Goal: Task Accomplishment & Management: Complete application form

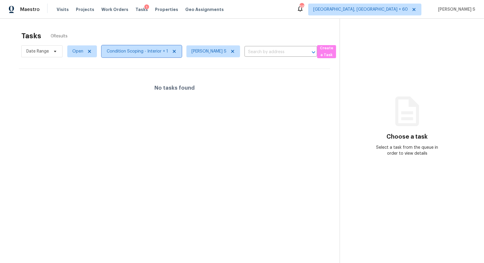
click at [138, 56] on span "Condition Scoping - Interior + 1" at bounding box center [142, 51] width 80 height 12
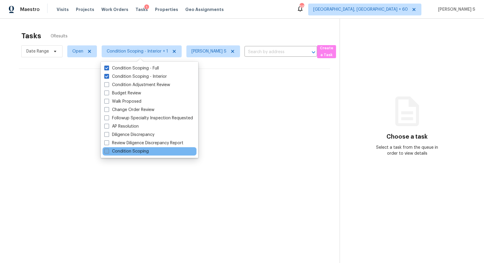
click at [147, 151] on label "Condition Scoping" at bounding box center [126, 151] width 44 height 6
click at [108, 151] on input "Condition Scoping" at bounding box center [106, 150] width 4 height 4
checkbox input "true"
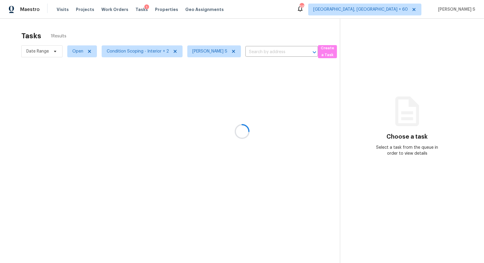
click at [250, 82] on div at bounding box center [242, 131] width 484 height 263
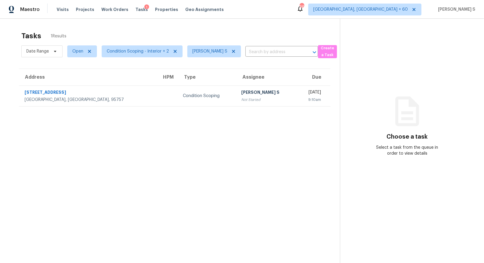
click at [250, 94] on div "[PERSON_NAME] S" at bounding box center [266, 92] width 51 height 7
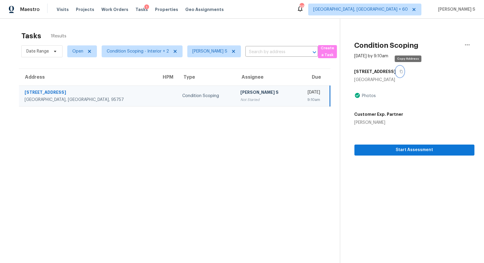
click at [404, 69] on button "button" at bounding box center [400, 71] width 8 height 11
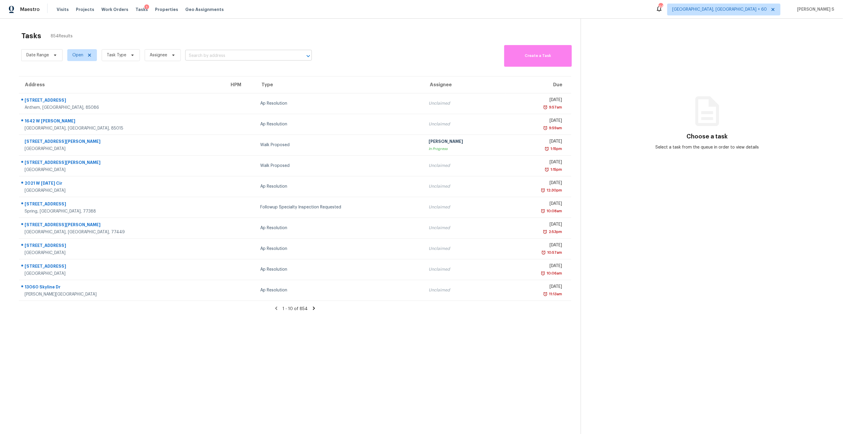
click at [231, 57] on input "text" at bounding box center [240, 55] width 110 height 9
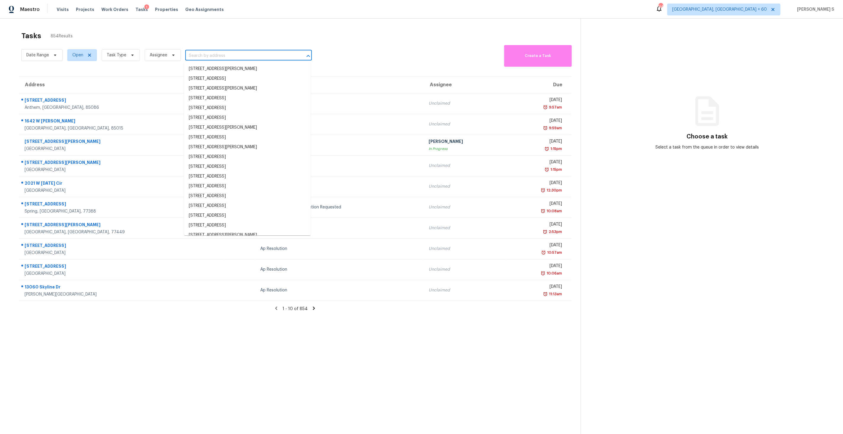
paste input "[STREET_ADDRESS]"
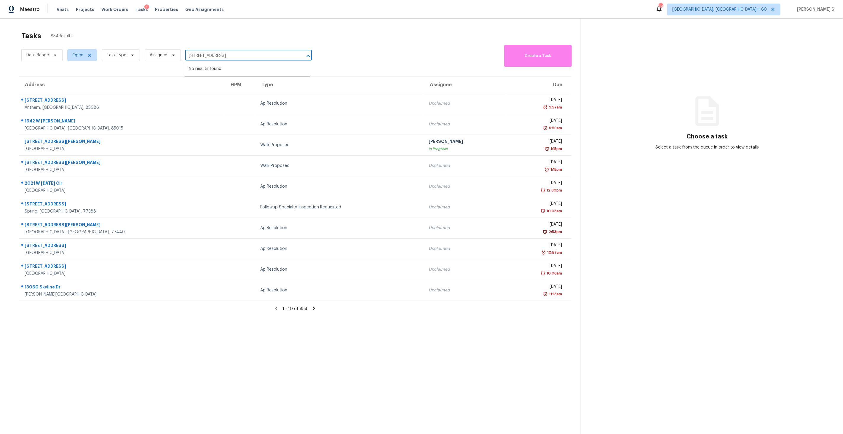
type input "[STREET_ADDRESS]"
click at [117, 52] on span "Task Type" at bounding box center [117, 55] width 20 height 6
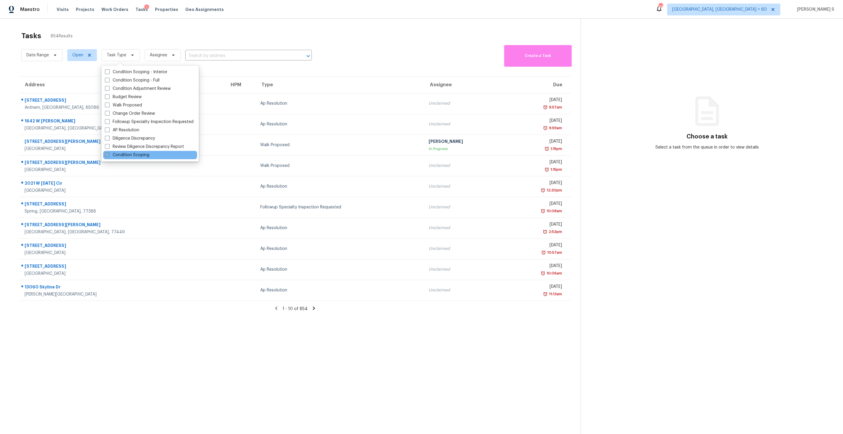
click at [146, 157] on label "Condition Scoping" at bounding box center [127, 155] width 44 height 6
click at [109, 156] on input "Condition Scoping" at bounding box center [107, 154] width 4 height 4
checkbox input "true"
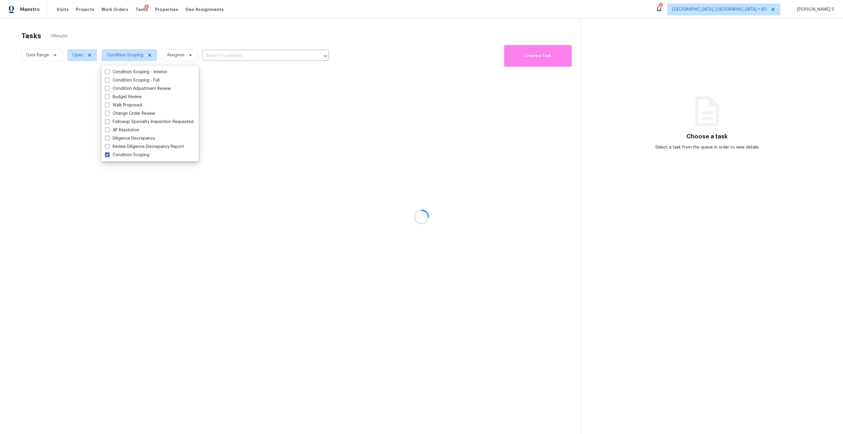
click at [272, 217] on div at bounding box center [421, 217] width 843 height 434
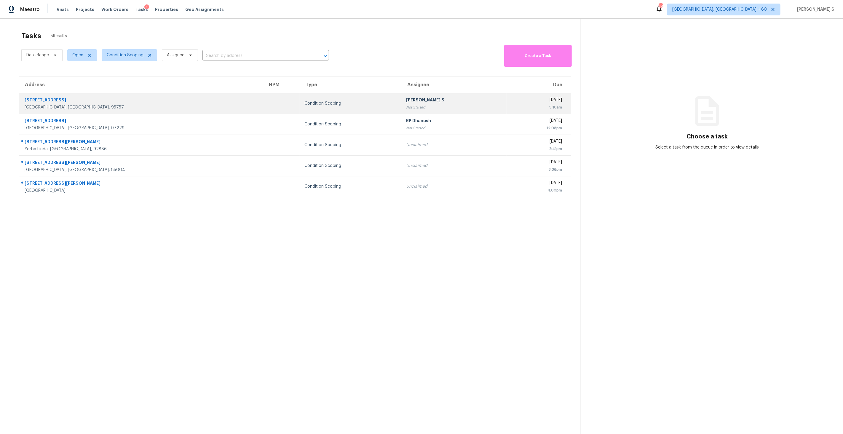
click at [406, 98] on div "[PERSON_NAME] S" at bounding box center [454, 100] width 96 height 7
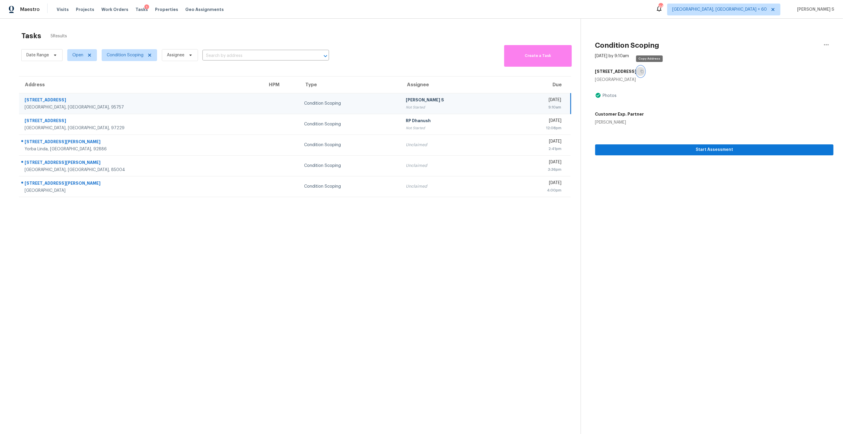
click at [644, 70] on icon "button" at bounding box center [643, 72] width 4 height 4
click at [686, 147] on span "Start Assessment" at bounding box center [714, 149] width 229 height 7
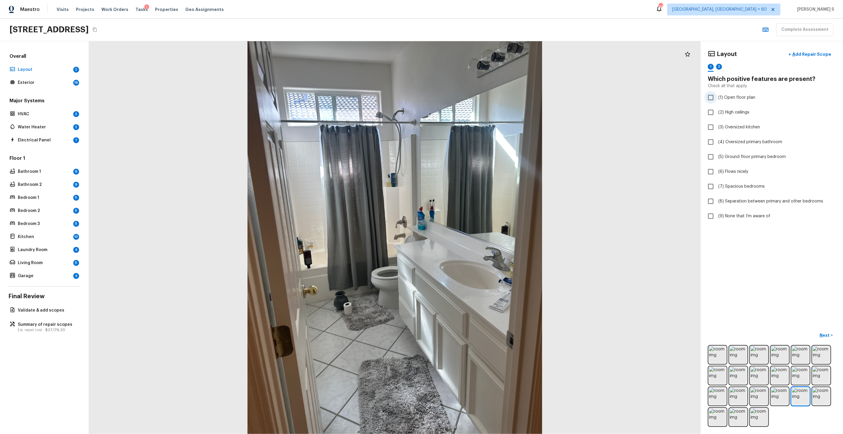
click at [730, 101] on span "(1) Open floor plan" at bounding box center [737, 98] width 37 height 6
click at [717, 101] on input "(1) Open floor plan" at bounding box center [711, 97] width 12 height 12
checkbox input "true"
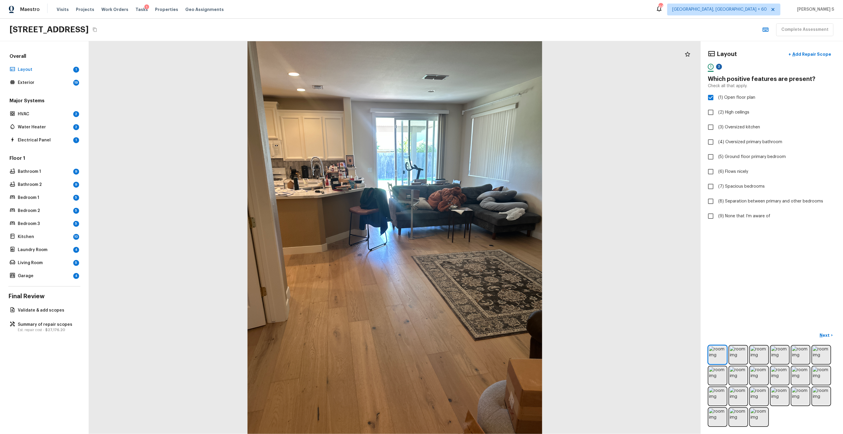
click at [721, 68] on div "2" at bounding box center [719, 67] width 6 height 6
click at [728, 100] on span "(1) Narrow hallways" at bounding box center [737, 98] width 37 height 6
click at [717, 100] on input "(1) Narrow hallways" at bounding box center [711, 97] width 12 height 12
checkbox input "true"
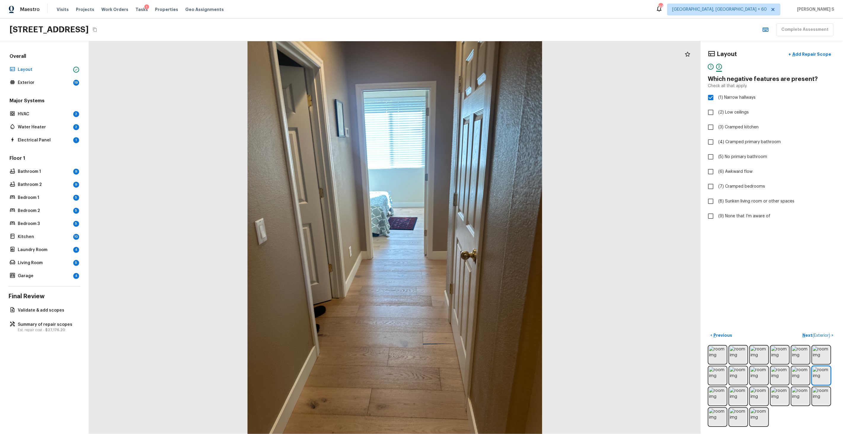
click at [714, 69] on div "1" at bounding box center [711, 68] width 6 height 9
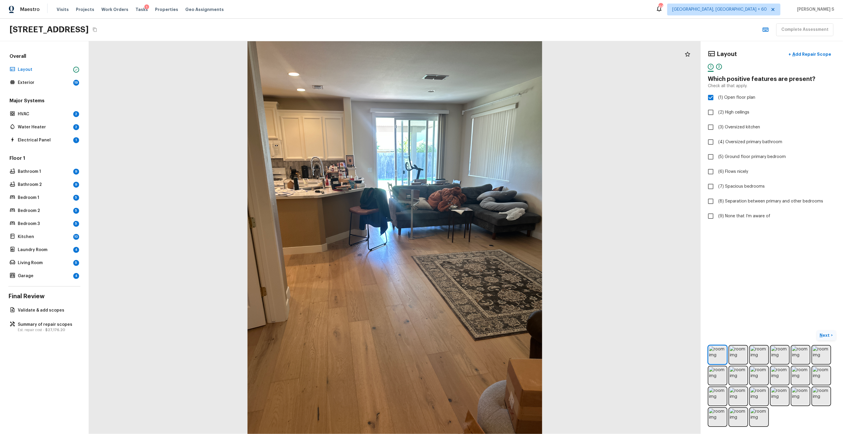
click at [826, 334] on p "Next" at bounding box center [825, 335] width 11 height 6
click at [826, 334] on span "( Exterior )" at bounding box center [822, 336] width 18 height 4
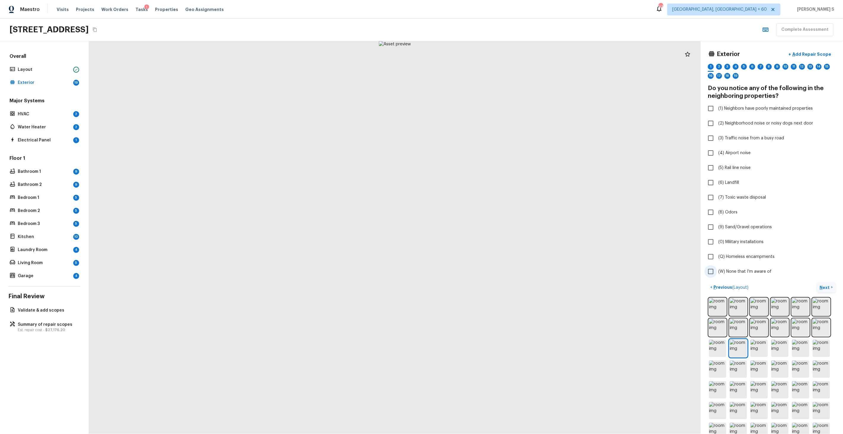
click at [745, 272] on span "(W) None that I’m aware of" at bounding box center [745, 272] width 53 height 6
click at [717, 272] on input "(W) None that I’m aware of" at bounding box center [711, 271] width 12 height 12
checkbox input "true"
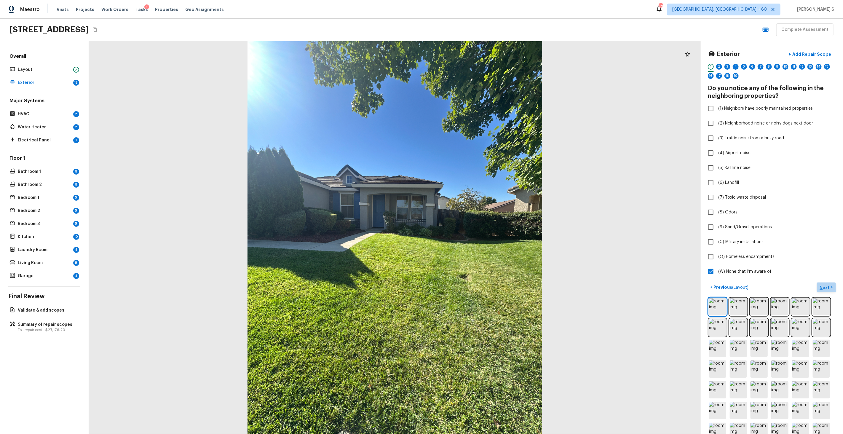
click at [828, 287] on p "Next" at bounding box center [825, 288] width 11 height 6
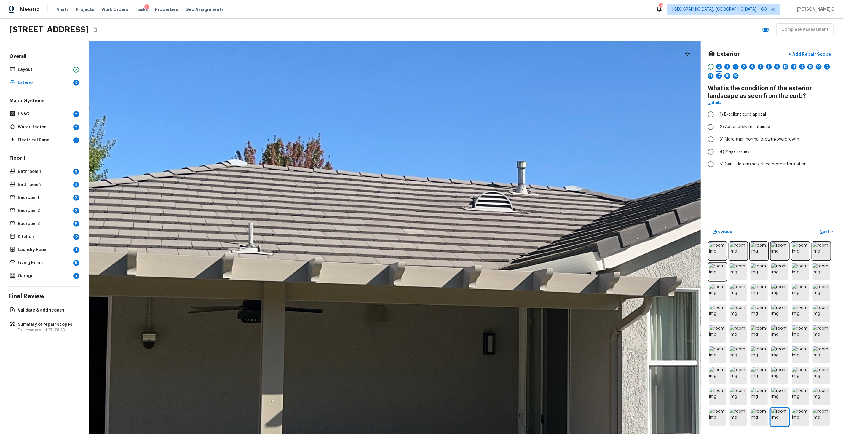
drag, startPoint x: 253, startPoint y: 216, endPoint x: 577, endPoint y: 223, distance: 324.5
click at [577, 223] on div at bounding box center [533, 304] width 1627 height 1045
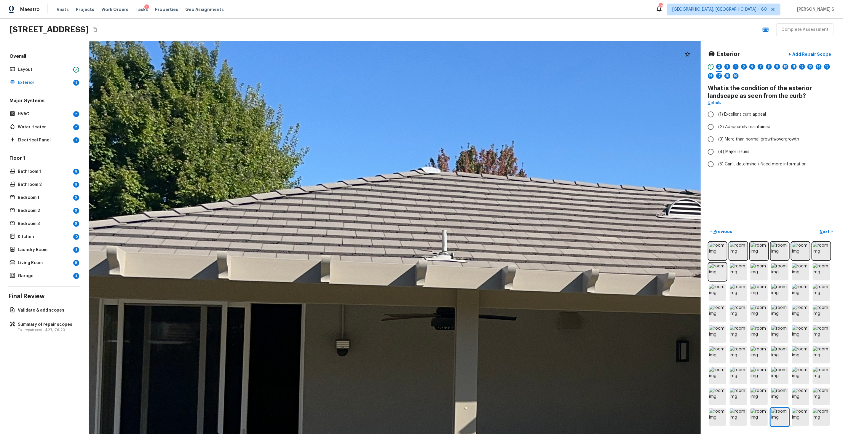
drag, startPoint x: 345, startPoint y: 225, endPoint x: 539, endPoint y: 233, distance: 193.8
click at [539, 233] on div at bounding box center [727, 311] width 1627 height 1045
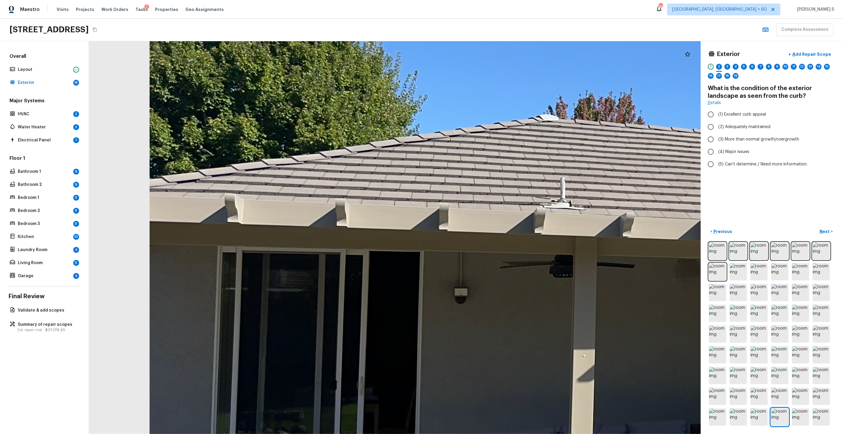
drag, startPoint x: 423, startPoint y: 233, endPoint x: 378, endPoint y: 121, distance: 121.2
click at [377, 121] on div at bounding box center [845, 259] width 1627 height 1045
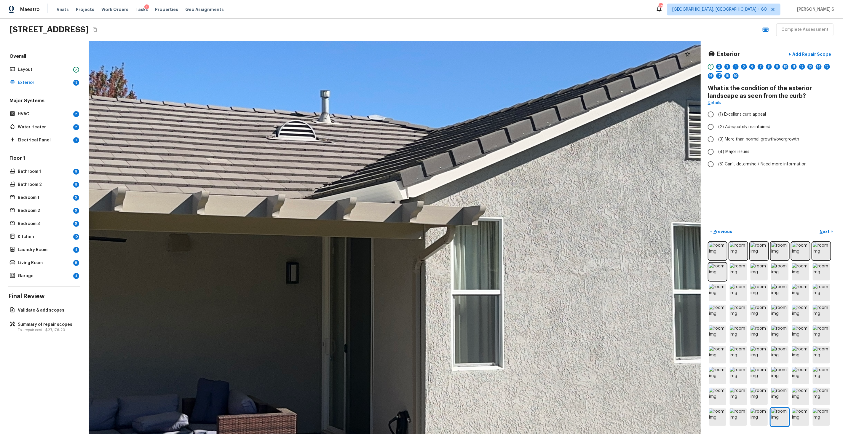
drag, startPoint x: 600, startPoint y: 157, endPoint x: 250, endPoint y: 191, distance: 351.6
click at [250, 191] on div at bounding box center [336, 233] width 1627 height 1045
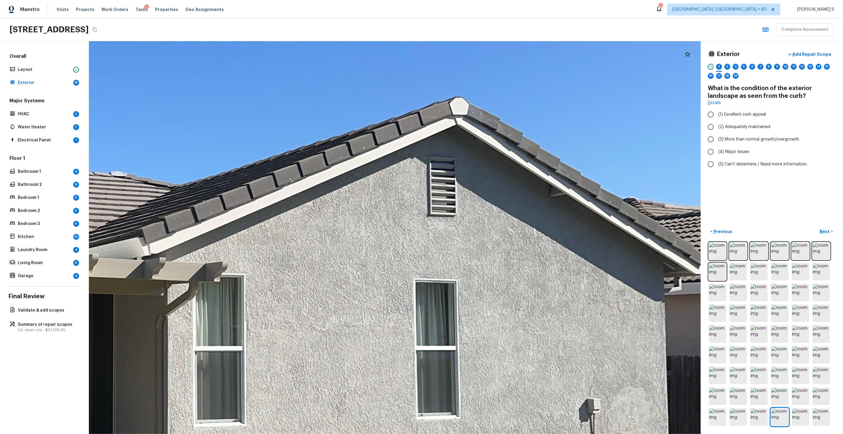
drag, startPoint x: 424, startPoint y: 144, endPoint x: 181, endPoint y: 200, distance: 249.0
click at [181, 200] on div at bounding box center [78, 289] width 1627 height 1045
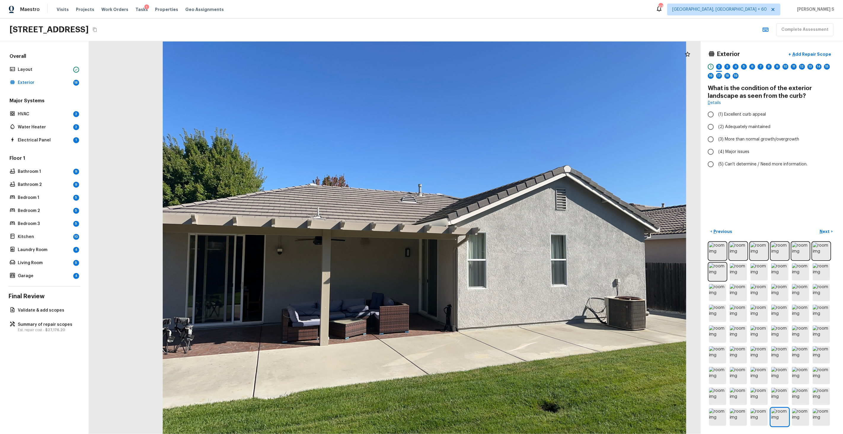
drag, startPoint x: 282, startPoint y: 351, endPoint x: 478, endPoint y: 351, distance: 196.0
click at [478, 351] on div at bounding box center [425, 238] width 612 height 393
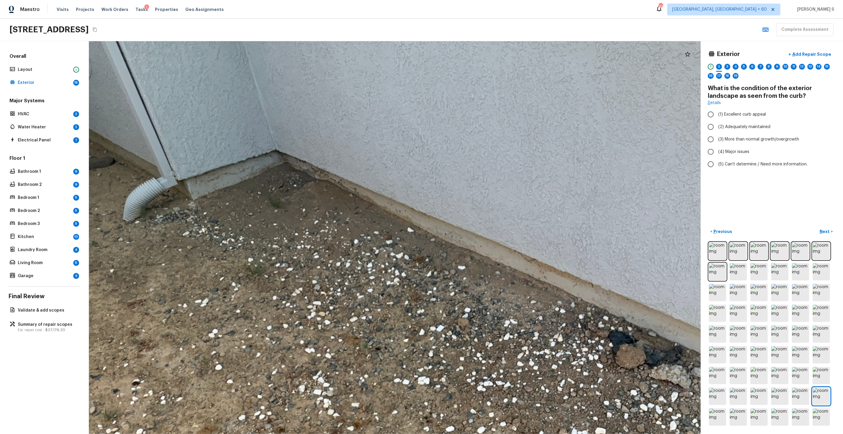
click at [325, 178] on div at bounding box center [545, 328] width 1565 height 1004
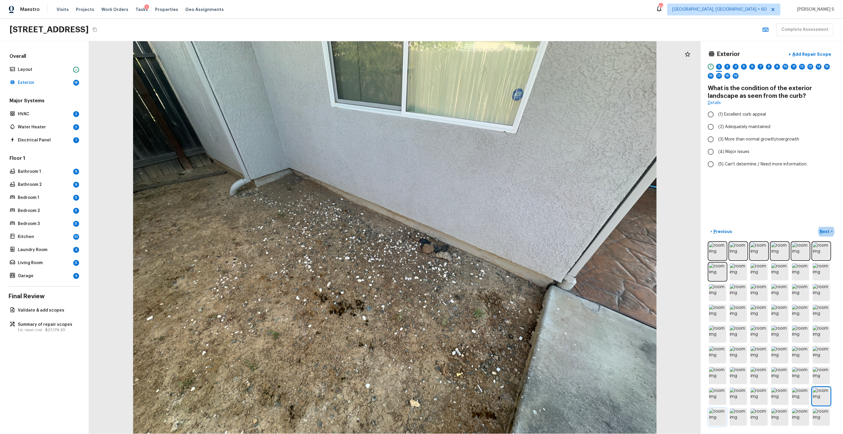
click at [720, 415] on img at bounding box center [717, 417] width 17 height 17
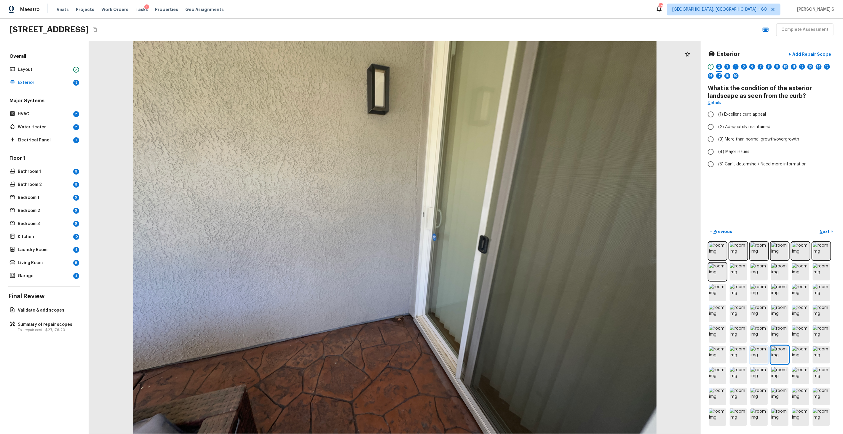
click at [764, 354] on img at bounding box center [759, 354] width 17 height 17
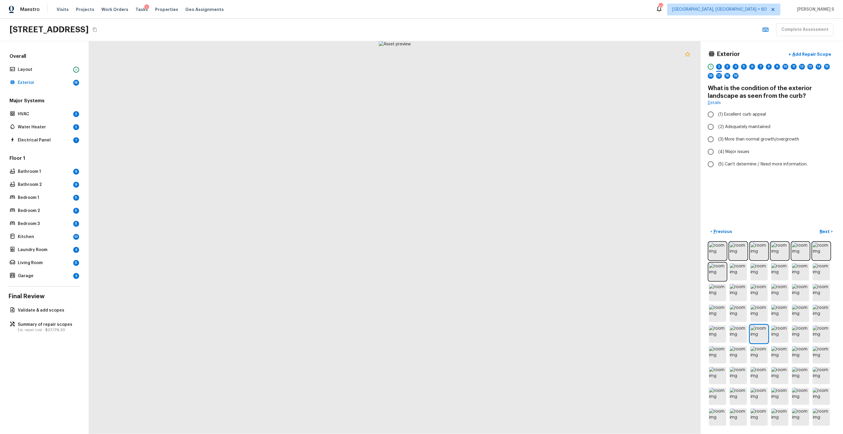
click at [689, 55] on icon at bounding box center [687, 54] width 5 height 5
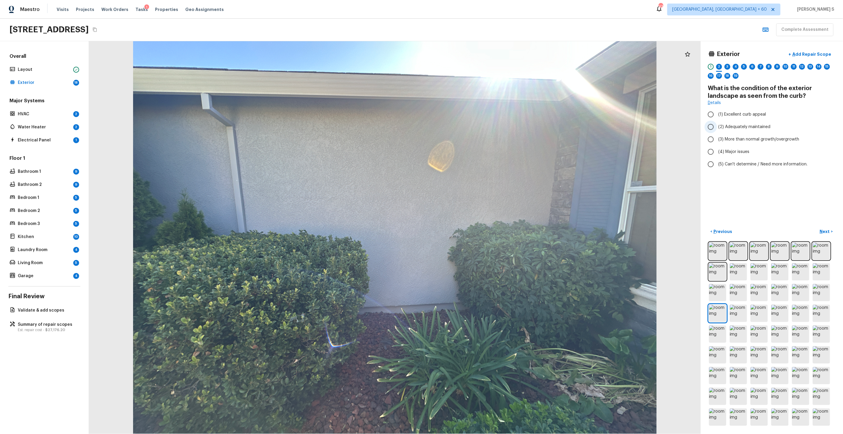
click at [739, 124] on span "(2) Adequately maintained" at bounding box center [745, 127] width 52 height 6
click at [717, 124] on input "(2) Adequately maintained" at bounding box center [711, 127] width 12 height 12
radio input "true"
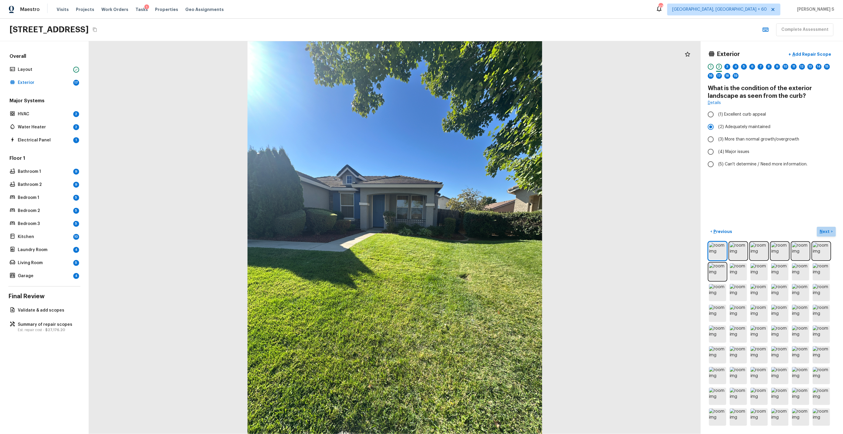
click at [824, 231] on p "Next" at bounding box center [825, 232] width 11 height 6
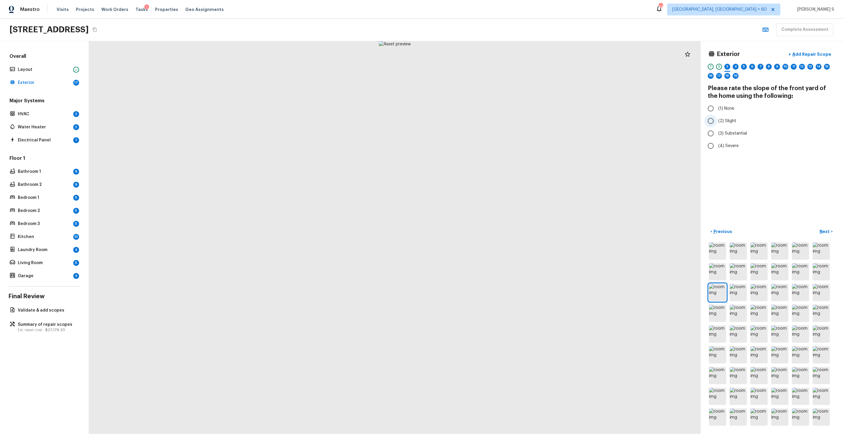
click at [730, 120] on span "(2) Slight" at bounding box center [728, 121] width 18 height 6
click at [717, 120] on input "(2) Slight" at bounding box center [711, 121] width 12 height 12
radio input "true"
click at [823, 230] on p "Next" at bounding box center [825, 232] width 11 height 6
click at [735, 115] on span "(1) Attached garage" at bounding box center [738, 115] width 39 height 6
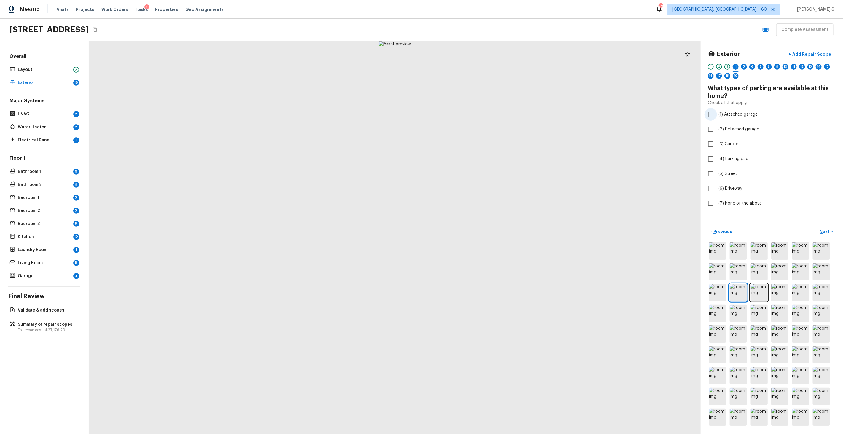
click at [717, 115] on input "(1) Attached garage" at bounding box center [711, 114] width 12 height 12
checkbox input "true"
click at [730, 189] on span "(6) Driveway" at bounding box center [731, 189] width 24 height 6
click at [717, 189] on input "(6) Driveway" at bounding box center [711, 188] width 12 height 12
checkbox input "true"
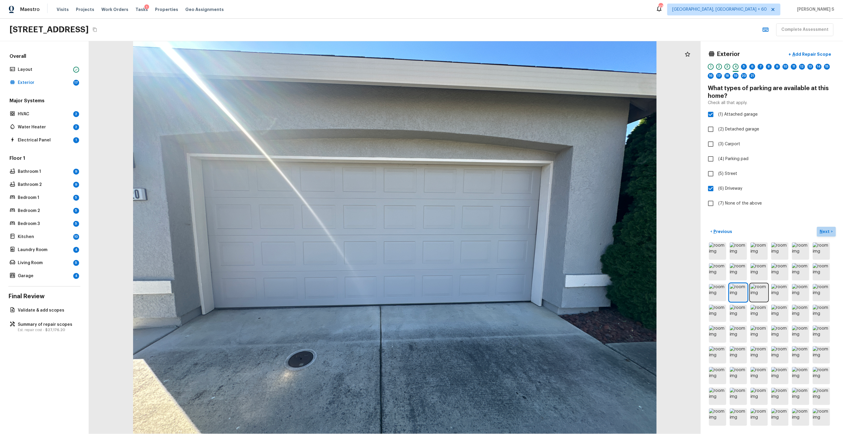
click at [823, 230] on p "Next" at bounding box center [825, 232] width 11 height 6
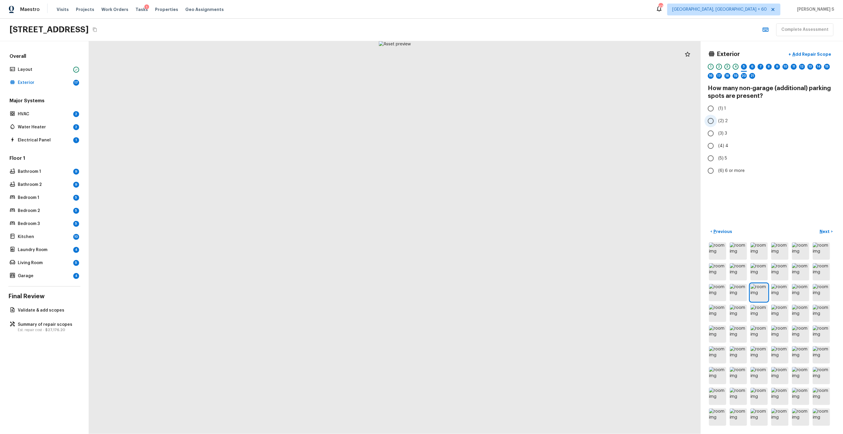
click at [721, 123] on span "(2) 2" at bounding box center [723, 121] width 9 height 6
click at [717, 123] on input "(2) 2" at bounding box center [711, 121] width 12 height 12
radio input "true"
click at [825, 231] on p "Next" at bounding box center [825, 232] width 11 height 6
click at [719, 122] on span "(2) 2" at bounding box center [723, 121] width 9 height 6
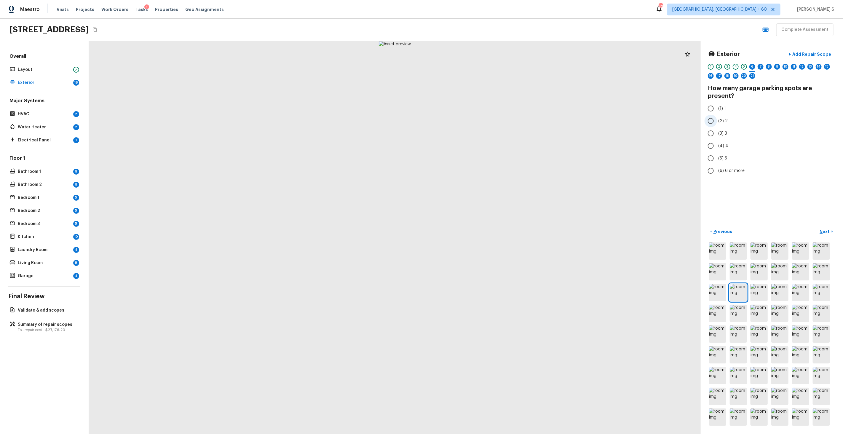
click at [717, 122] on input "(2) 2" at bounding box center [711, 121] width 12 height 12
radio input "true"
click at [825, 231] on p "Next" at bounding box center [825, 232] width 11 height 6
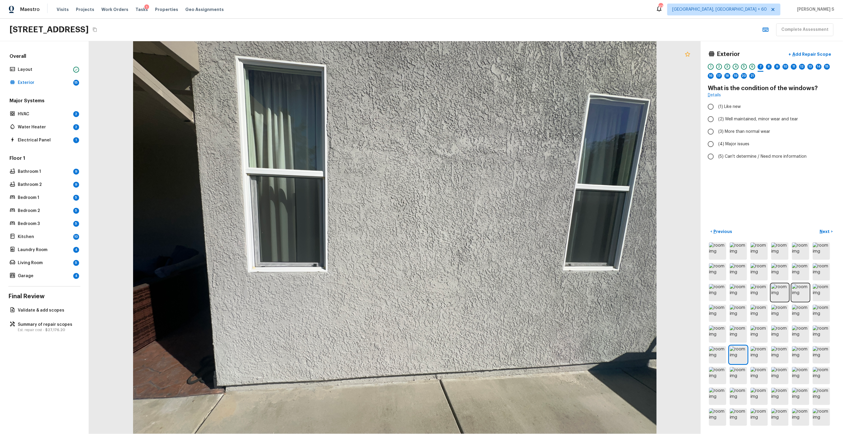
click at [688, 54] on icon at bounding box center [687, 54] width 7 height 7
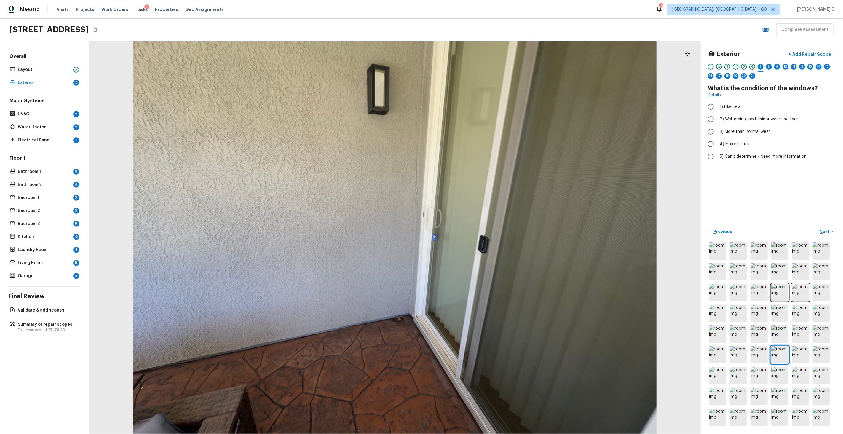
click at [692, 56] on div at bounding box center [688, 54] width 12 height 12
click at [745, 119] on span "(2) Well maintained, minor wear and tear" at bounding box center [759, 119] width 80 height 6
click at [717, 119] on input "(2) Well maintained, minor wear and tear" at bounding box center [711, 119] width 12 height 12
radio input "true"
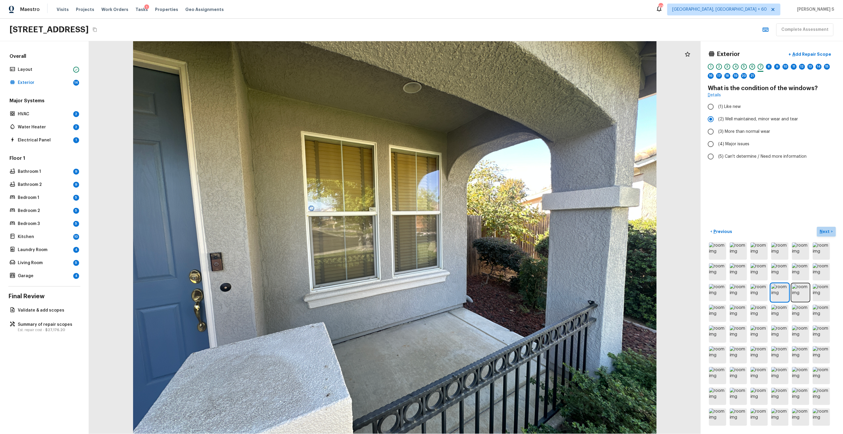
click at [821, 233] on p "Next" at bounding box center [825, 232] width 11 height 6
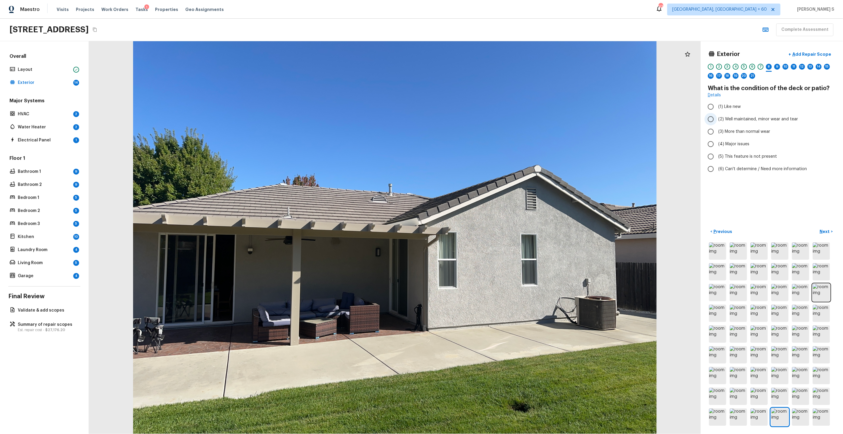
click at [730, 121] on span "(2) Well maintained, minor wear and tear" at bounding box center [759, 119] width 80 height 6
click at [717, 121] on input "(2) Well maintained, minor wear and tear" at bounding box center [711, 119] width 12 height 12
radio input "true"
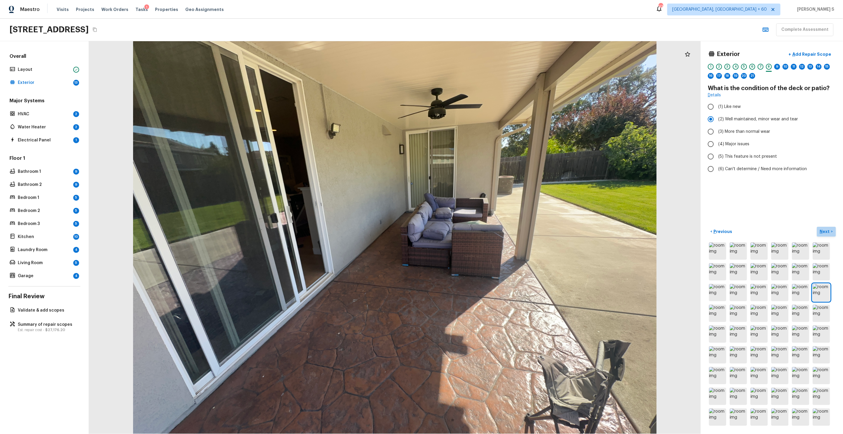
click at [826, 230] on p "Next" at bounding box center [825, 232] width 11 height 6
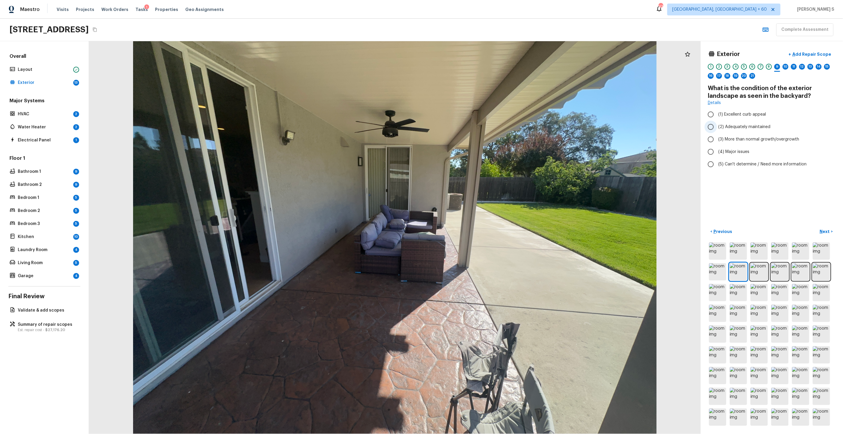
click at [735, 128] on span "(2) Adequately maintained" at bounding box center [745, 127] width 52 height 6
click at [717, 128] on input "(2) Adequately maintained" at bounding box center [711, 127] width 12 height 12
radio input "true"
click at [823, 230] on p "Next" at bounding box center [825, 232] width 11 height 6
click at [724, 101] on span "(1) None" at bounding box center [727, 101] width 16 height 6
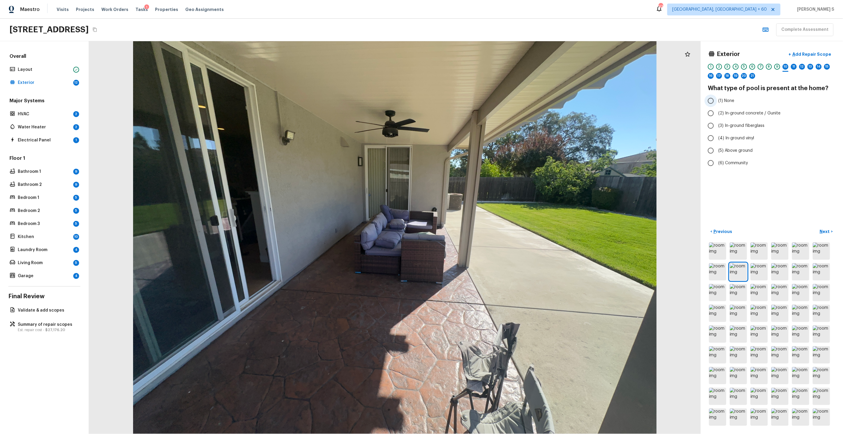
click at [717, 101] on input "(1) None" at bounding box center [711, 101] width 12 height 12
radio input "true"
click at [824, 231] on p "Next" at bounding box center [825, 232] width 11 height 6
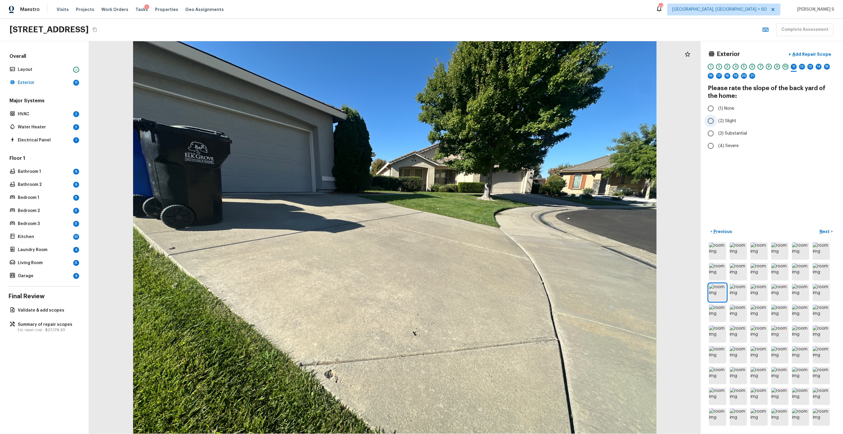
click at [724, 123] on span "(2) Slight" at bounding box center [728, 121] width 18 height 6
click at [717, 123] on input "(2) Slight" at bounding box center [711, 121] width 12 height 12
radio input "true"
click at [823, 229] on p "Next" at bounding box center [825, 232] width 11 height 6
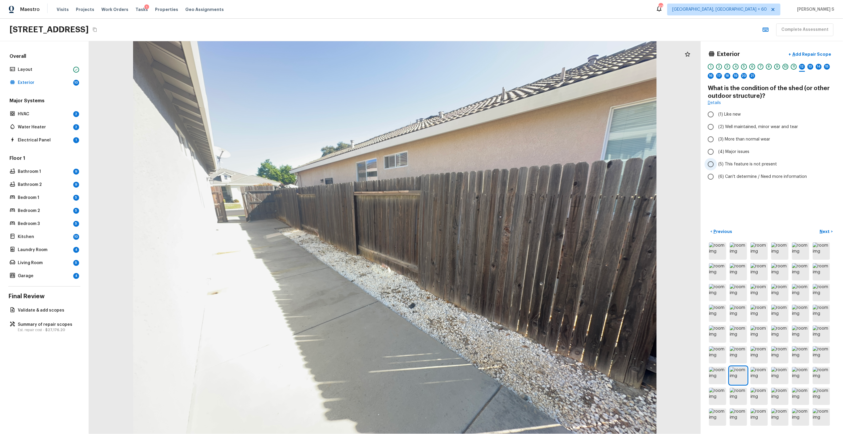
click at [741, 167] on label "(5) This feature is not present" at bounding box center [768, 164] width 127 height 12
click at [717, 167] on input "(5) This feature is not present" at bounding box center [711, 164] width 12 height 12
radio input "true"
click at [826, 229] on p "Next" at bounding box center [825, 232] width 11 height 6
click at [724, 115] on span "(2) No" at bounding box center [725, 113] width 12 height 6
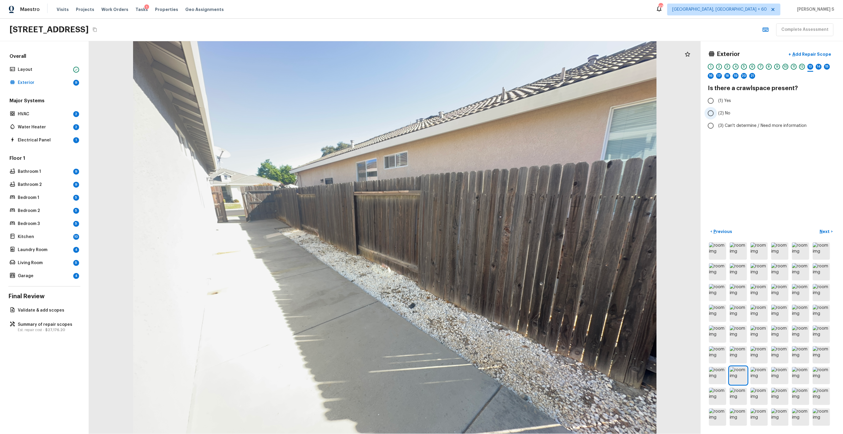
click at [717, 115] on input "(2) No" at bounding box center [711, 113] width 12 height 12
radio input "true"
click at [828, 232] on p "Next" at bounding box center [825, 232] width 11 height 6
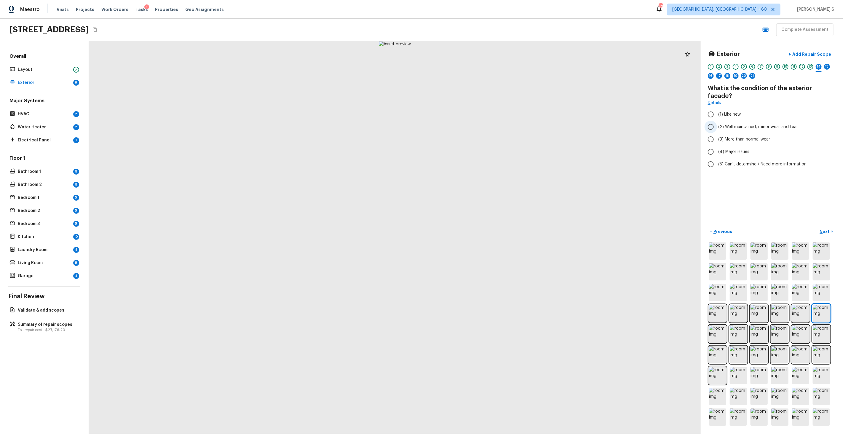
click at [750, 124] on span "(2) Well maintained, minor wear and tear" at bounding box center [759, 127] width 80 height 6
click at [717, 121] on input "(2) Well maintained, minor wear and tear" at bounding box center [711, 127] width 12 height 12
radio input "true"
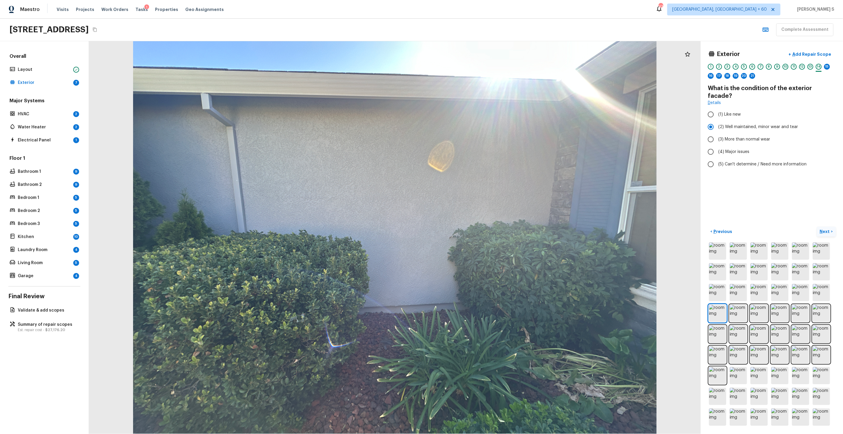
click at [831, 230] on p "Next" at bounding box center [825, 232] width 11 height 6
click at [744, 120] on span "(2) Well maintained, minor wear and tear" at bounding box center [759, 119] width 80 height 6
click at [717, 120] on input "(2) Well maintained, minor wear and tear" at bounding box center [711, 119] width 12 height 12
radio input "true"
click at [823, 230] on p "Next" at bounding box center [825, 232] width 11 height 6
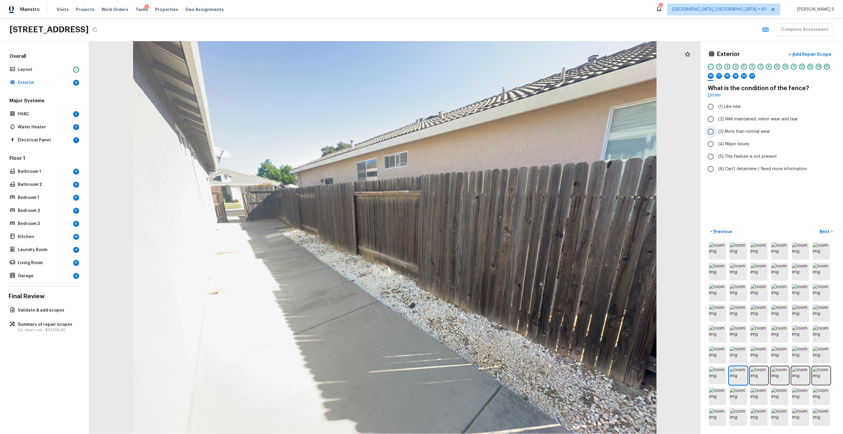
click at [732, 129] on span "(3) More than normal wear" at bounding box center [745, 132] width 52 height 6
click at [717, 129] on input "(3) More than normal wear" at bounding box center [711, 131] width 12 height 12
radio input "true"
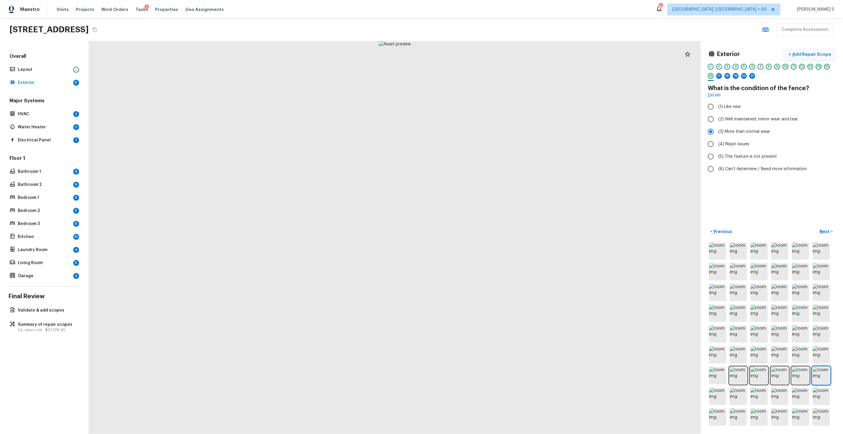
click at [808, 53] on p "Add Repair Scope" at bounding box center [811, 54] width 40 height 6
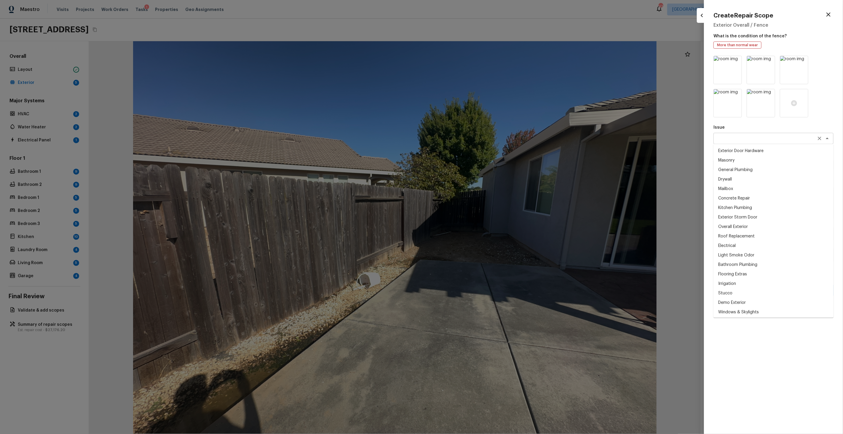
click at [743, 141] on div "x ​" at bounding box center [774, 138] width 120 height 11
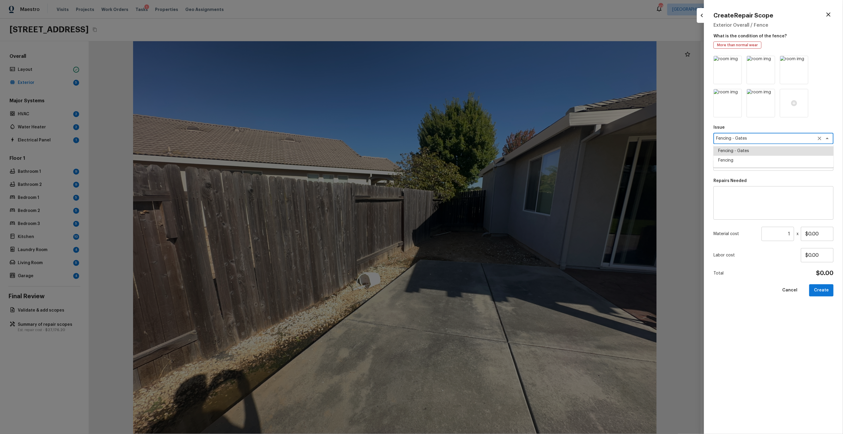
type textarea "Fencing - Gates"
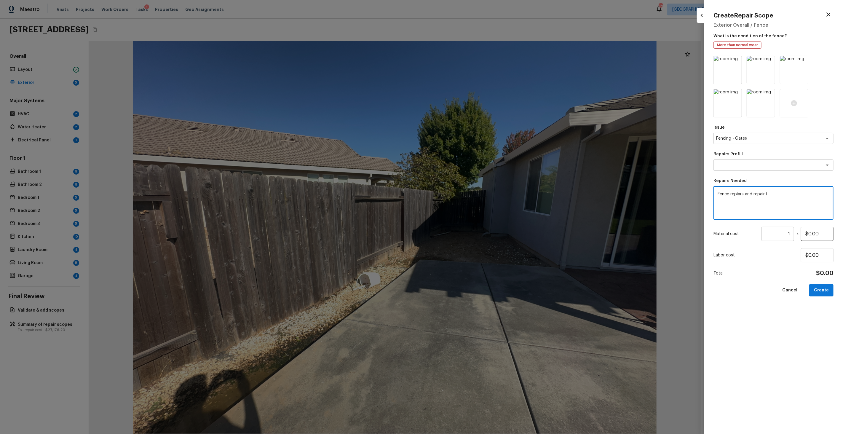
type textarea "Fence repiars and repaint"
click at [819, 235] on input "$0.00" at bounding box center [817, 234] width 33 height 14
type input "$900.00"
click at [828, 290] on button "Create" at bounding box center [822, 290] width 24 height 12
type input "$0.00"
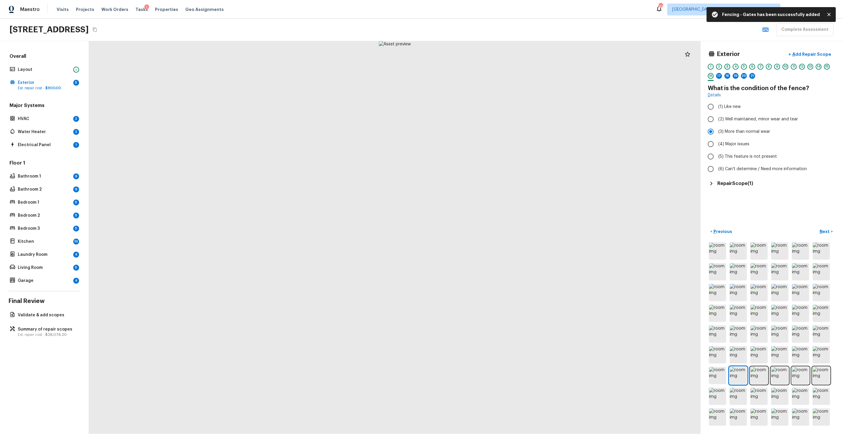
click at [728, 68] on div "3" at bounding box center [728, 67] width 6 height 6
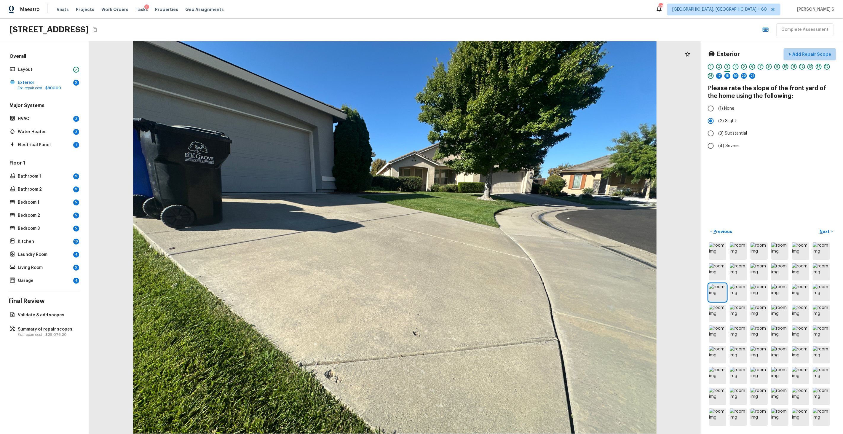
click at [816, 52] on p "Add Repair Scope" at bounding box center [811, 54] width 40 height 6
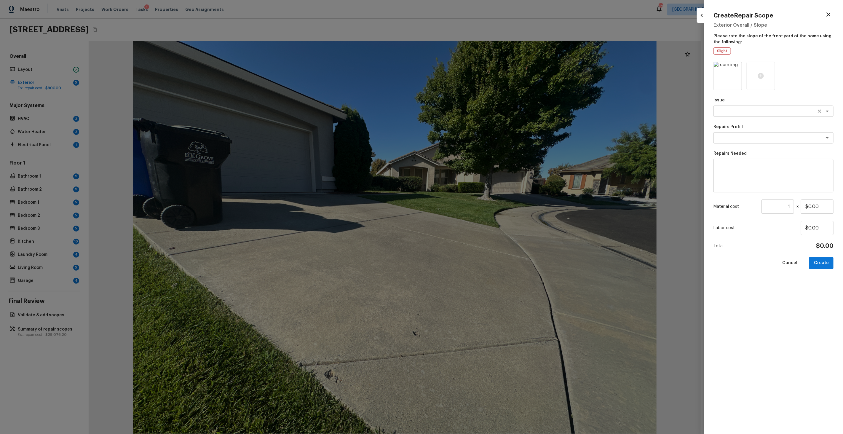
click at [745, 112] on textarea at bounding box center [765, 111] width 98 height 6
type textarea "Landscape Package"
type textarea "Initial landscaping package"
type textarea "Mowing of grass up to 6" in height. Mow, edge along driveways & sidewalks, trim…"
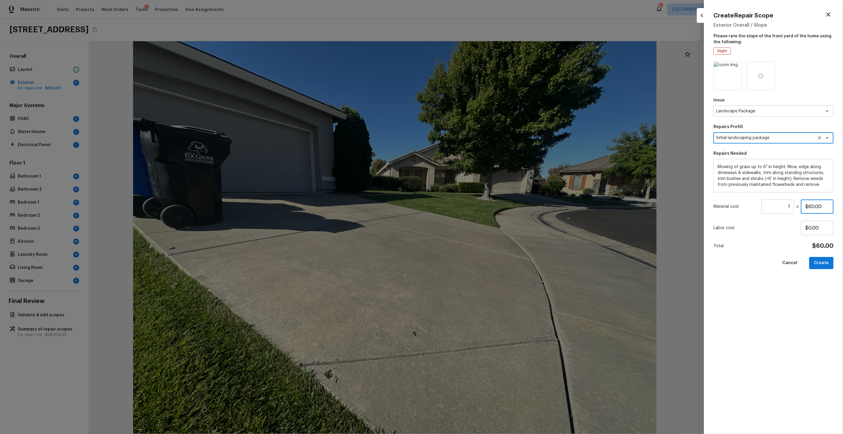
click at [820, 204] on input "$60.00" at bounding box center [817, 207] width 33 height 14
type input "$300.00"
click at [825, 259] on button "Create" at bounding box center [822, 263] width 24 height 12
type input "$0.00"
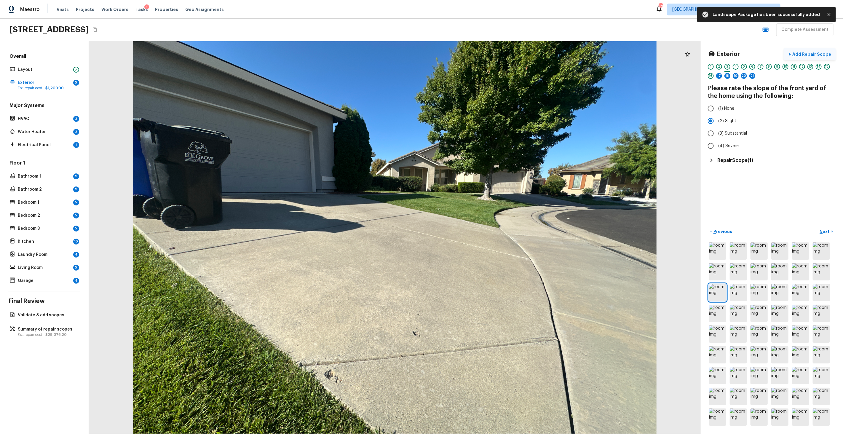
click at [824, 52] on p "Add Repair Scope" at bounding box center [811, 54] width 40 height 6
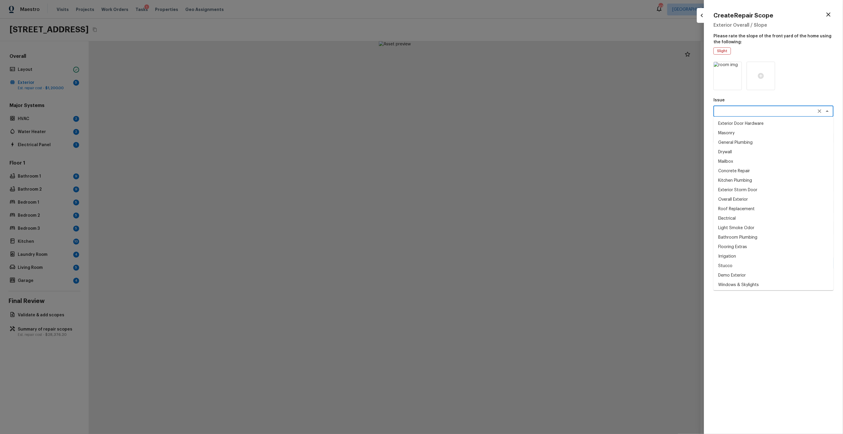
click at [758, 110] on textarea at bounding box center [765, 111] width 98 height 6
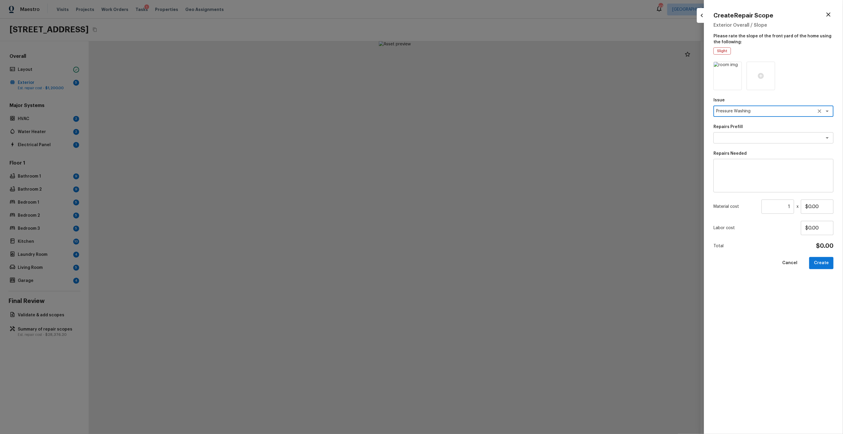
type textarea "Pressure Washing"
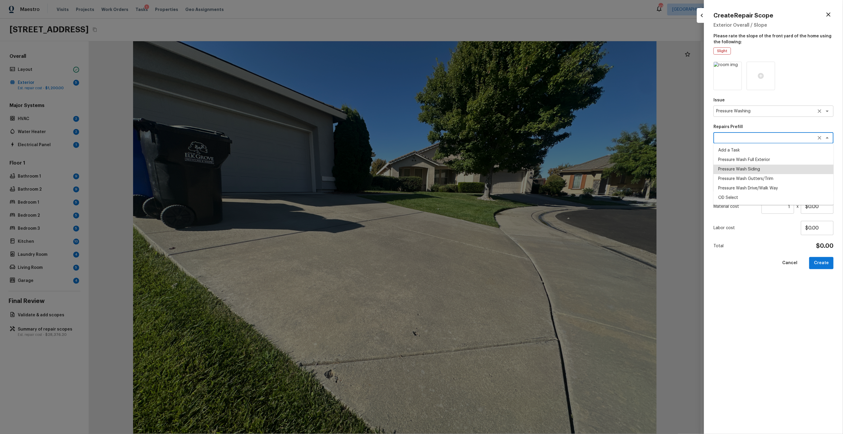
type textarea "Pressure Wash Siding"
type textarea "Protect areas as needed for pressure washing. Pressure wash the siding on the h…"
type input "$150.00"
type textarea "Pressure Wash Drive/Walk Way"
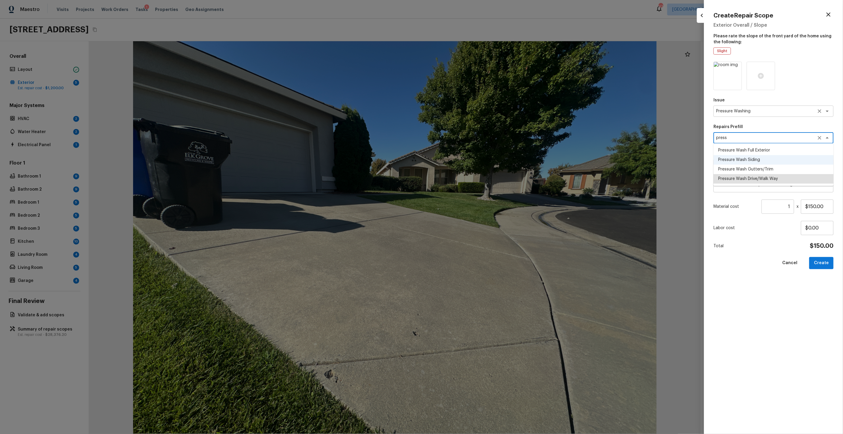
type textarea "Pressure wash the driveways/walkways as directed by the PM. Ensure that all deb…"
type input "$125.00"
type textarea "Pressure Wash Drive/Walk Way"
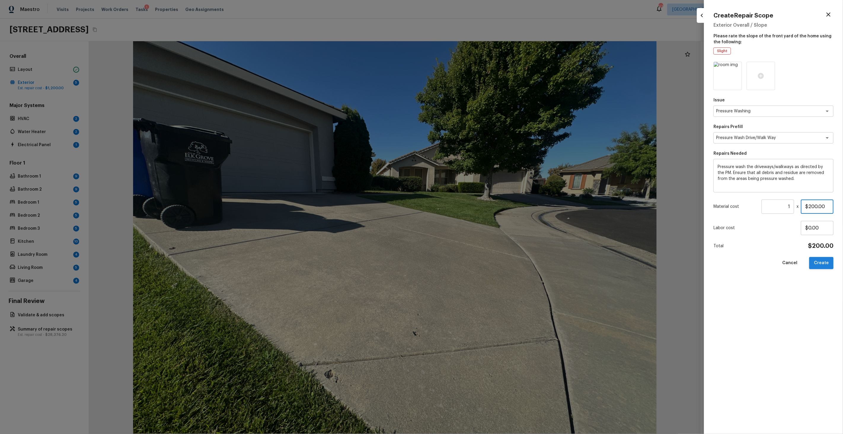
type input "$200.00"
click at [822, 259] on button "Create" at bounding box center [822, 263] width 24 height 12
type input "$0.00"
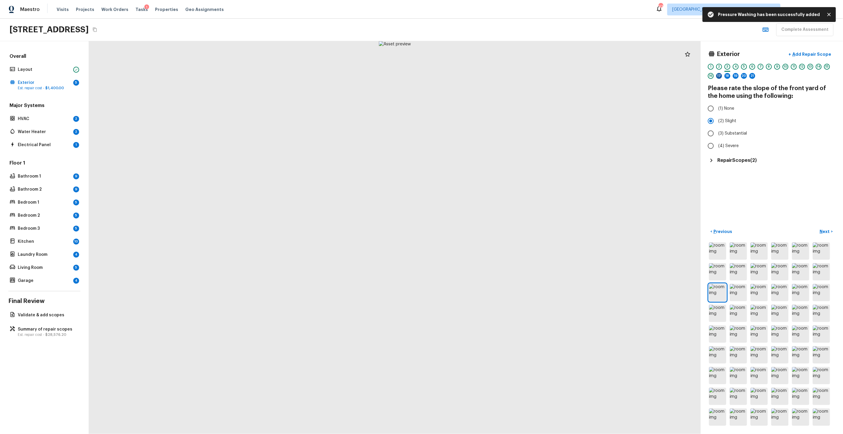
click at [719, 77] on div "17" at bounding box center [719, 76] width 6 height 6
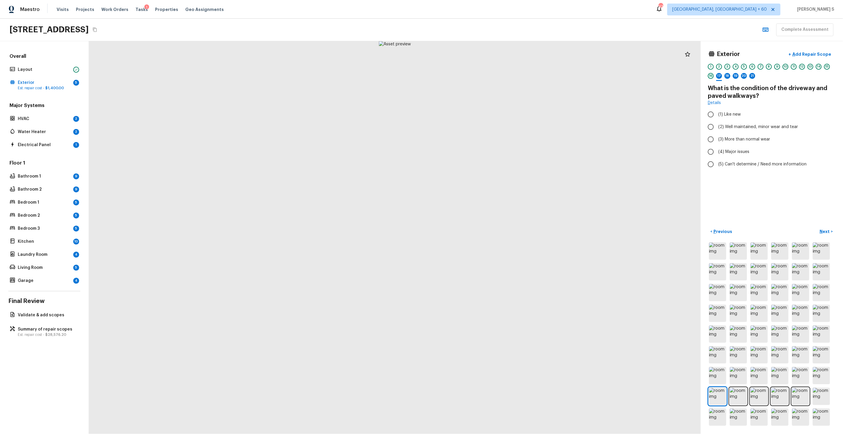
click at [710, 78] on div "16" at bounding box center [711, 76] width 6 height 6
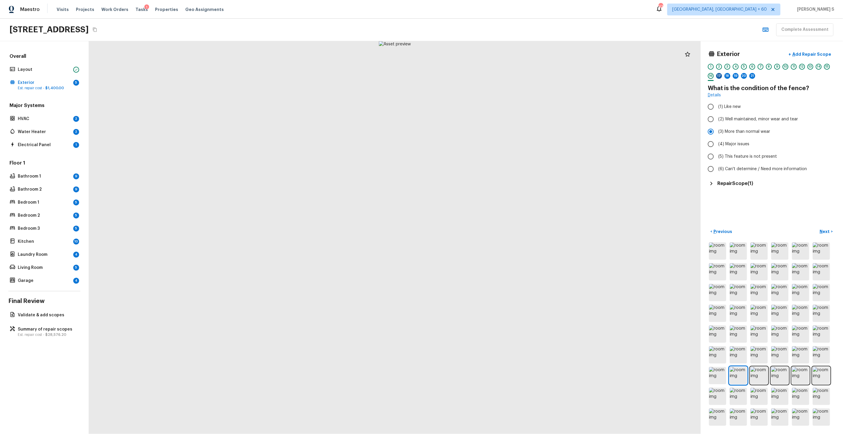
click at [718, 77] on div "17" at bounding box center [719, 76] width 6 height 6
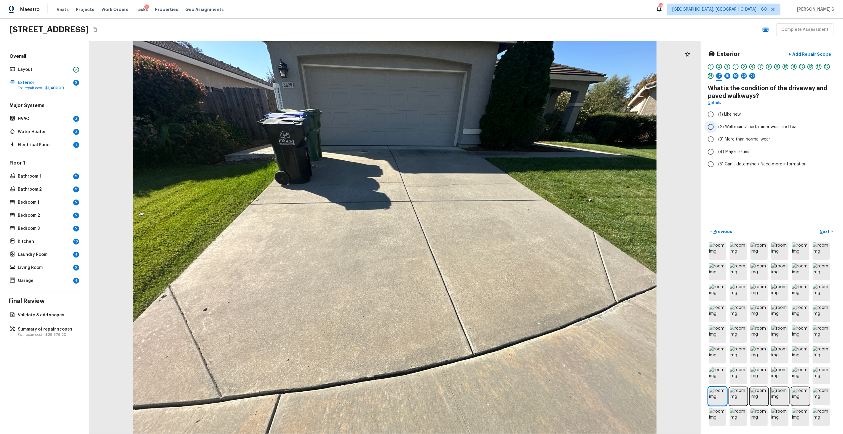
click at [738, 126] on span "(2) Well maintained, minor wear and tear" at bounding box center [759, 127] width 80 height 6
click at [717, 126] on input "(2) Well maintained, minor wear and tear" at bounding box center [711, 127] width 12 height 12
radio input "true"
click at [824, 231] on p "Next" at bounding box center [825, 232] width 11 height 6
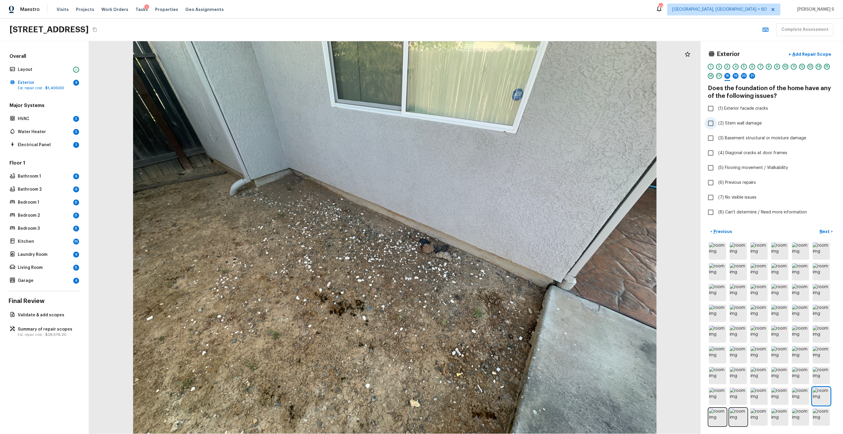
click at [746, 122] on span "(2) Stem wall damage" at bounding box center [741, 123] width 44 height 6
click at [717, 122] on input "(2) Stem wall damage" at bounding box center [711, 123] width 12 height 12
checkbox input "true"
click at [688, 55] on icon at bounding box center [687, 54] width 5 height 5
click at [800, 53] on p "Add Repair Scope" at bounding box center [811, 54] width 40 height 6
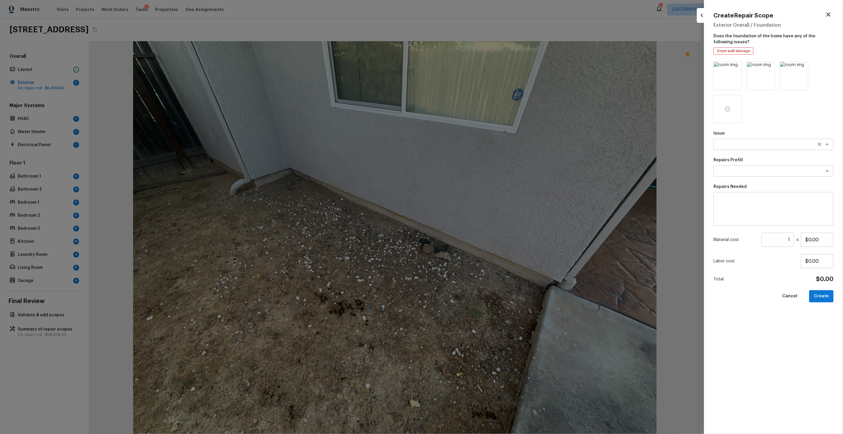
click at [746, 145] on textarea at bounding box center [765, 144] width 98 height 6
type textarea "ACQ: Foundation"
type textarea "Possible foundation issues - Level 3 Major (pre 1984)"
type textarea "Possible foundation issues - Level 3 Major: Disclaimer: This is NOT a technical…"
type input "$15,000.00"
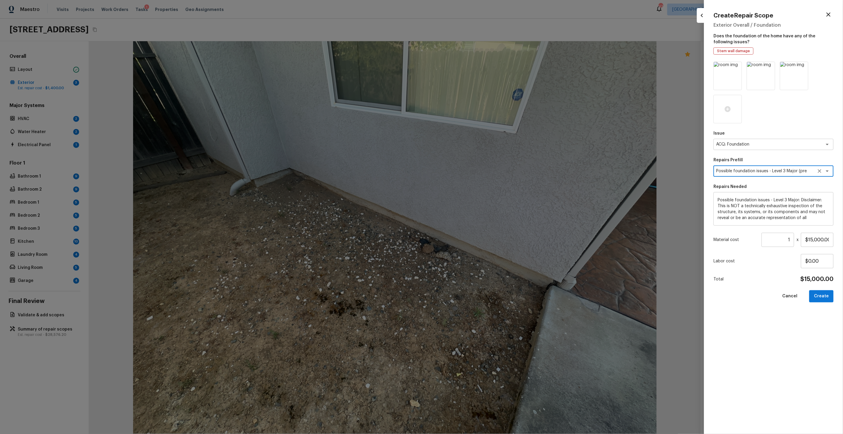
click at [779, 174] on div "Possible foundation issues - Level 3 Major (pre 1984) x ​" at bounding box center [774, 170] width 120 height 11
click at [783, 181] on li "Possible foundation issues - Level 1 Superficial" at bounding box center [774, 183] width 120 height 9
type textarea "Possible foundation issues - Level 1 Superficial"
type textarea "Possible foundation issues - Level 1 - Superficial. Disclaimer: This is NOT a t…"
click at [821, 240] on input "$999.00" at bounding box center [817, 240] width 33 height 14
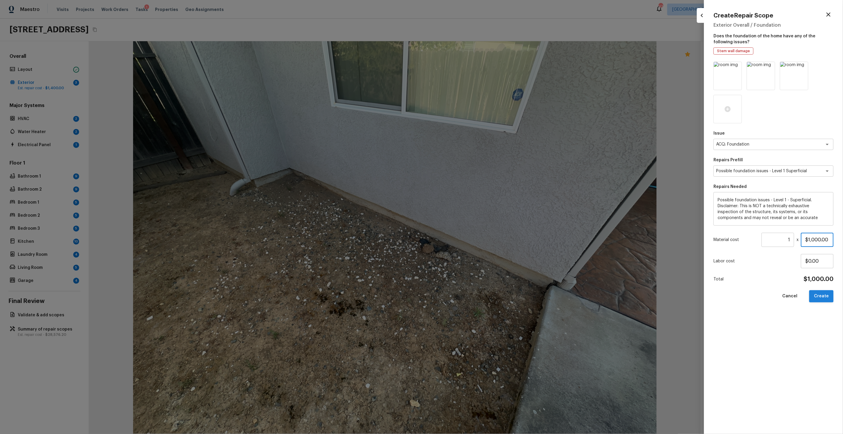
type input "$1,000.00"
click at [824, 298] on button "Create" at bounding box center [822, 296] width 24 height 12
type input "$0.00"
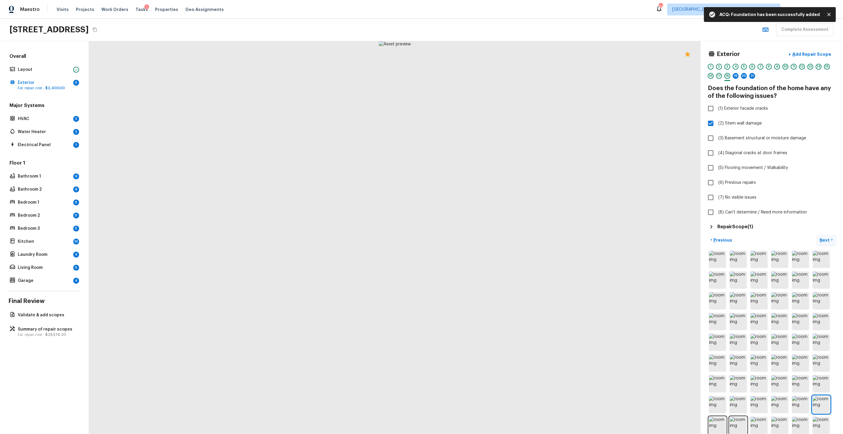
click at [821, 238] on p "Next" at bounding box center [825, 240] width 11 height 6
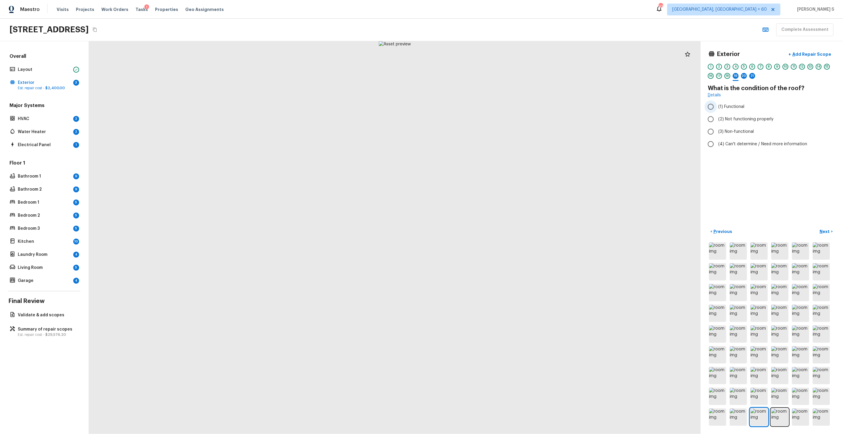
click at [736, 106] on span "(1) Functional" at bounding box center [732, 107] width 26 height 6
click at [717, 106] on input "(1) Functional" at bounding box center [711, 107] width 12 height 12
radio input "true"
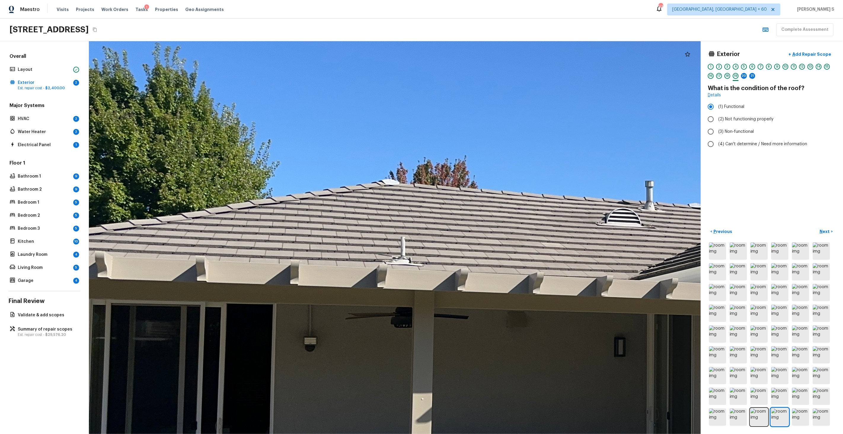
drag, startPoint x: 321, startPoint y: 192, endPoint x: 610, endPoint y: 236, distance: 291.9
click at [611, 237] on div at bounding box center [661, 311] width 1482 height 952
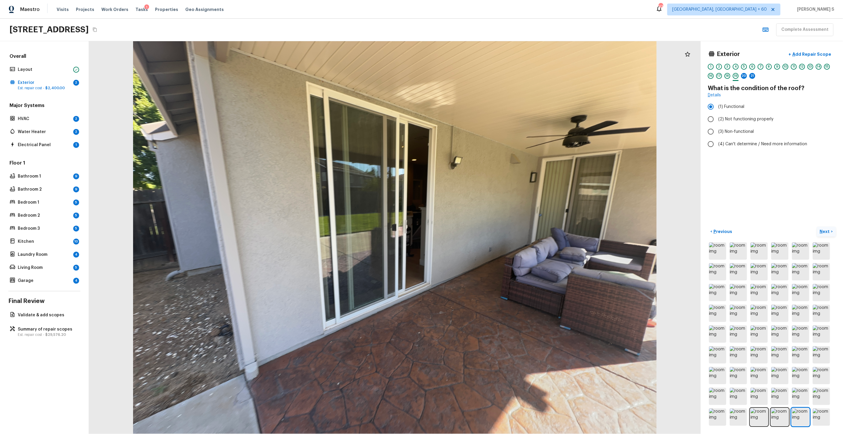
click at [824, 230] on p "Next" at bounding box center [825, 232] width 11 height 6
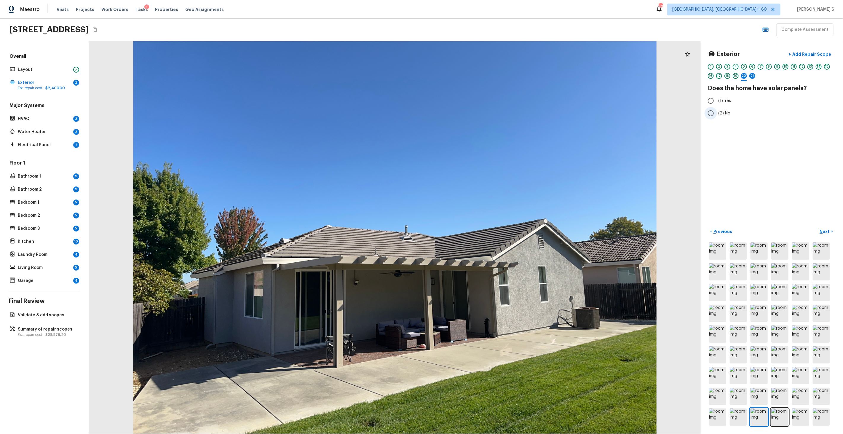
click at [717, 113] on label "(2) No" at bounding box center [768, 113] width 127 height 12
click at [717, 113] on input "(2) No" at bounding box center [711, 113] width 12 height 12
radio input "true"
click at [827, 228] on button "Next >" at bounding box center [826, 232] width 19 height 10
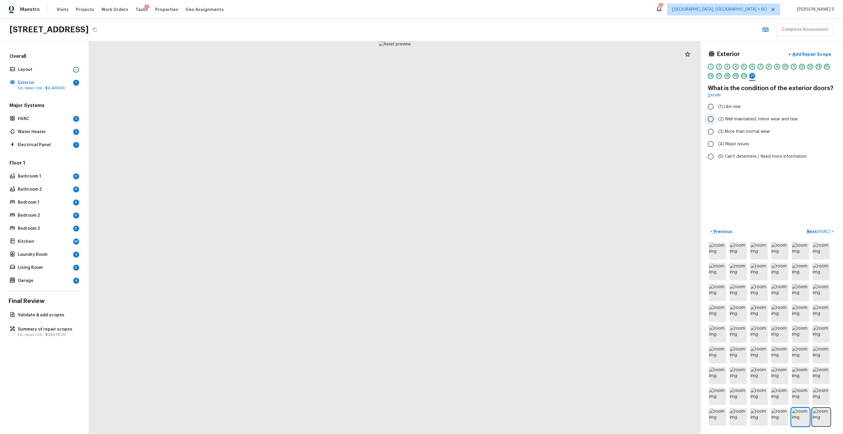
click at [732, 119] on span "(2) Well maintained, minor wear and tear" at bounding box center [759, 119] width 80 height 6
click at [717, 119] on input "(2) Well maintained, minor wear and tear" at bounding box center [711, 119] width 12 height 12
radio input "true"
click at [819, 234] on span "( HVAC )" at bounding box center [823, 232] width 13 height 4
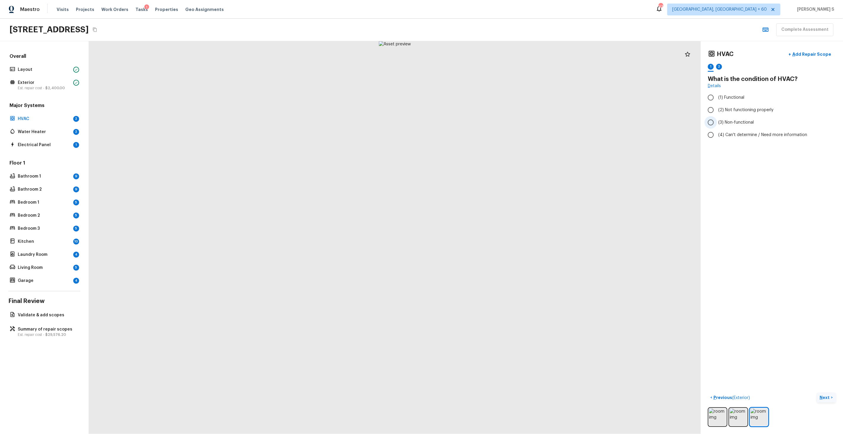
click at [730, 124] on span "(3) Non-functional" at bounding box center [737, 123] width 36 height 6
click at [717, 124] on input "(3) Non-functional" at bounding box center [711, 122] width 12 height 12
radio input "true"
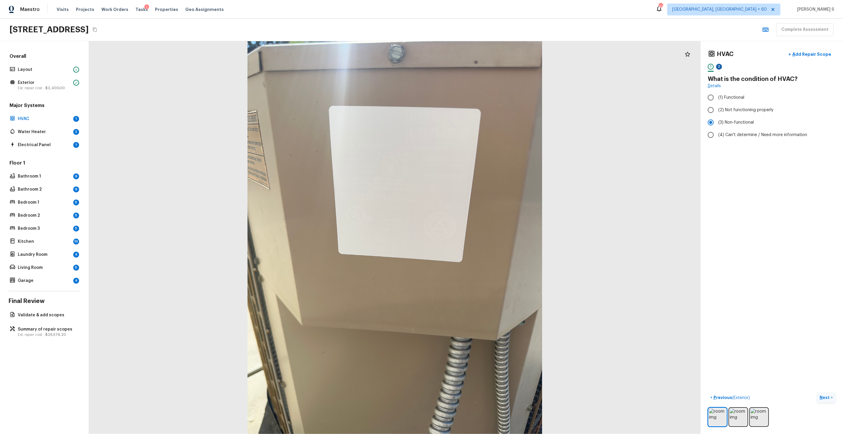
click at [718, 66] on div "2" at bounding box center [719, 67] width 6 height 6
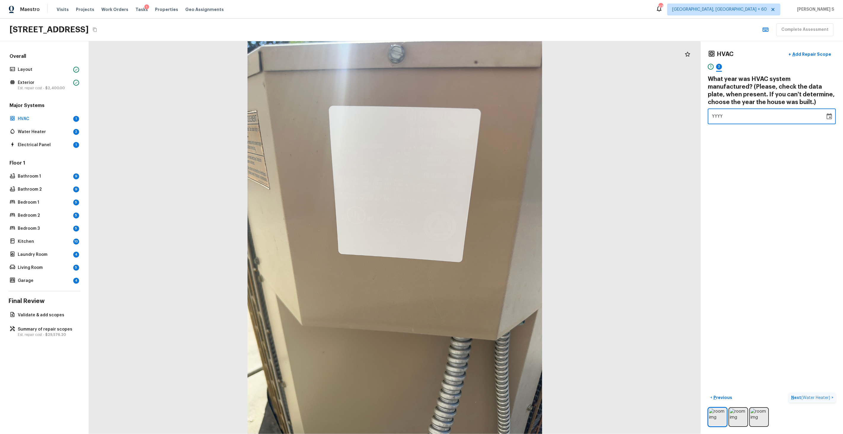
click at [738, 116] on div "YYYY" at bounding box center [766, 117] width 109 height 16
click at [729, 116] on div "YYYY" at bounding box center [766, 117] width 109 height 16
type input "2003"
click at [776, 176] on div "HVAC + Add Repair Scope 1 2 What year was HVAC system manufactured? (Please, ch…" at bounding box center [772, 237] width 142 height 393
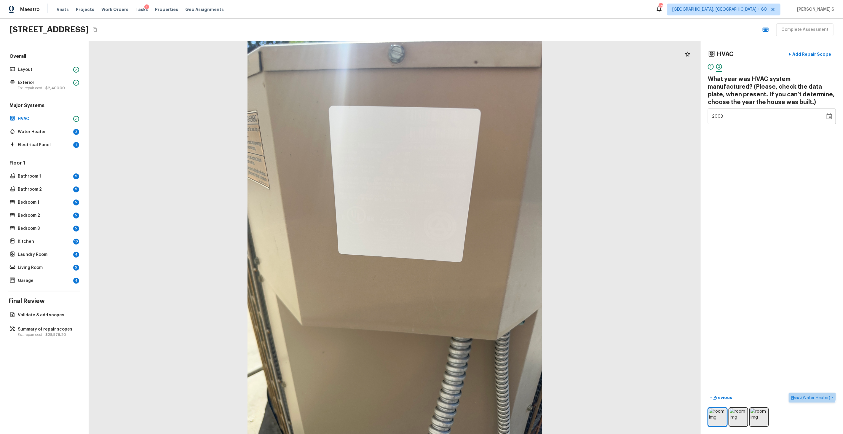
click at [806, 396] on span "( Water Heater )" at bounding box center [816, 398] width 29 height 4
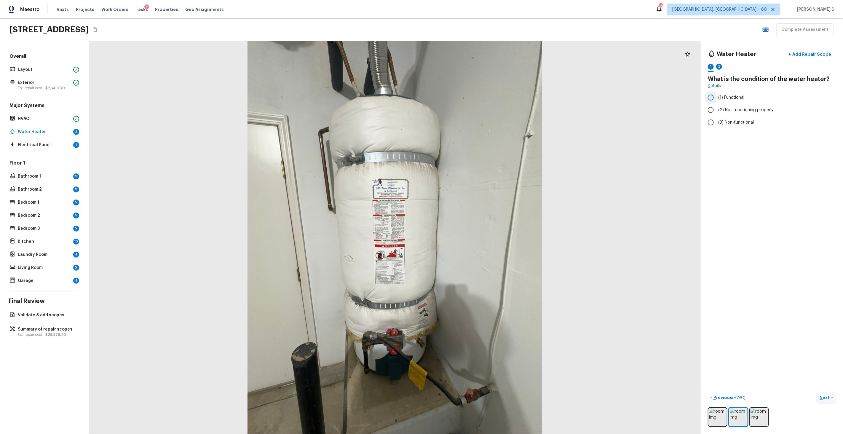
click at [733, 99] on span "(1) Functional" at bounding box center [732, 98] width 26 height 6
click at [717, 99] on input "(1) Functional" at bounding box center [711, 97] width 12 height 12
radio input "true"
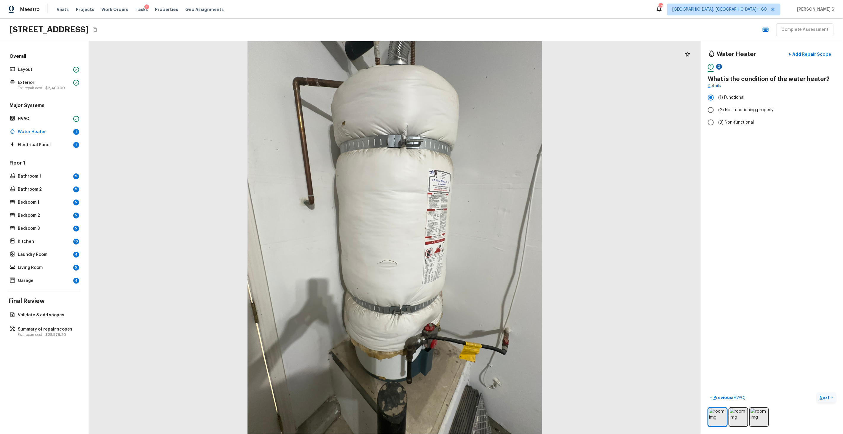
click at [721, 66] on div "2" at bounding box center [719, 67] width 6 height 6
click at [745, 108] on div "YYYY" at bounding box center [766, 109] width 109 height 16
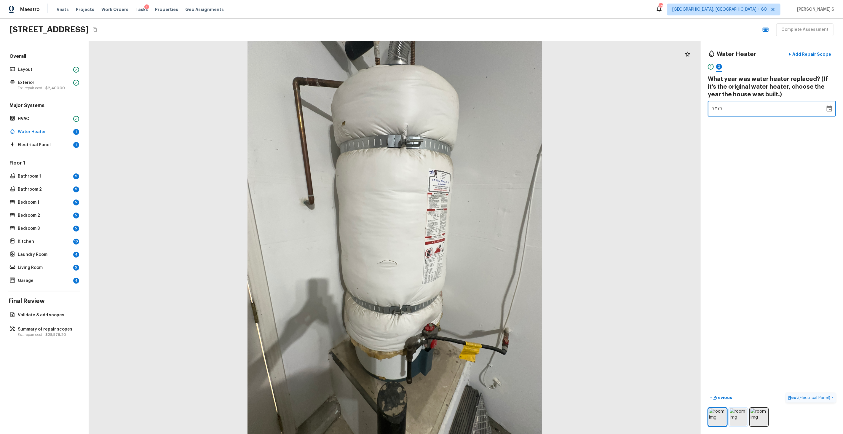
click at [743, 415] on img at bounding box center [738, 417] width 17 height 17
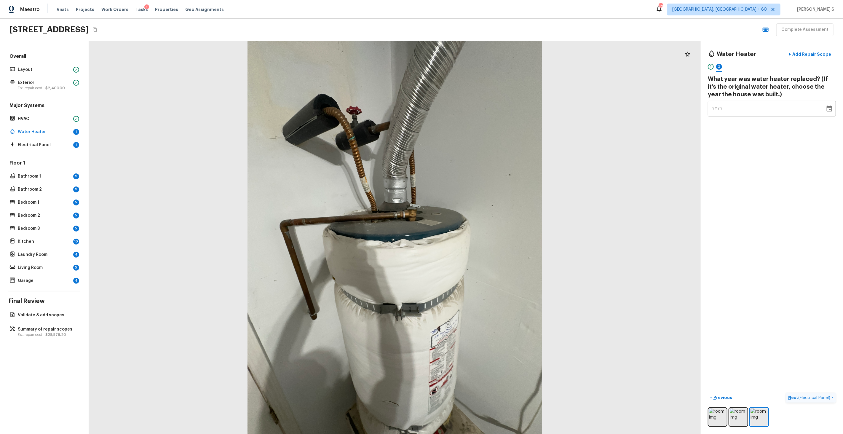
click at [730, 111] on div "YYYY" at bounding box center [766, 109] width 109 height 16
type input "2003"
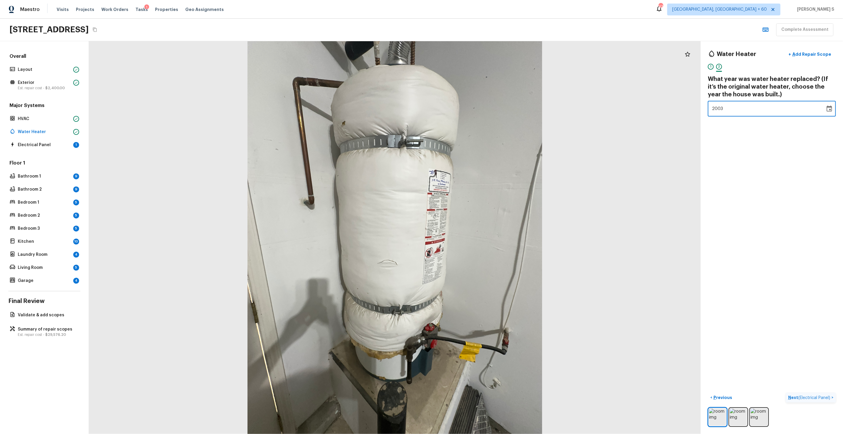
click at [757, 170] on div "Water Heater + Add Repair Scope 1 2 What year was water heater replaced? (If it…" at bounding box center [772, 237] width 142 height 393
click at [809, 394] on button "Next ( Electrical Panel ) >" at bounding box center [811, 398] width 50 height 10
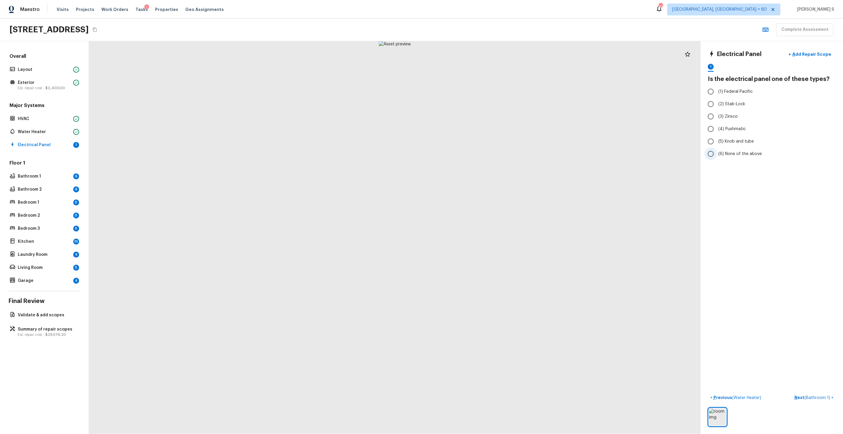
click at [730, 154] on span "(6) None of the above" at bounding box center [741, 154] width 44 height 6
click at [717, 154] on input "(6) None of the above" at bounding box center [711, 154] width 12 height 12
radio input "true"
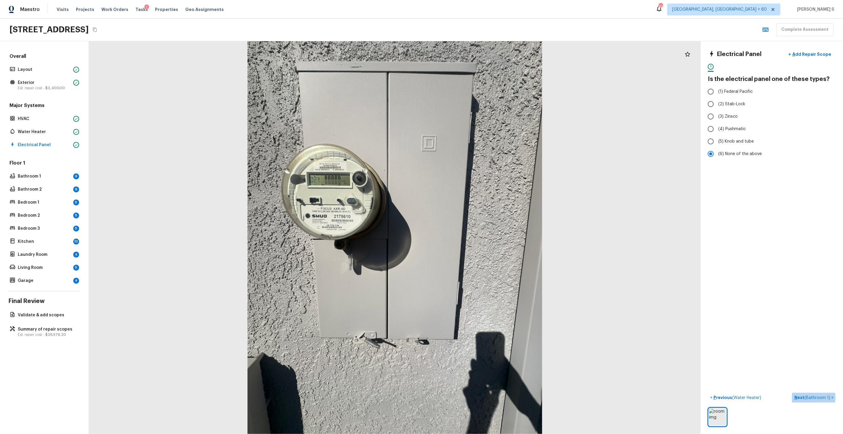
click at [808, 398] on span "( Bathroom 1 )" at bounding box center [818, 398] width 26 height 4
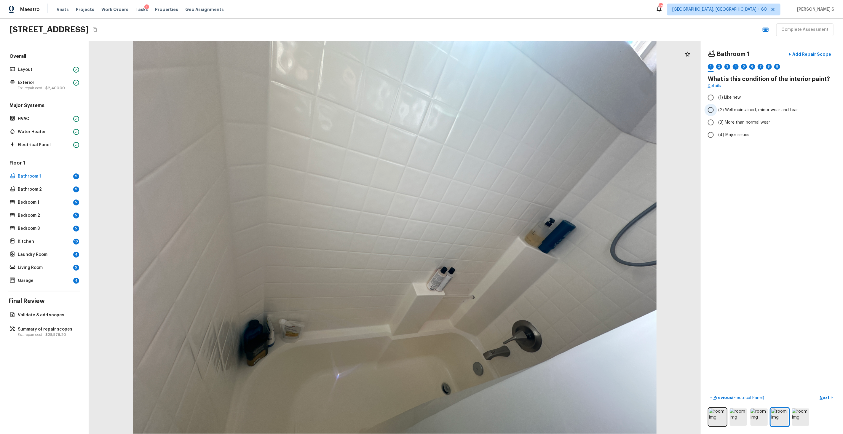
click at [737, 112] on span "(2) Well maintained, minor wear and tear" at bounding box center [759, 110] width 80 height 6
click at [717, 112] on input "(2) Well maintained, minor wear and tear" at bounding box center [711, 110] width 12 height 12
radio input "true"
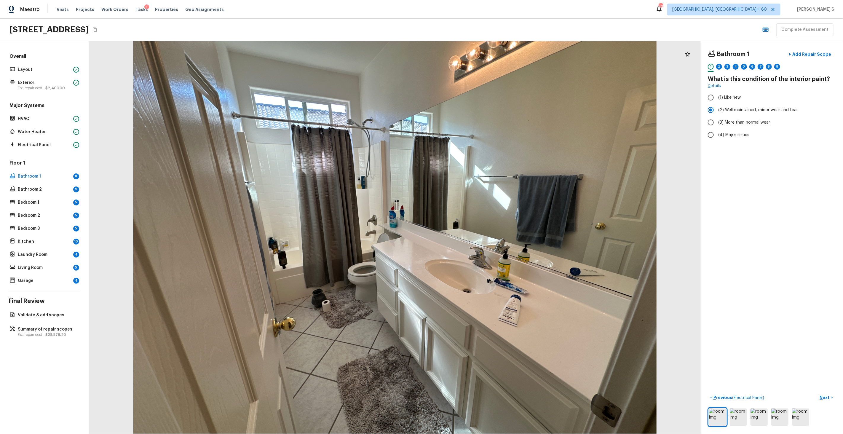
click at [824, 395] on p "Next" at bounding box center [825, 398] width 11 height 6
click at [725, 112] on span "(1) Yes" at bounding box center [725, 112] width 13 height 6
click at [717, 112] on input "(1) Yes" at bounding box center [711, 112] width 12 height 12
radio input "true"
click at [716, 123] on input "(2) No" at bounding box center [711, 125] width 12 height 12
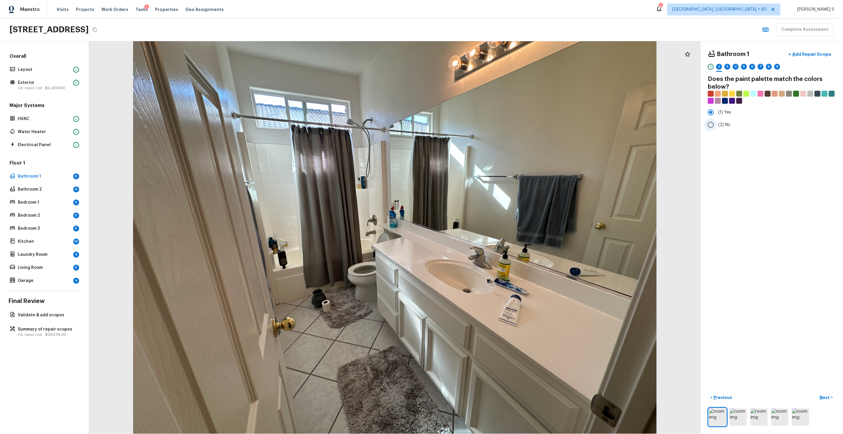
radio input "true"
click at [825, 399] on p "Next" at bounding box center [825, 398] width 11 height 6
click at [748, 107] on span "(2) Well maintained, minor wear and tear" at bounding box center [759, 110] width 80 height 6
click at [717, 107] on input "(2) Well maintained, minor wear and tear" at bounding box center [711, 110] width 12 height 12
radio input "true"
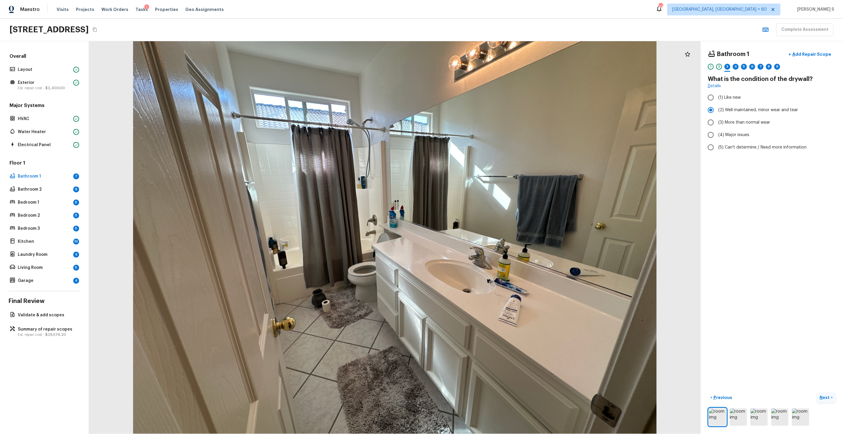
click at [824, 396] on p "Next" at bounding box center [825, 398] width 11 height 6
click at [724, 128] on span "(3) Tile" at bounding box center [725, 127] width 13 height 6
click at [717, 128] on input "(3) Tile" at bounding box center [711, 127] width 12 height 12
checkbox input "true"
click at [824, 396] on p "Next" at bounding box center [825, 398] width 11 height 6
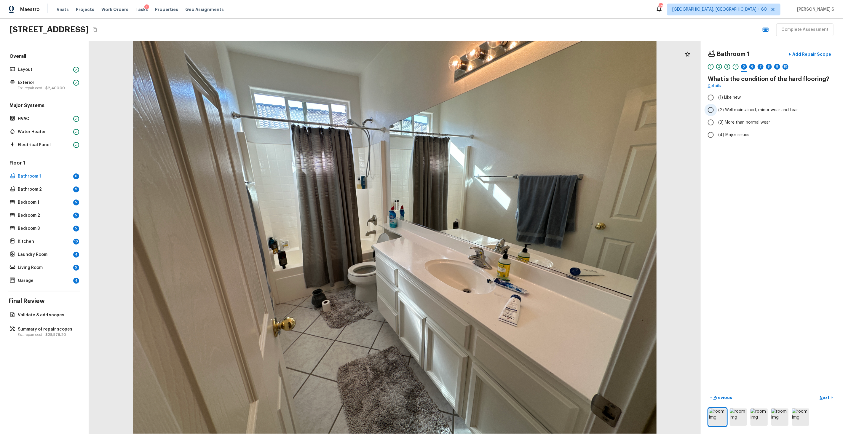
click at [743, 108] on span "(2) Well maintained, minor wear and tear" at bounding box center [759, 110] width 80 height 6
click at [717, 108] on input "(2) Well maintained, minor wear and tear" at bounding box center [711, 110] width 12 height 12
radio input "true"
click at [822, 398] on p "Next" at bounding box center [825, 398] width 11 height 6
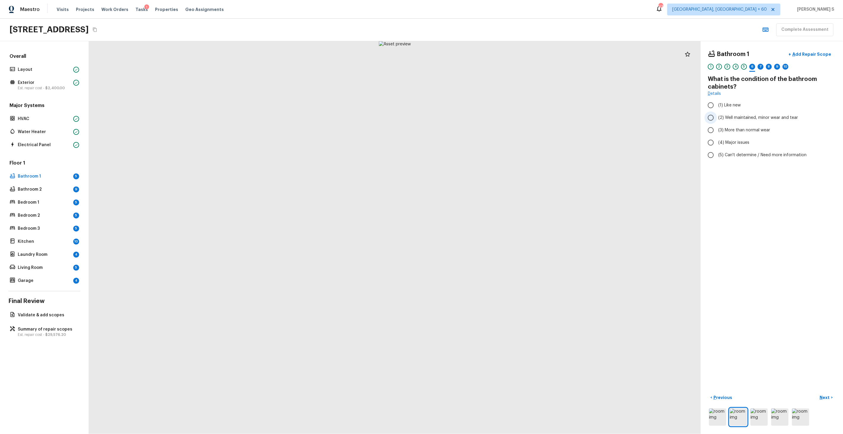
click at [737, 117] on span "(2) Well maintained, minor wear and tear" at bounding box center [759, 118] width 80 height 6
click at [717, 117] on input "(2) Well maintained, minor wear and tear" at bounding box center [711, 118] width 12 height 12
radio input "true"
click at [823, 395] on p "Next" at bounding box center [825, 398] width 11 height 6
click at [726, 112] on span "(2) No" at bounding box center [725, 112] width 12 height 6
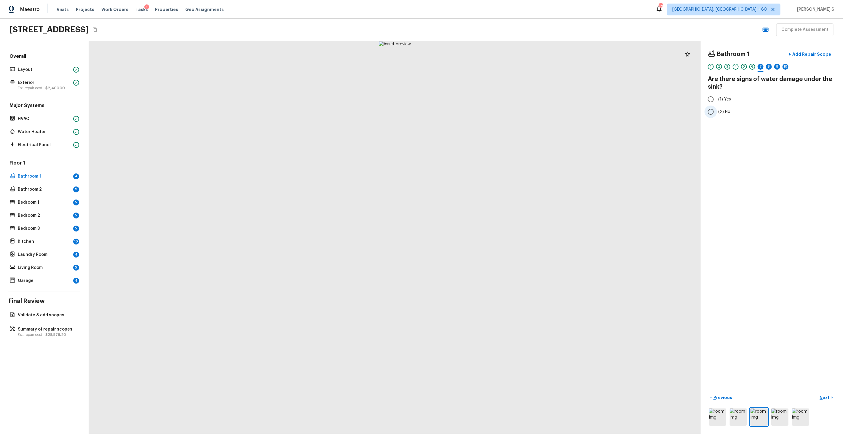
click at [717, 112] on input "(2) No" at bounding box center [711, 112] width 12 height 12
radio input "true"
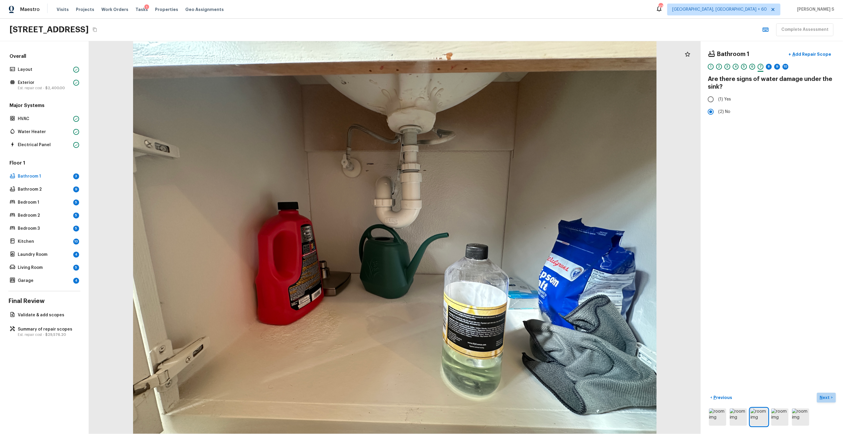
click at [826, 395] on p "Next" at bounding box center [825, 398] width 11 height 6
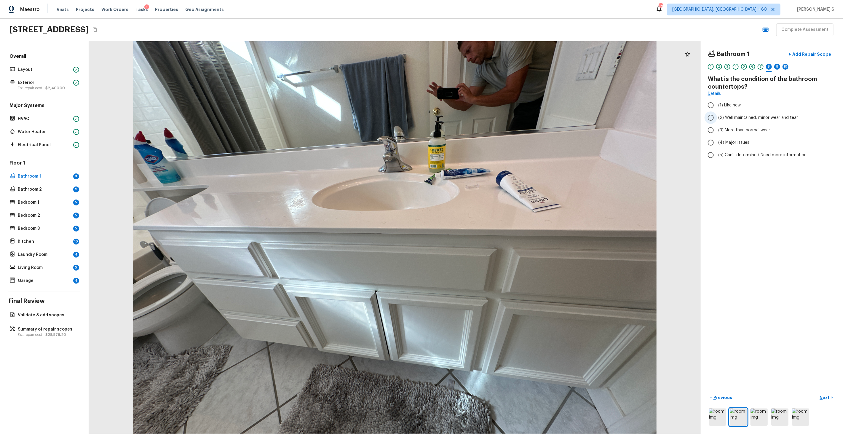
click at [752, 118] on span "(2) Well maintained, minor wear and tear" at bounding box center [759, 118] width 80 height 6
click at [717, 118] on input "(2) Well maintained, minor wear and tear" at bounding box center [711, 118] width 12 height 12
radio input "true"
click at [828, 397] on p "Next" at bounding box center [825, 398] width 11 height 6
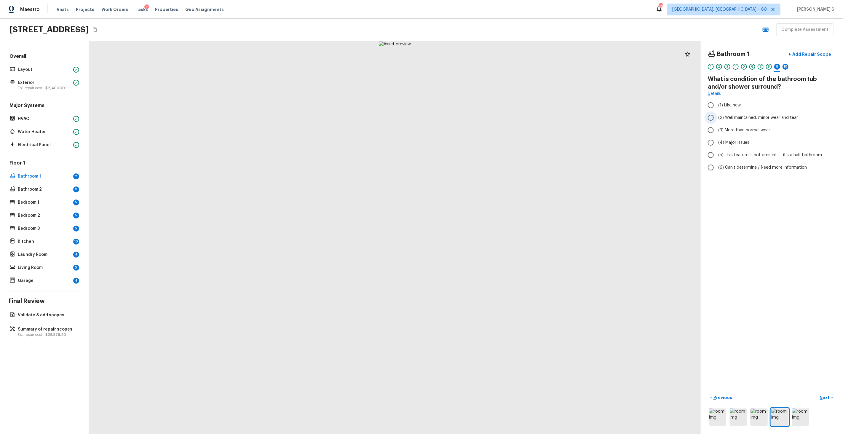
click at [740, 120] on span "(2) Well maintained, minor wear and tear" at bounding box center [759, 118] width 80 height 6
click at [717, 120] on input "(2) Well maintained, minor wear and tear" at bounding box center [711, 118] width 12 height 12
radio input "true"
click at [827, 397] on p "Next" at bounding box center [825, 398] width 11 height 6
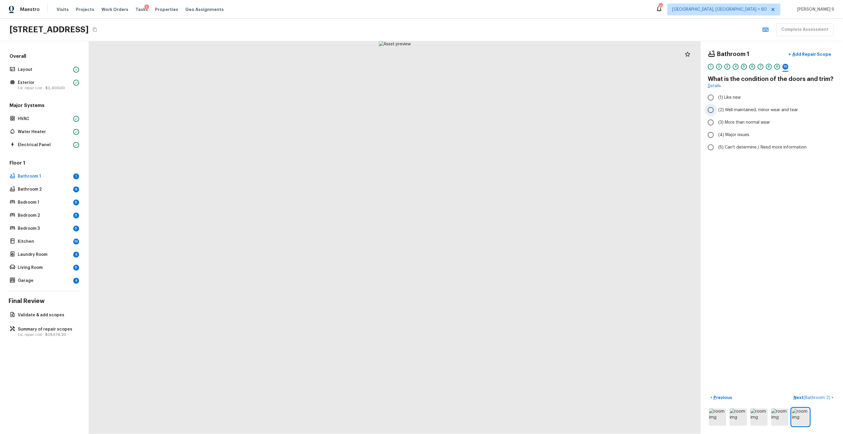
click at [740, 110] on span "(2) Well maintained, minor wear and tear" at bounding box center [759, 110] width 80 height 6
click at [717, 110] on input "(2) Well maintained, minor wear and tear" at bounding box center [711, 110] width 12 height 12
radio input "true"
click at [817, 399] on span "( Bathroom 2 )" at bounding box center [817, 398] width 27 height 4
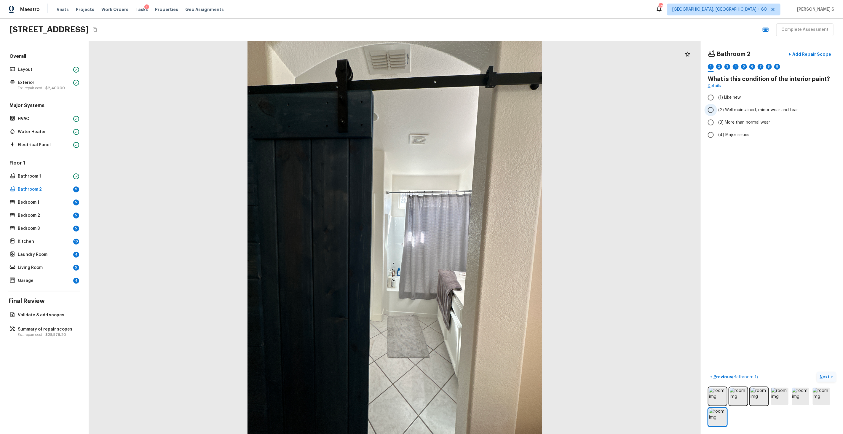
click at [736, 108] on span "(2) Well maintained, minor wear and tear" at bounding box center [759, 110] width 80 height 6
click at [717, 108] on input "(2) Well maintained, minor wear and tear" at bounding box center [711, 110] width 12 height 12
radio input "true"
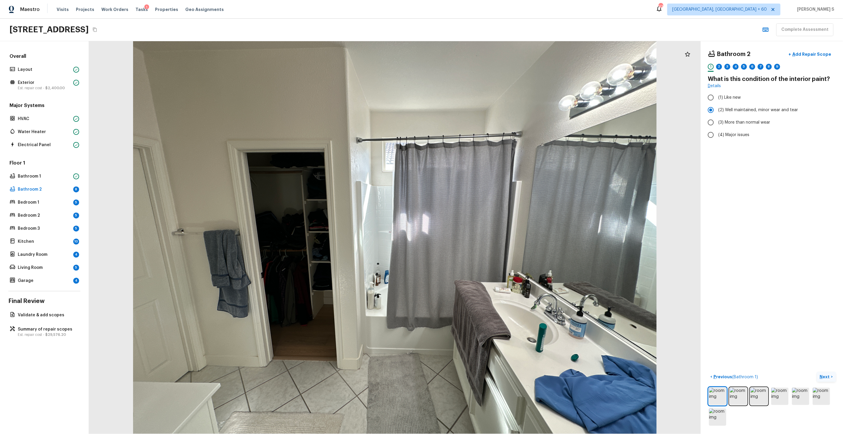
click at [821, 377] on p "Next" at bounding box center [825, 377] width 11 height 6
click at [721, 124] on span "(2) No" at bounding box center [725, 125] width 12 height 6
click at [717, 124] on input "(2) No" at bounding box center [711, 125] width 12 height 12
radio input "true"
click at [828, 378] on p "Next" at bounding box center [825, 377] width 11 height 6
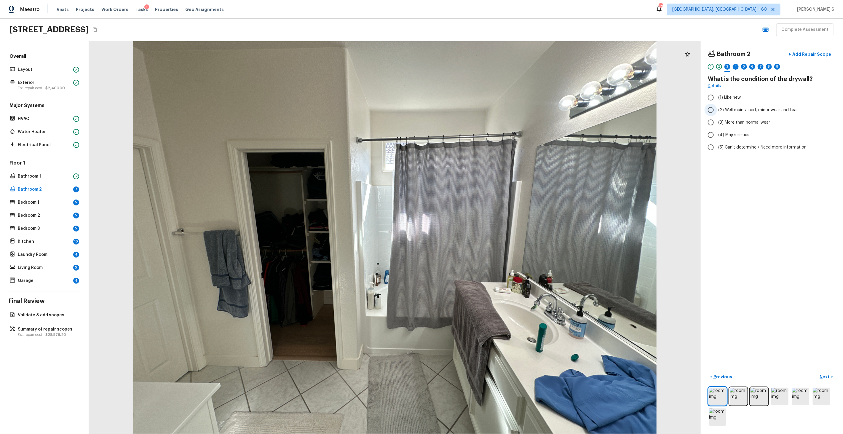
click at [740, 109] on span "(2) Well maintained, minor wear and tear" at bounding box center [759, 110] width 80 height 6
click at [717, 109] on input "(2) Well maintained, minor wear and tear" at bounding box center [711, 110] width 12 height 12
radio input "true"
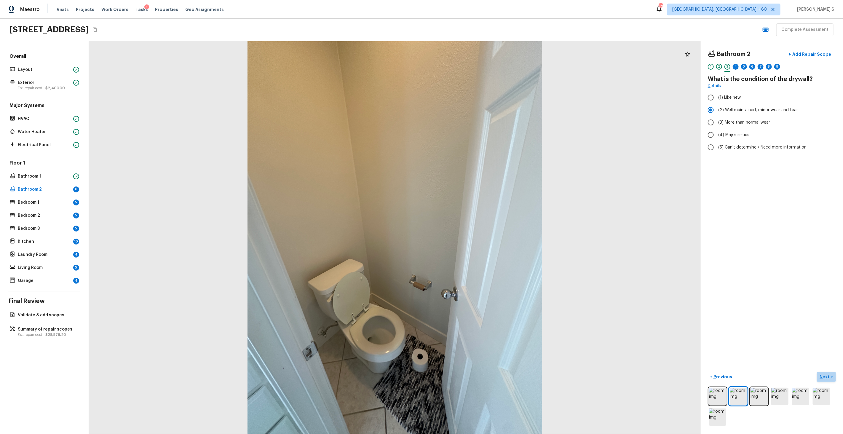
click at [826, 379] on p "Next" at bounding box center [825, 377] width 11 height 6
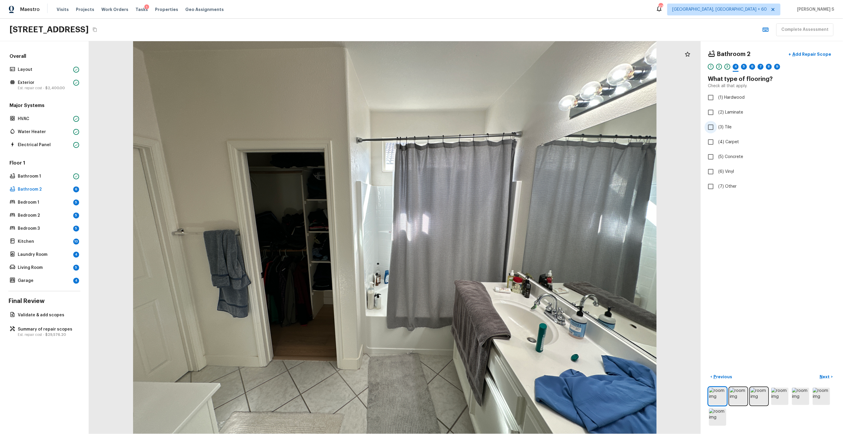
click at [727, 127] on span "(3) Tile" at bounding box center [725, 127] width 13 height 6
click at [717, 127] on input "(3) Tile" at bounding box center [711, 127] width 12 height 12
checkbox input "true"
click at [827, 378] on p "Next" at bounding box center [825, 377] width 11 height 6
click at [743, 110] on span "(2) Well maintained, minor wear and tear" at bounding box center [759, 110] width 80 height 6
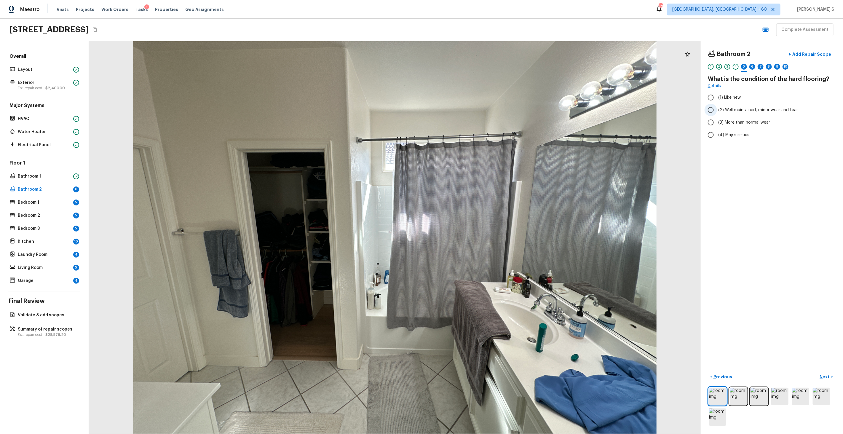
click at [717, 110] on input "(2) Well maintained, minor wear and tear" at bounding box center [711, 110] width 12 height 12
radio input "true"
click at [828, 378] on p "Next" at bounding box center [825, 377] width 11 height 6
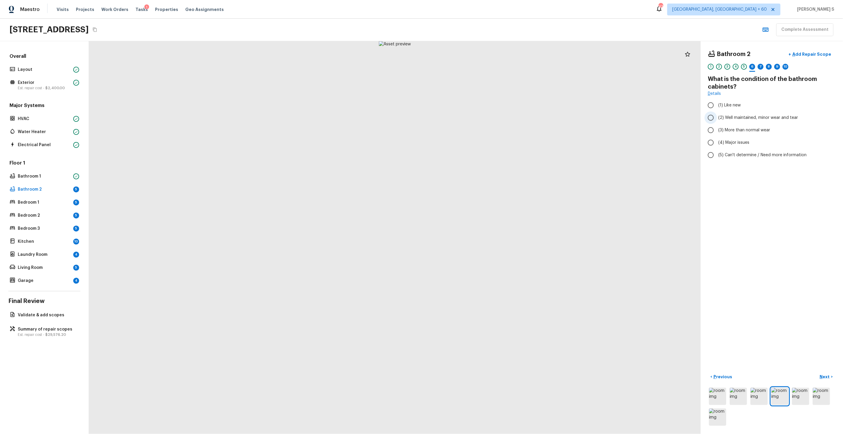
click at [735, 116] on span "(2) Well maintained, minor wear and tear" at bounding box center [759, 118] width 80 height 6
click at [717, 116] on input "(2) Well maintained, minor wear and tear" at bounding box center [711, 118] width 12 height 12
radio input "true"
click at [826, 378] on p "Next" at bounding box center [825, 377] width 11 height 6
click at [723, 114] on span "(2) No" at bounding box center [725, 112] width 12 height 6
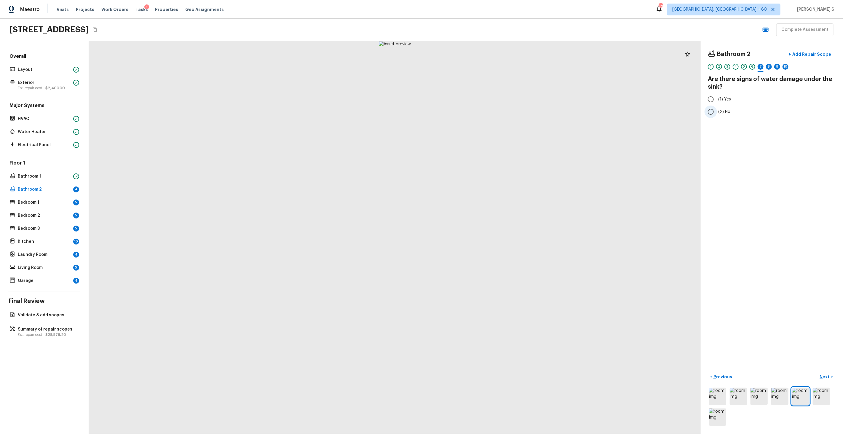
click at [717, 114] on input "(2) No" at bounding box center [711, 112] width 12 height 12
radio input "true"
click at [819, 374] on button "Next >" at bounding box center [826, 377] width 19 height 10
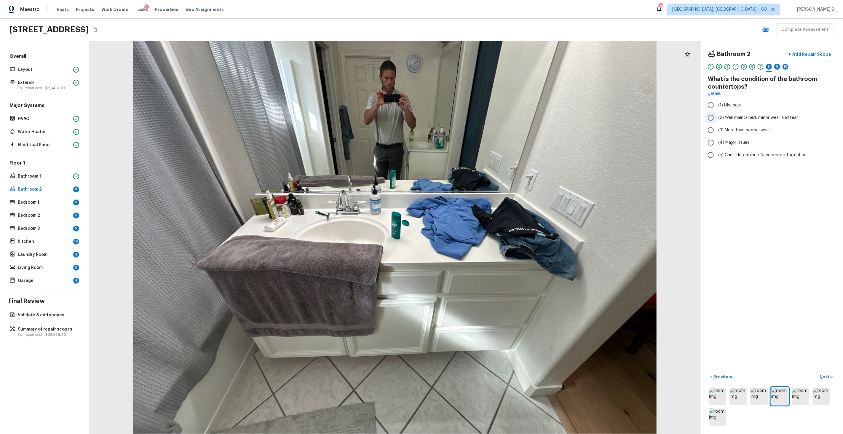
click at [751, 118] on span "(2) Well maintained, minor wear and tear" at bounding box center [759, 118] width 80 height 6
click at [717, 118] on input "(2) Well maintained, minor wear and tear" at bounding box center [711, 118] width 12 height 12
radio input "true"
click at [823, 378] on p "Next" at bounding box center [825, 377] width 11 height 6
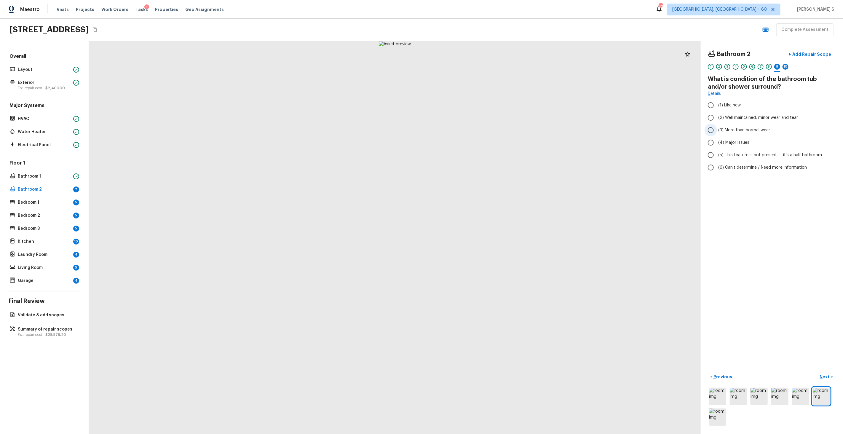
click at [740, 129] on span "(3) More than normal wear" at bounding box center [745, 130] width 52 height 6
click at [717, 129] on input "(3) More than normal wear" at bounding box center [711, 130] width 12 height 12
radio input "true"
click at [822, 57] on p "Add Repair Scope" at bounding box center [811, 54] width 40 height 6
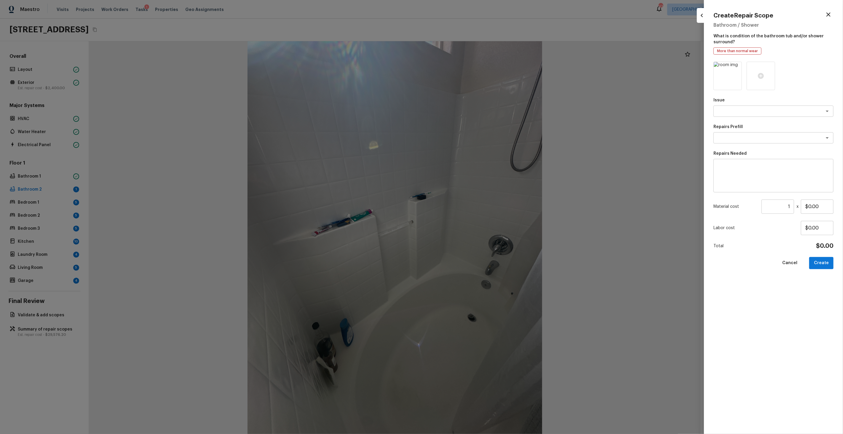
click at [735, 117] on div "Issue x ​ Repairs Prefill x ​ Repairs Needed x ​ Material cost 1 ​ x $0.00 Labo…" at bounding box center [774, 243] width 120 height 363
click at [735, 114] on div "x ​" at bounding box center [774, 111] width 120 height 11
type textarea "Bathroom Plumbing"
type textarea "Acid Wash Shower Pan"
type textarea "Prep and acid wash/deep clean the shower pan."
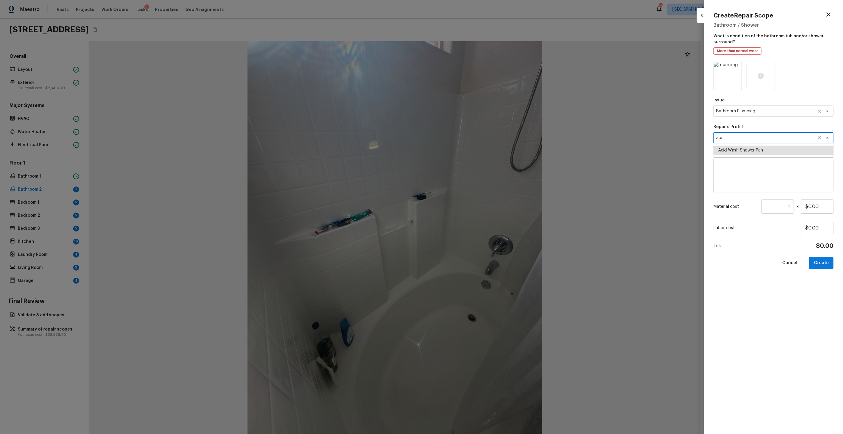
type input "$50.00"
type textarea "Acid Wash Shower Pan"
click at [820, 206] on input "$50.00" at bounding box center [817, 207] width 33 height 14
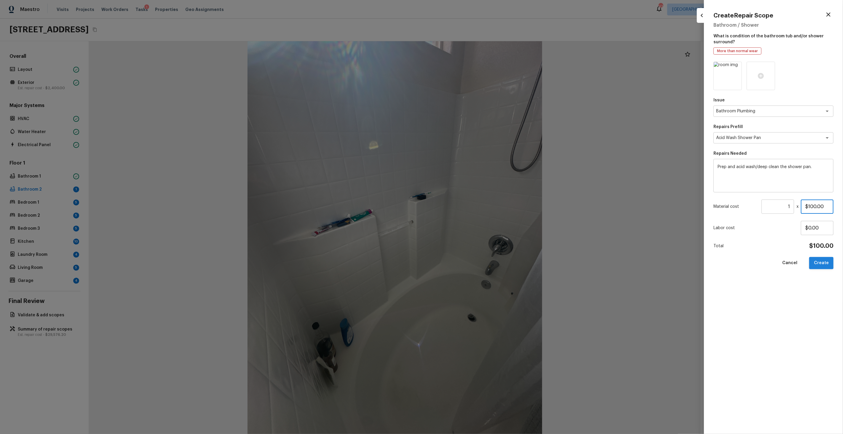
type input "$100.00"
click at [830, 259] on button "Create" at bounding box center [822, 263] width 24 height 12
type input "$0.00"
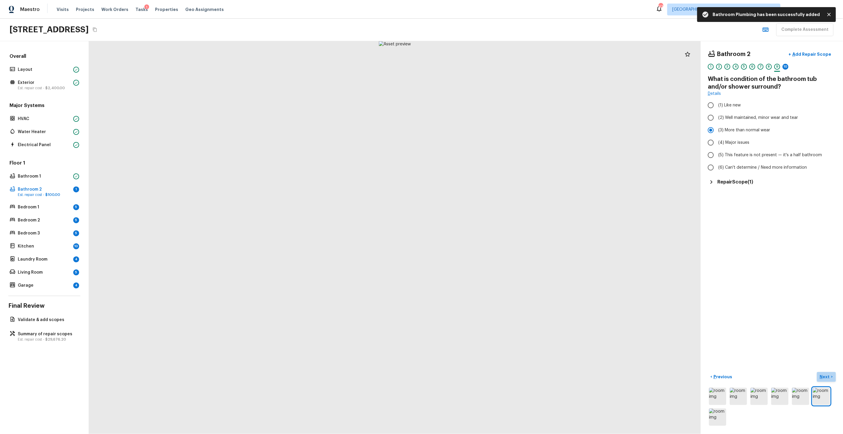
click at [823, 376] on p "Next" at bounding box center [825, 377] width 11 height 6
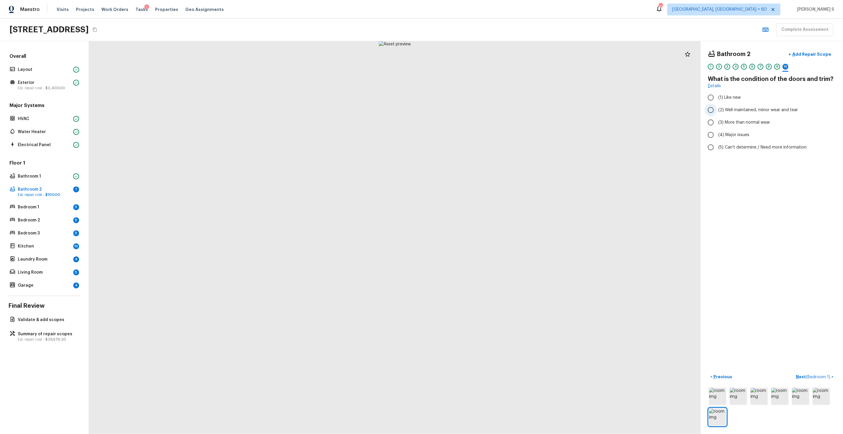
click at [738, 107] on span "(2) Well maintained, minor wear and tear" at bounding box center [759, 110] width 80 height 6
click at [717, 107] on input "(2) Well maintained, minor wear and tear" at bounding box center [711, 110] width 12 height 12
radio input "true"
click at [823, 375] on p "Next ( Bedroom 1 )" at bounding box center [814, 377] width 36 height 6
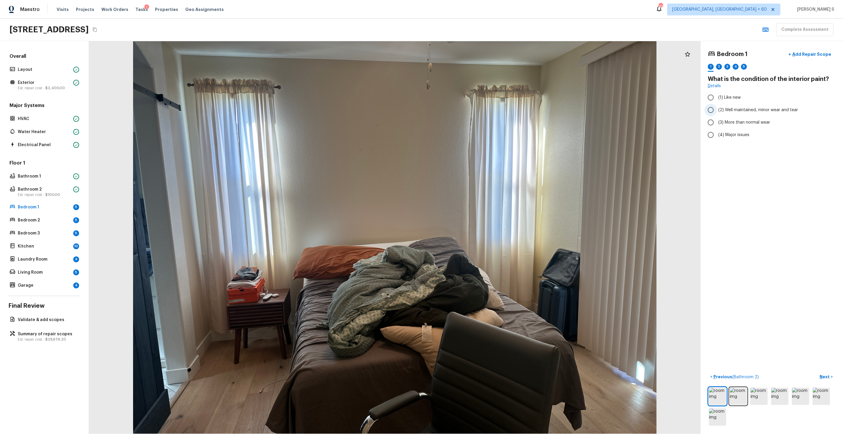
click at [730, 110] on span "(2) Well maintained, minor wear and tear" at bounding box center [759, 110] width 80 height 6
click at [717, 110] on input "(2) Well maintained, minor wear and tear" at bounding box center [711, 110] width 12 height 12
radio input "true"
click at [822, 379] on p "Next" at bounding box center [825, 377] width 11 height 6
click at [721, 116] on label "(1) Yes" at bounding box center [768, 112] width 127 height 12
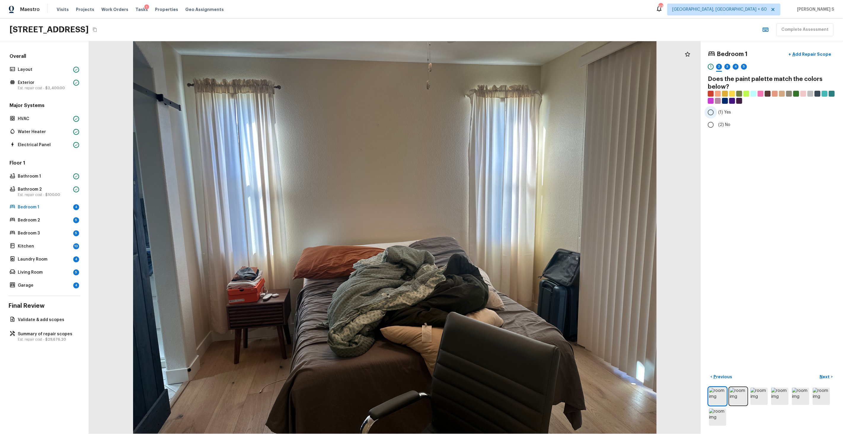
click at [717, 116] on input "(1) Yes" at bounding box center [711, 112] width 12 height 12
radio input "true"
click at [721, 127] on span "(2) No" at bounding box center [725, 125] width 12 height 6
click at [717, 127] on input "(2) No" at bounding box center [711, 125] width 12 height 12
radio input "true"
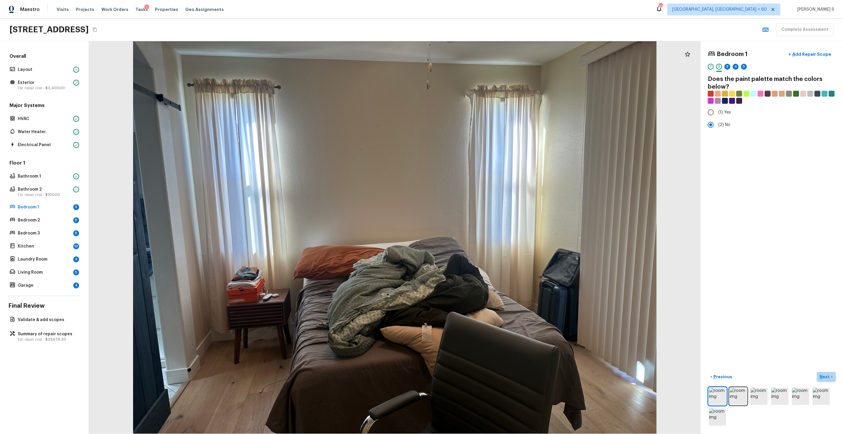
click at [828, 377] on p "Next" at bounding box center [825, 377] width 11 height 6
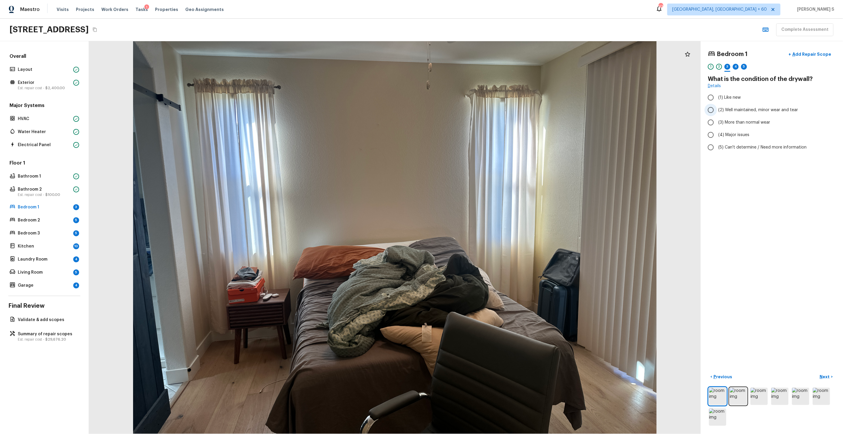
click at [749, 108] on span "(2) Well maintained, minor wear and tear" at bounding box center [759, 110] width 80 height 6
click at [717, 108] on input "(2) Well maintained, minor wear and tear" at bounding box center [711, 110] width 12 height 12
radio input "true"
click at [824, 374] on p "Next" at bounding box center [825, 377] width 11 height 6
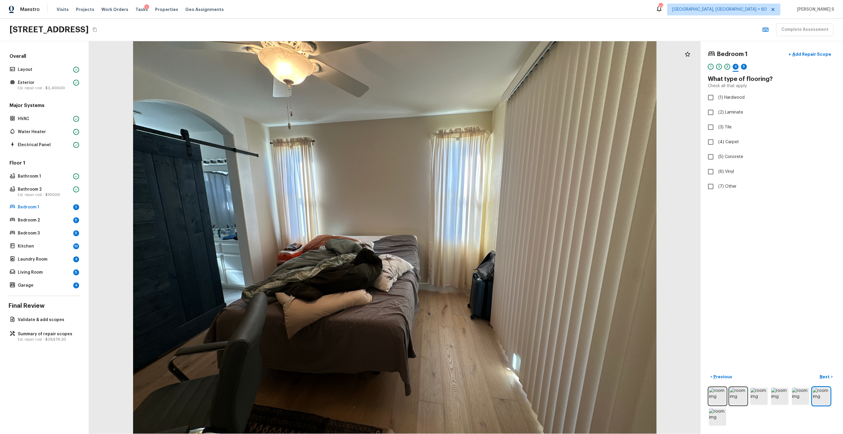
click at [704, 98] on div "Bedroom 1 + Add Repair Scope 1 2 3 4 5 What type of flooring? Check all that ap…" at bounding box center [772, 237] width 142 height 393
click at [712, 98] on input "(1) Hardwood" at bounding box center [711, 97] width 12 height 12
checkbox input "true"
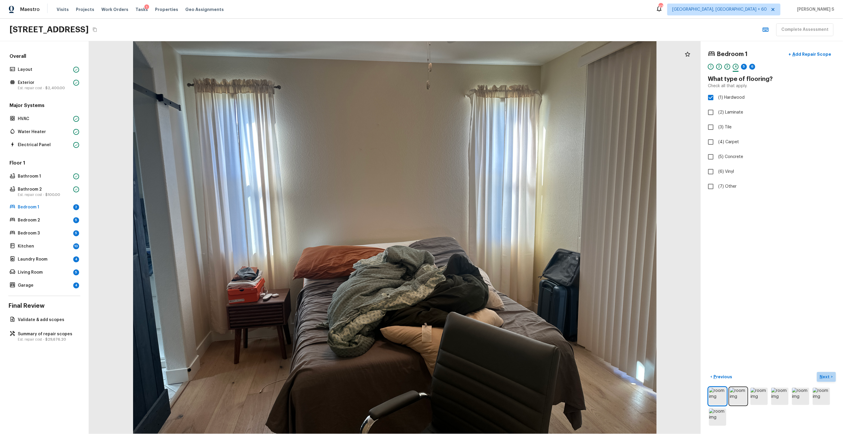
click at [824, 374] on p "Next" at bounding box center [825, 377] width 11 height 6
drag, startPoint x: 748, startPoint y: 107, endPoint x: 752, endPoint y: 107, distance: 3.9
click at [748, 107] on span "(2) Well maintained, minor wear and tear" at bounding box center [759, 110] width 80 height 6
click at [717, 107] on input "(2) Well maintained, minor wear and tear" at bounding box center [711, 110] width 12 height 12
radio input "true"
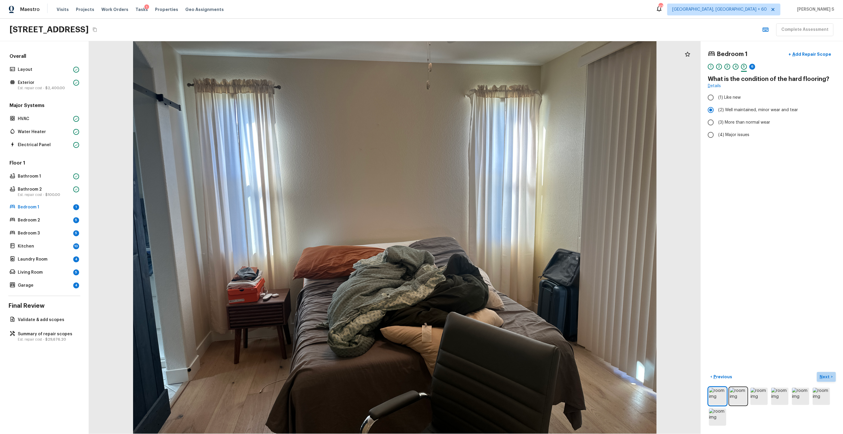
click at [827, 377] on p "Next" at bounding box center [825, 377] width 11 height 6
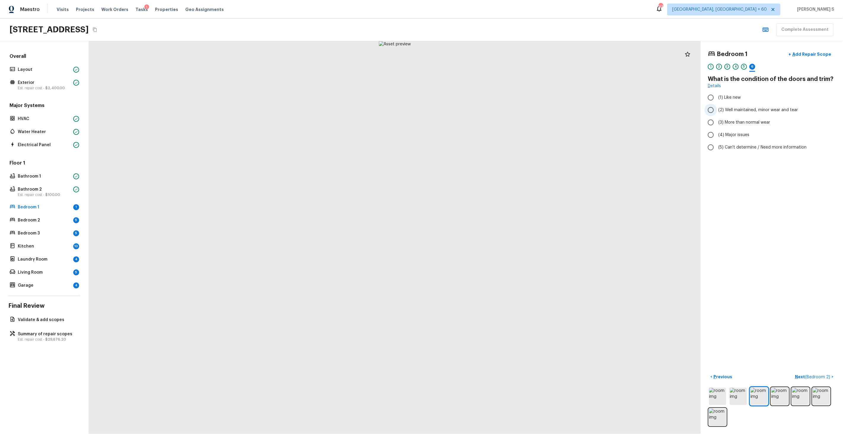
click at [744, 112] on span "(2) Well maintained, minor wear and tear" at bounding box center [759, 110] width 80 height 6
click at [717, 112] on input "(2) Well maintained, minor wear and tear" at bounding box center [711, 110] width 12 height 12
radio input "true"
click at [829, 378] on span "( Bedroom 2 )" at bounding box center [817, 377] width 25 height 4
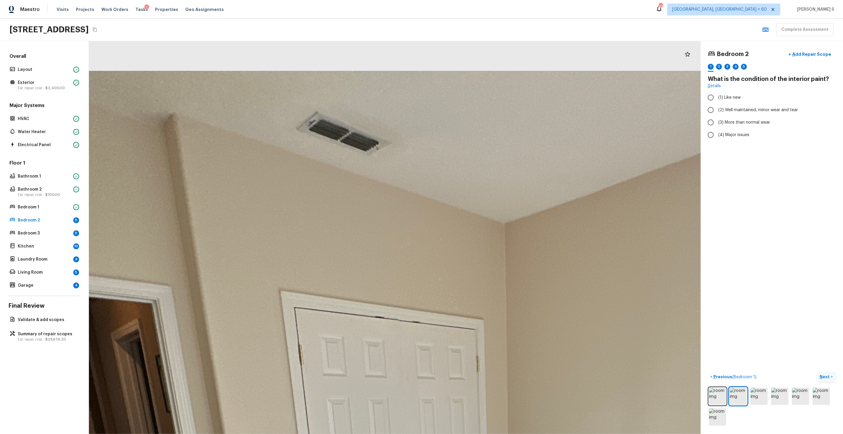
drag, startPoint x: 355, startPoint y: 85, endPoint x: 367, endPoint y: 204, distance: 119.6
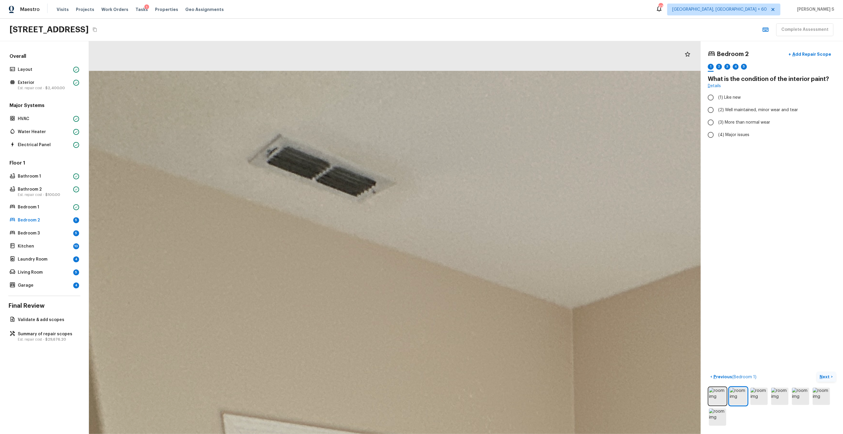
drag, startPoint x: 334, startPoint y: 69, endPoint x: 353, endPoint y: 193, distance: 125.8
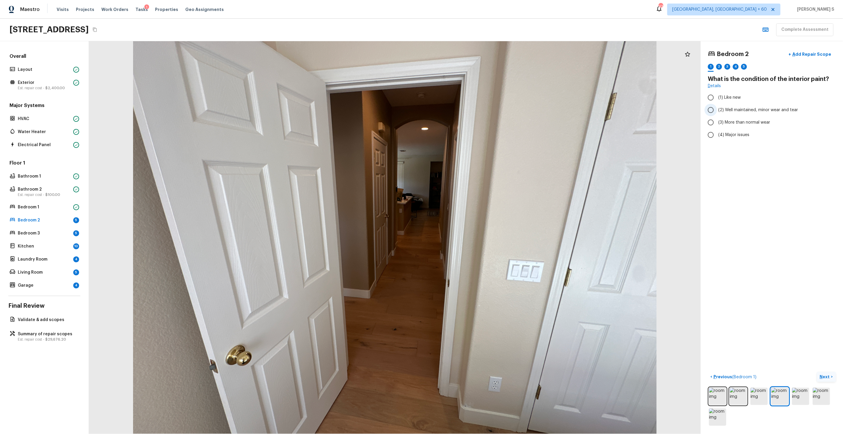
click at [731, 109] on span "(2) Well maintained, minor wear and tear" at bounding box center [759, 110] width 80 height 6
click at [717, 109] on input "(2) Well maintained, minor wear and tear" at bounding box center [711, 110] width 12 height 12
radio input "true"
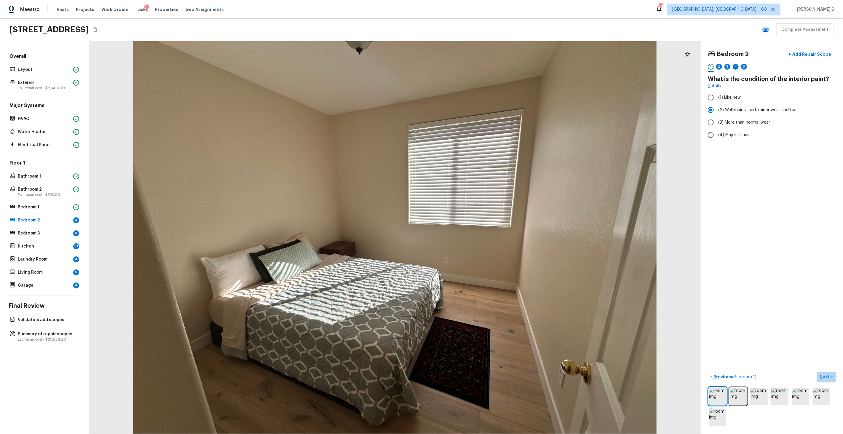
click at [824, 375] on p "Next" at bounding box center [825, 377] width 11 height 6
click at [720, 126] on span "(2) No" at bounding box center [725, 125] width 12 height 6
click at [717, 126] on input "(2) No" at bounding box center [711, 125] width 12 height 12
radio input "true"
click at [721, 113] on span "(1) Yes" at bounding box center [725, 112] width 13 height 6
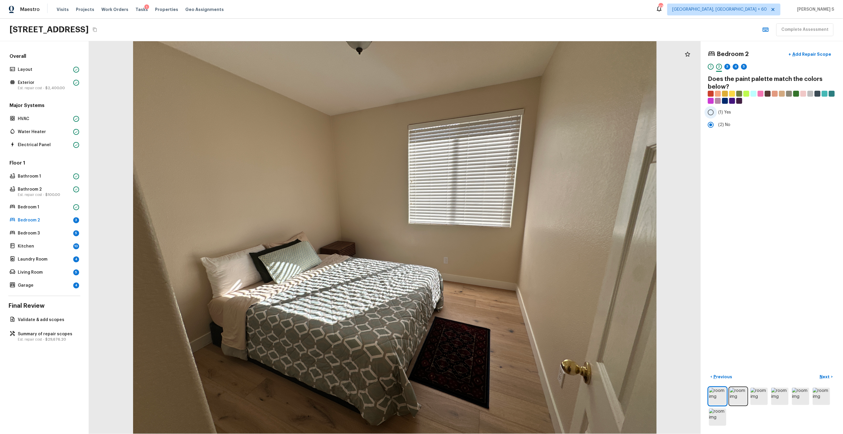
click at [717, 113] on input "(1) Yes" at bounding box center [711, 112] width 12 height 12
radio input "true"
click at [824, 375] on p "Next" at bounding box center [825, 377] width 11 height 6
click at [726, 109] on span "(2) Well maintained, minor wear and tear" at bounding box center [759, 110] width 80 height 6
click at [717, 109] on input "(2) Well maintained, minor wear and tear" at bounding box center [711, 110] width 12 height 12
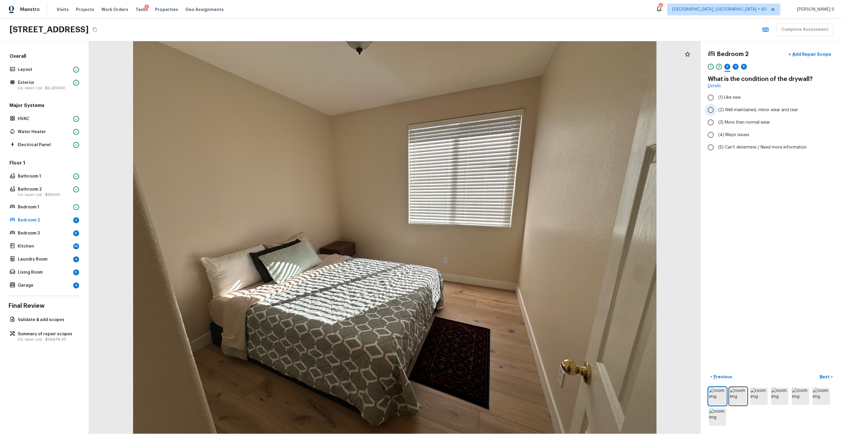
radio input "true"
click at [829, 376] on p "Next" at bounding box center [825, 377] width 11 height 6
click at [722, 96] on span "(1) Hardwood" at bounding box center [732, 98] width 26 height 6
click at [717, 96] on input "(1) Hardwood" at bounding box center [711, 97] width 12 height 12
checkbox input "true"
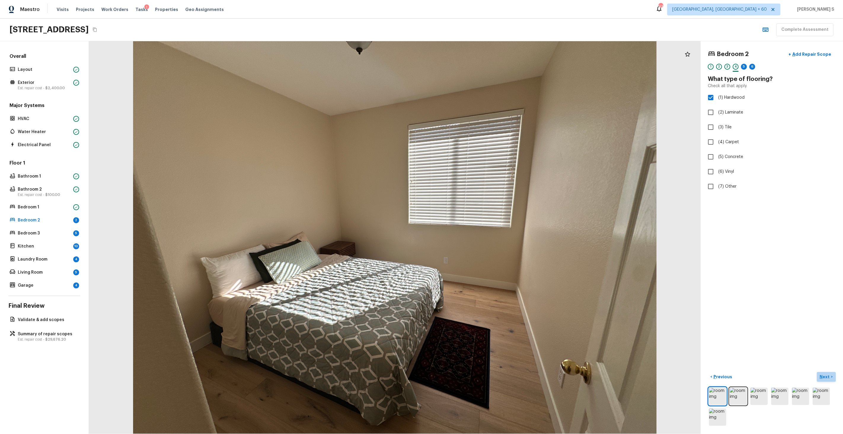
click at [825, 373] on button "Next >" at bounding box center [826, 377] width 19 height 10
click at [738, 109] on span "(2) Well maintained, minor wear and tear" at bounding box center [759, 110] width 80 height 6
click at [717, 109] on input "(2) Well maintained, minor wear and tear" at bounding box center [711, 110] width 12 height 12
radio input "true"
click at [827, 378] on p "Next" at bounding box center [825, 377] width 11 height 6
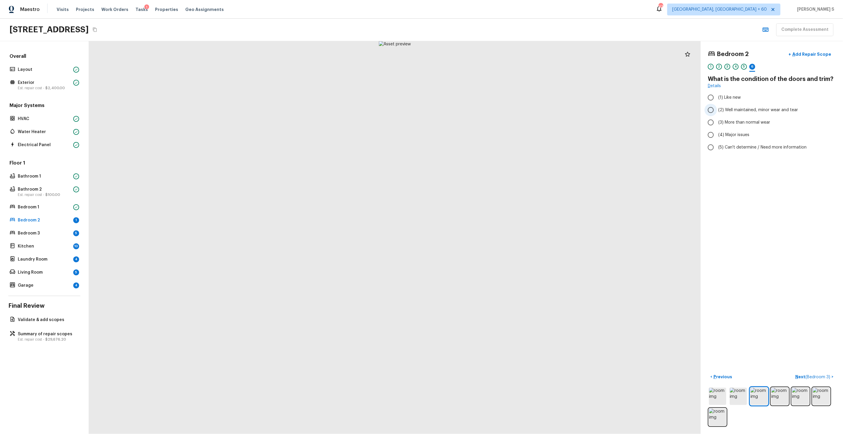
click at [742, 109] on span "(2) Well maintained, minor wear and tear" at bounding box center [759, 110] width 80 height 6
click at [717, 109] on input "(2) Well maintained, minor wear and tear" at bounding box center [711, 110] width 12 height 12
radio input "true"
click at [818, 378] on span "( Bedroom 3 )" at bounding box center [818, 377] width 25 height 4
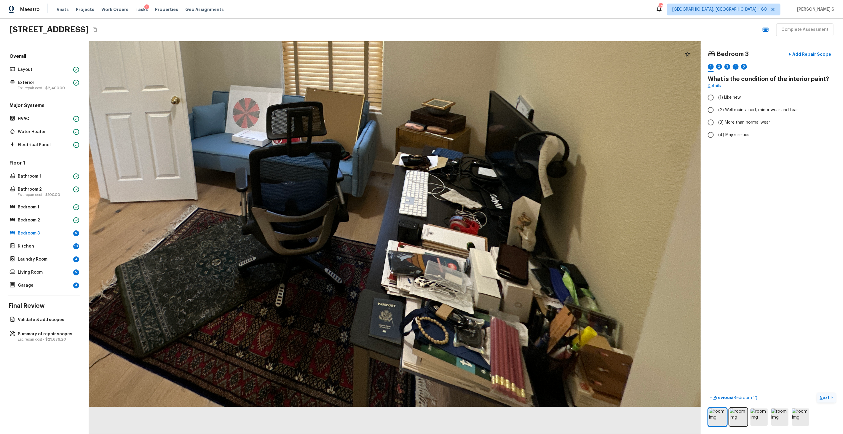
drag, startPoint x: 453, startPoint y: 288, endPoint x: 444, endPoint y: 219, distance: 69.4
click at [444, 219] on div at bounding box center [292, 96] width 967 height 621
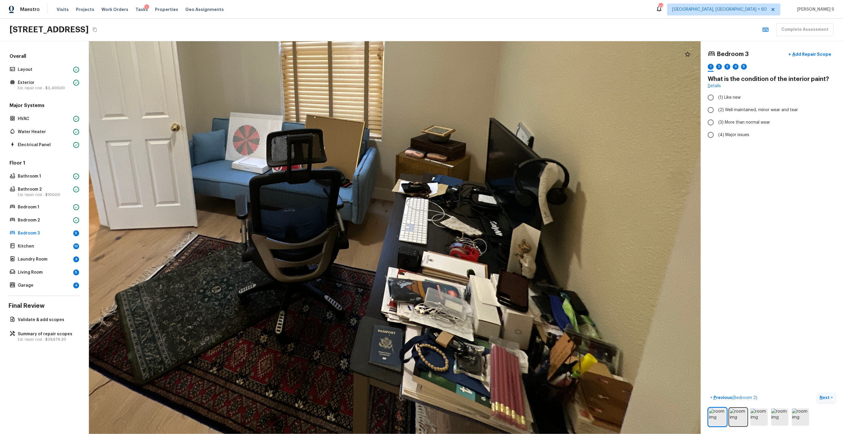
click at [431, 154] on div at bounding box center [292, 123] width 967 height 621
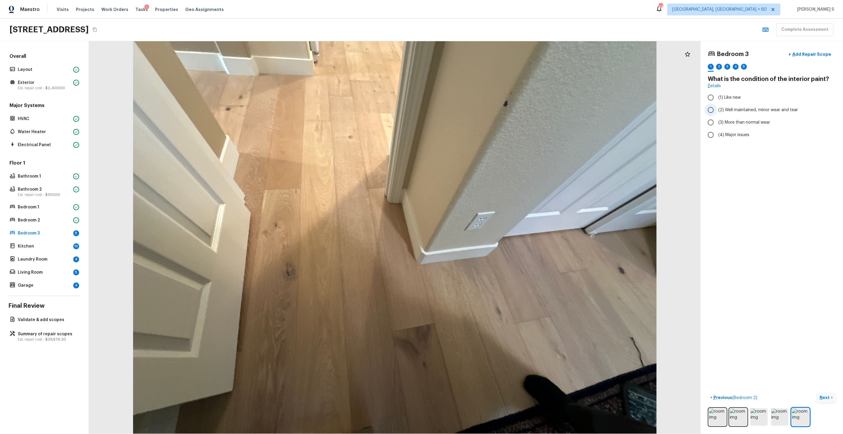
click at [729, 109] on span "(2) Well maintained, minor wear and tear" at bounding box center [759, 110] width 80 height 6
click at [717, 109] on input "(2) Well maintained, minor wear and tear" at bounding box center [711, 110] width 12 height 12
radio input "true"
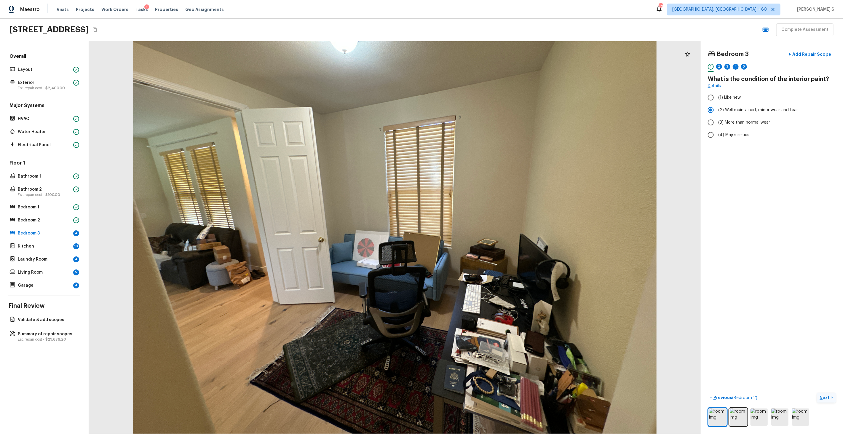
click at [827, 397] on p "Next" at bounding box center [825, 398] width 11 height 6
click at [722, 123] on span "(2) No" at bounding box center [725, 125] width 12 height 6
click at [717, 123] on input "(2) No" at bounding box center [711, 125] width 12 height 12
radio input "true"
click at [828, 401] on p "Next" at bounding box center [825, 398] width 11 height 6
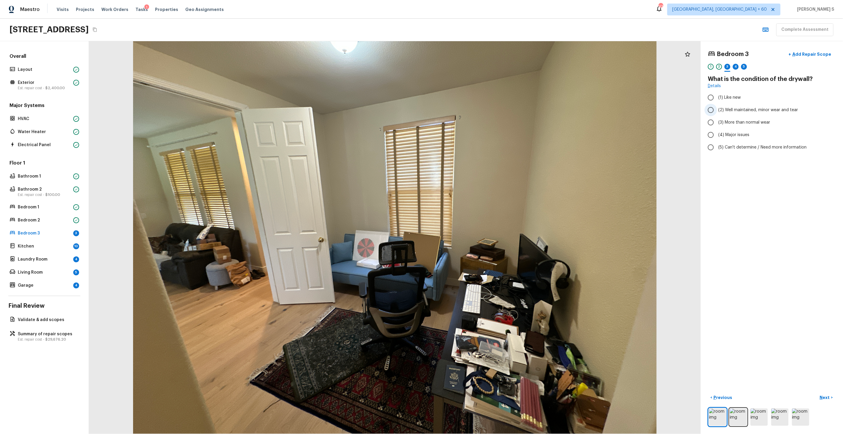
click at [744, 109] on span "(2) Well maintained, minor wear and tear" at bounding box center [759, 110] width 80 height 6
click at [717, 109] on input "(2) Well maintained, minor wear and tear" at bounding box center [711, 110] width 12 height 12
radio input "true"
click at [830, 396] on p "Next" at bounding box center [825, 398] width 11 height 6
click at [713, 94] on input "(1) Hardwood" at bounding box center [711, 97] width 12 height 12
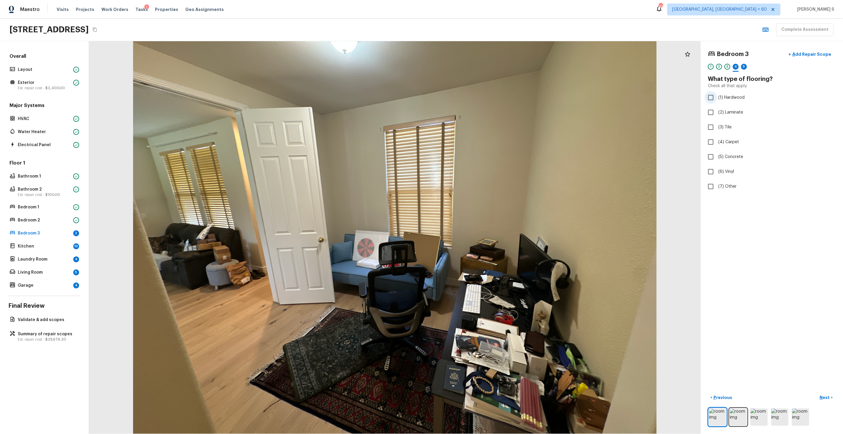
checkbox input "true"
click at [825, 400] on p "Next" at bounding box center [825, 398] width 11 height 6
click at [741, 109] on span "(2) Well maintained, minor wear and tear" at bounding box center [759, 110] width 80 height 6
click at [717, 109] on input "(2) Well maintained, minor wear and tear" at bounding box center [711, 110] width 12 height 12
radio input "true"
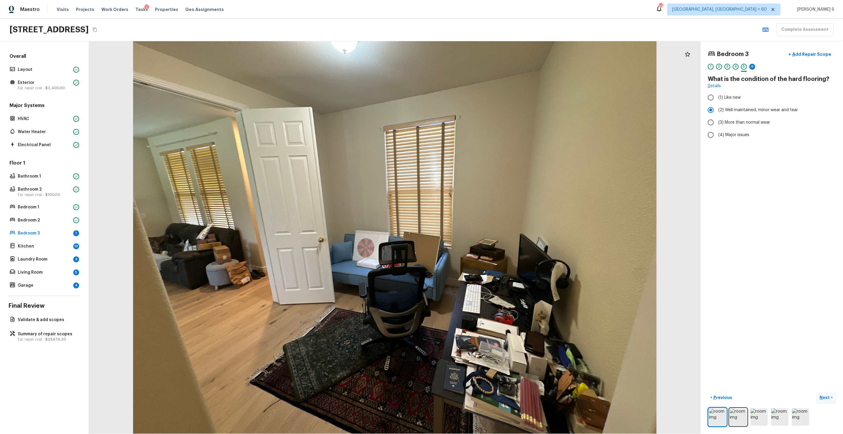
click at [828, 397] on p "Next" at bounding box center [825, 398] width 11 height 6
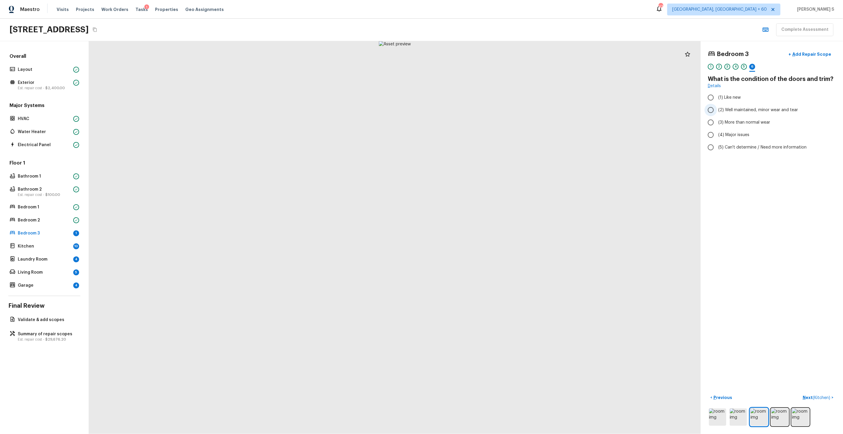
click at [760, 107] on span "(2) Well maintained, minor wear and tear" at bounding box center [759, 110] width 80 height 6
click at [717, 107] on input "(2) Well maintained, minor wear and tear" at bounding box center [711, 110] width 12 height 12
radio input "true"
click at [818, 395] on p "Next ( Kitchen )" at bounding box center [817, 398] width 29 height 6
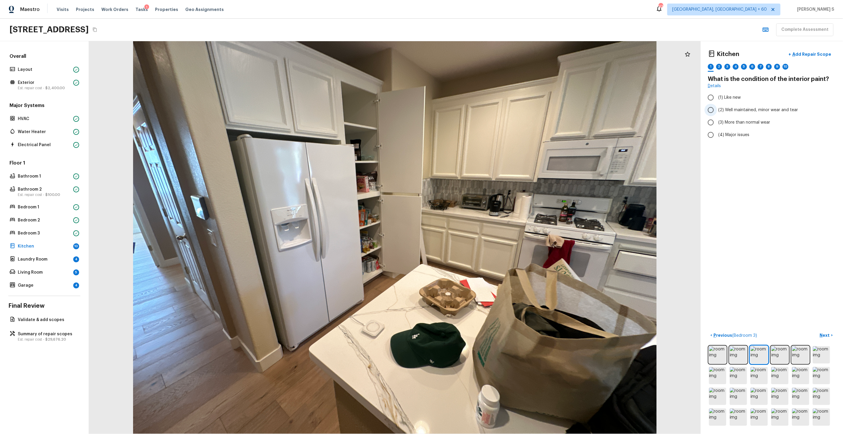
click at [745, 109] on span "(2) Well maintained, minor wear and tear" at bounding box center [759, 110] width 80 height 6
click at [717, 109] on input "(2) Well maintained, minor wear and tear" at bounding box center [711, 110] width 12 height 12
radio input "true"
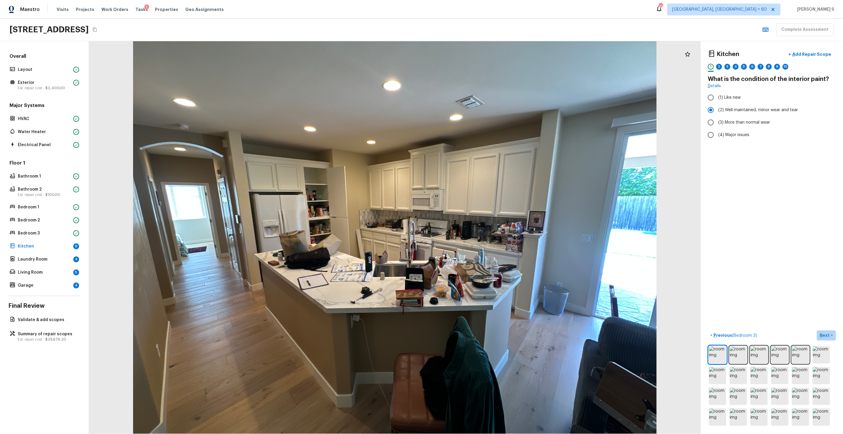
click at [825, 333] on p "Next" at bounding box center [825, 335] width 11 height 6
click at [717, 121] on input "(2) No" at bounding box center [711, 125] width 12 height 12
radio input "true"
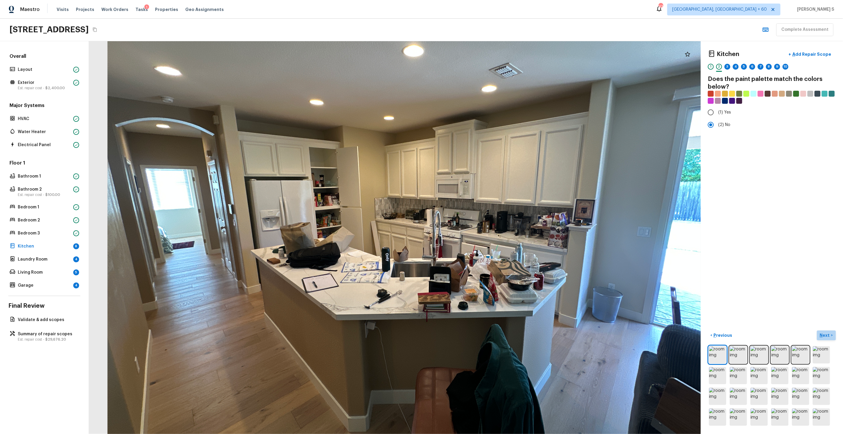
click at [823, 337] on p "Next" at bounding box center [825, 335] width 11 height 6
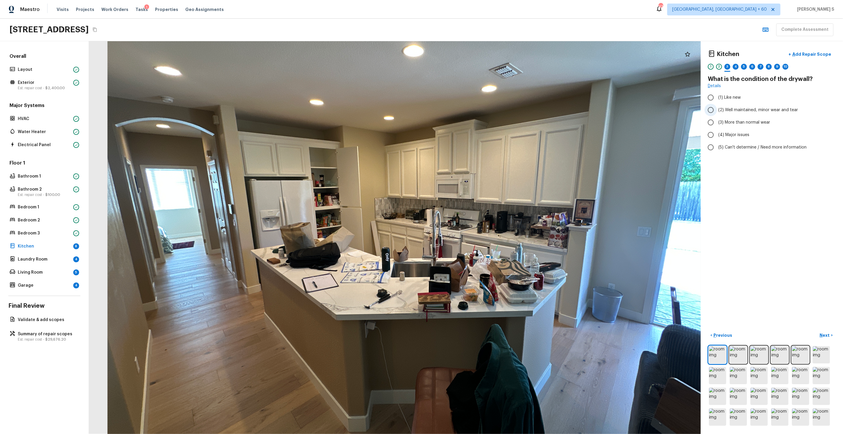
click at [739, 113] on label "(2) Well maintained, minor wear and tear" at bounding box center [768, 110] width 127 height 12
click at [717, 113] on input "(2) Well maintained, minor wear and tear" at bounding box center [711, 110] width 12 height 12
radio input "true"
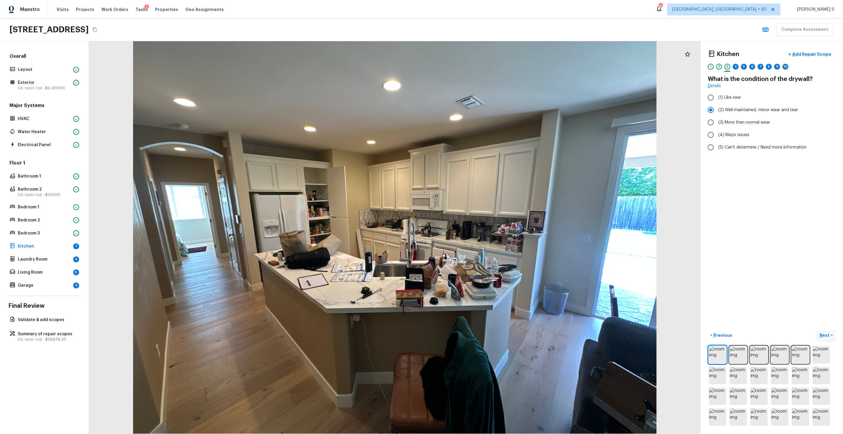
click at [826, 335] on p "Next" at bounding box center [825, 335] width 11 height 6
click at [730, 95] on span "(1) Hardwood" at bounding box center [732, 98] width 26 height 6
click at [717, 95] on input "(1) Hardwood" at bounding box center [711, 97] width 12 height 12
checkbox input "true"
click at [828, 337] on p "Next" at bounding box center [825, 335] width 11 height 6
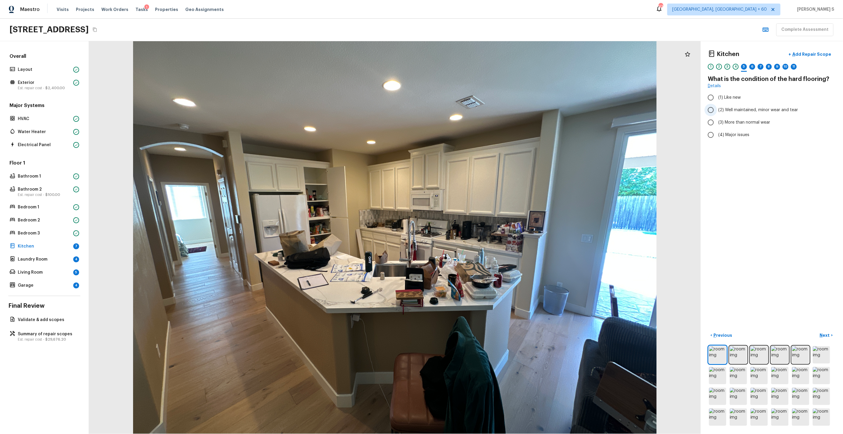
click at [749, 108] on span "(2) Well maintained, minor wear and tear" at bounding box center [759, 110] width 80 height 6
click at [717, 108] on input "(2) Well maintained, minor wear and tear" at bounding box center [711, 110] width 12 height 12
radio input "true"
click at [826, 335] on p "Next" at bounding box center [825, 335] width 11 height 6
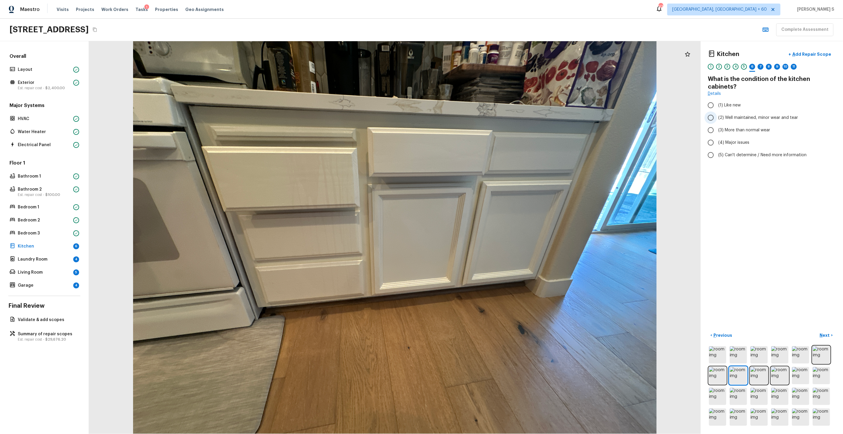
click at [746, 118] on span "(2) Well maintained, minor wear and tear" at bounding box center [759, 118] width 80 height 6
click at [717, 118] on input "(2) Well maintained, minor wear and tear" at bounding box center [711, 118] width 12 height 12
radio input "true"
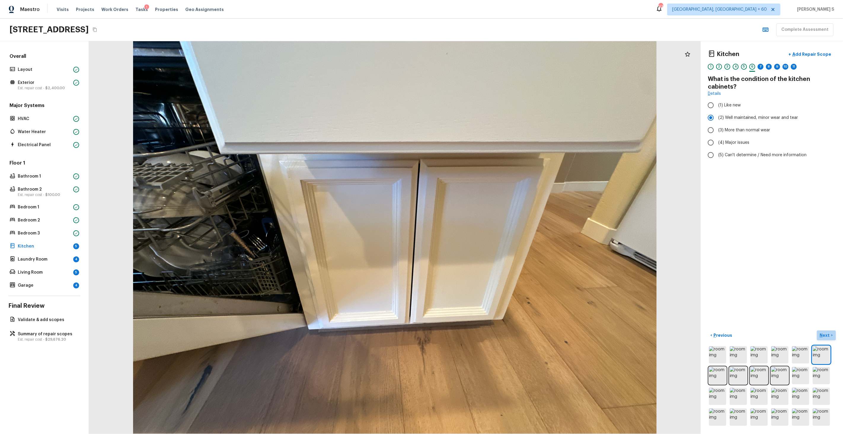
click at [829, 336] on p "Next" at bounding box center [825, 335] width 11 height 6
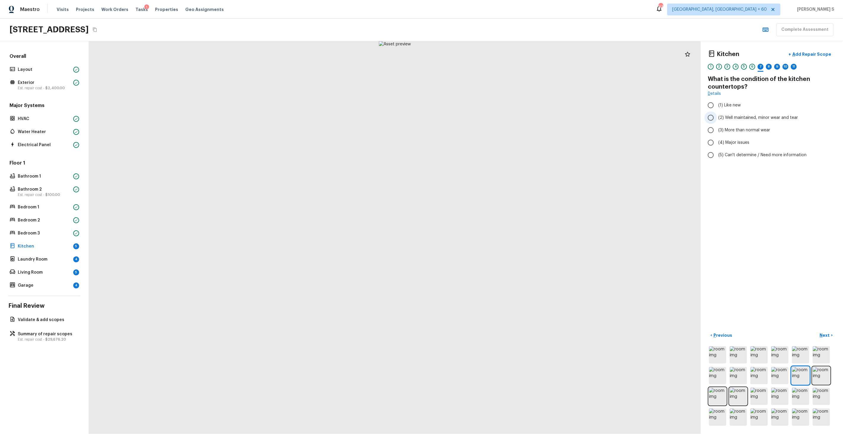
click at [739, 115] on span "(2) Well maintained, minor wear and tear" at bounding box center [759, 118] width 80 height 6
click at [717, 115] on input "(2) Well maintained, minor wear and tear" at bounding box center [711, 118] width 12 height 12
radio input "true"
click at [825, 334] on p "Next" at bounding box center [825, 335] width 11 height 6
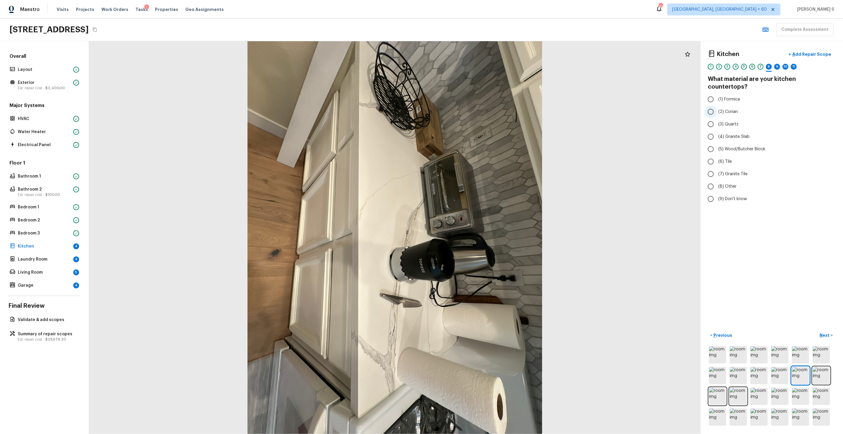
click at [724, 109] on span "(2) Corian" at bounding box center [729, 112] width 20 height 6
click at [717, 106] on input "(2) Corian" at bounding box center [711, 112] width 12 height 12
radio input "true"
click at [829, 335] on p "Next" at bounding box center [825, 335] width 11 height 6
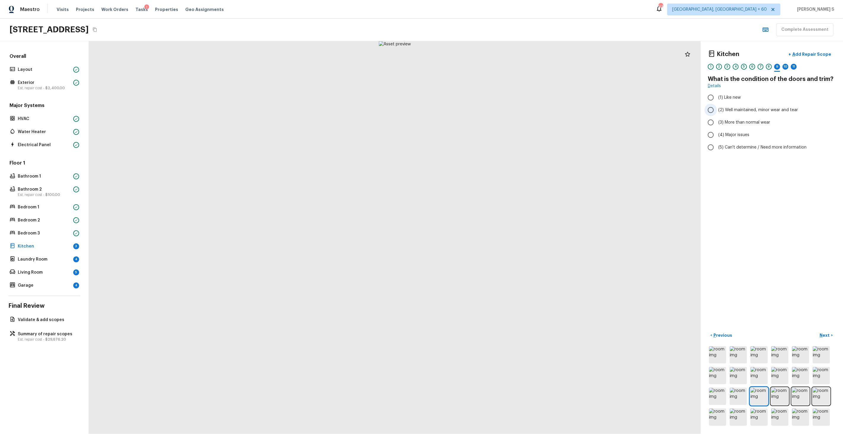
click at [749, 113] on label "(2) Well maintained, minor wear and tear" at bounding box center [768, 110] width 127 height 12
click at [717, 113] on input "(2) Well maintained, minor wear and tear" at bounding box center [711, 110] width 12 height 12
radio input "true"
click at [826, 332] on button "Next >" at bounding box center [826, 336] width 19 height 10
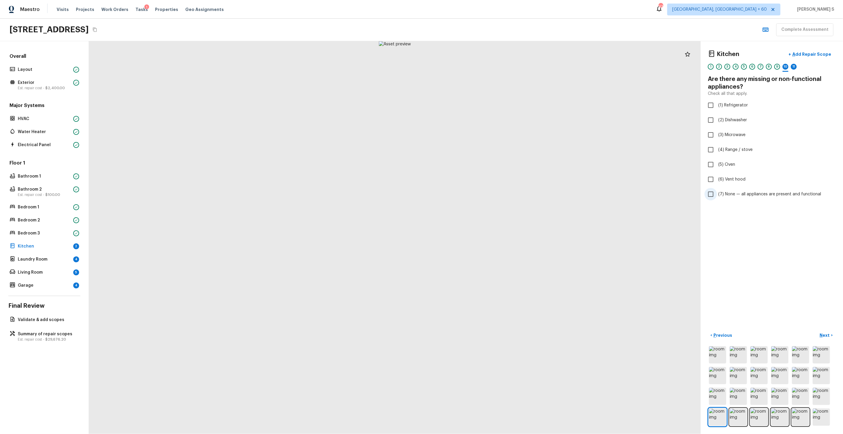
click at [745, 191] on span "(7) None — all appliances are present and functional" at bounding box center [770, 194] width 103 height 6
click at [717, 191] on input "(7) None — all appliances are present and functional" at bounding box center [711, 194] width 12 height 12
checkbox input "true"
click at [826, 335] on p "Next" at bounding box center [825, 335] width 11 height 6
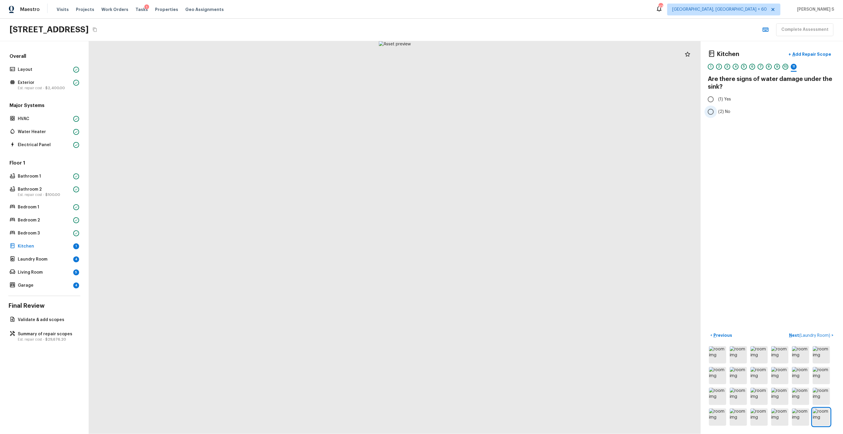
click at [725, 110] on span "(2) No" at bounding box center [725, 112] width 12 height 6
click at [717, 110] on input "(2) No" at bounding box center [711, 112] width 12 height 12
radio input "true"
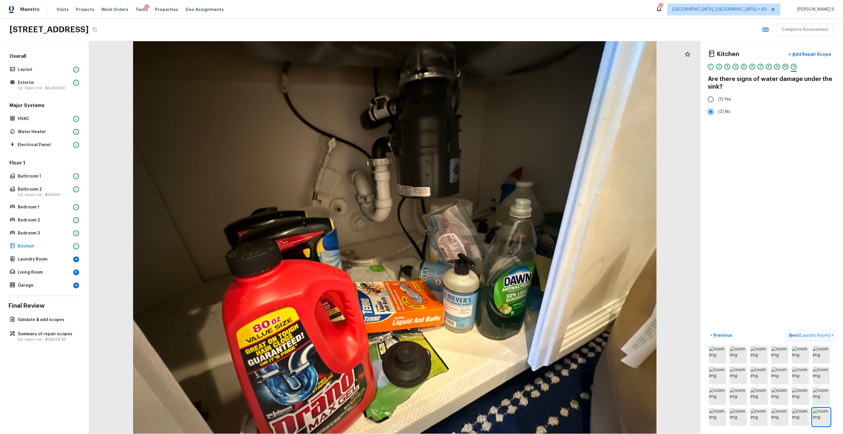
click at [817, 334] on span "( Laundry Room )" at bounding box center [815, 336] width 31 height 4
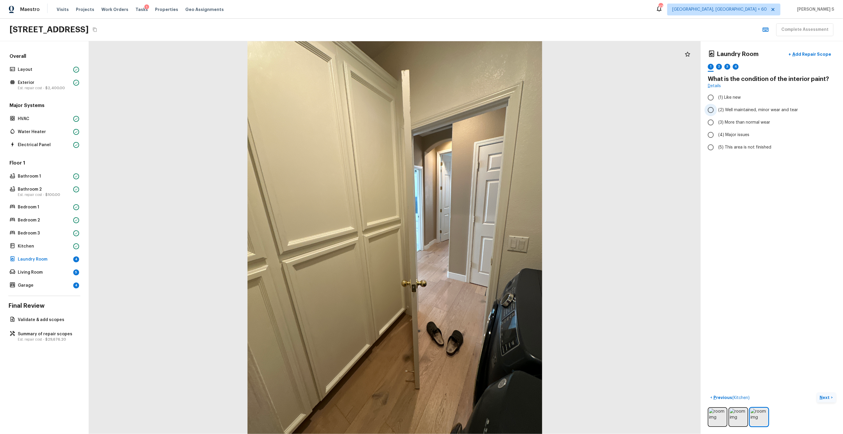
click at [748, 111] on span "(2) Well maintained, minor wear and tear" at bounding box center [759, 110] width 80 height 6
click at [717, 111] on input "(2) Well maintained, minor wear and tear" at bounding box center [711, 110] width 12 height 12
radio input "true"
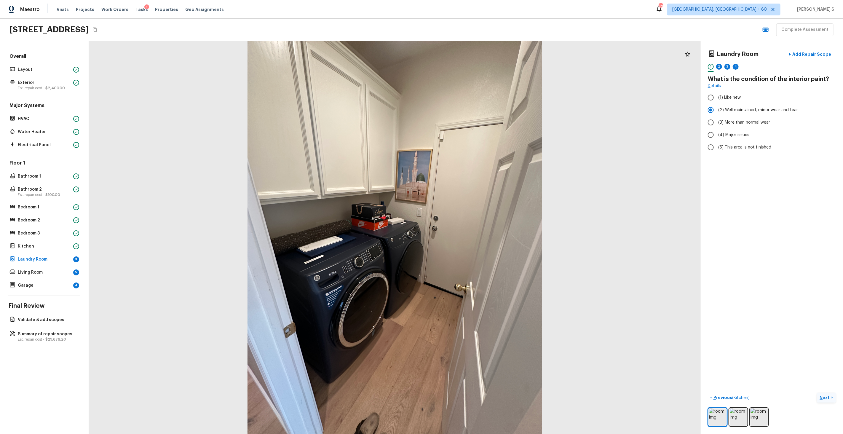
click at [826, 398] on p "Next" at bounding box center [825, 398] width 11 height 6
click at [728, 122] on span "(2) No" at bounding box center [725, 125] width 12 height 6
click at [717, 122] on input "(2) No" at bounding box center [711, 125] width 12 height 12
radio input "true"
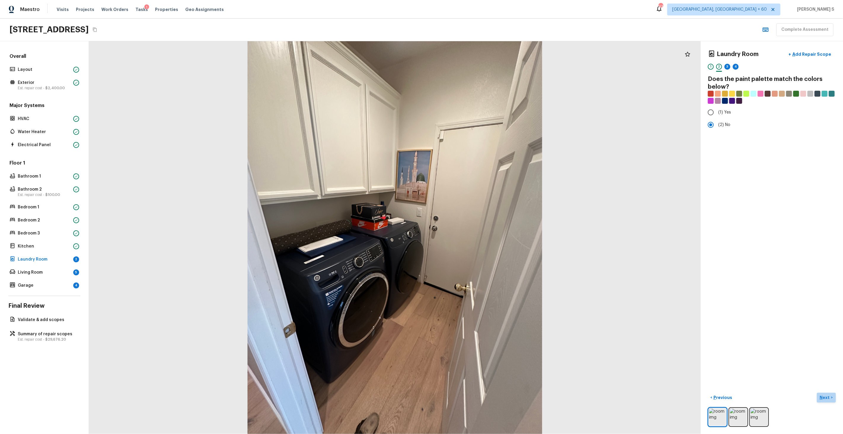
click at [822, 396] on p "Next" at bounding box center [825, 398] width 11 height 6
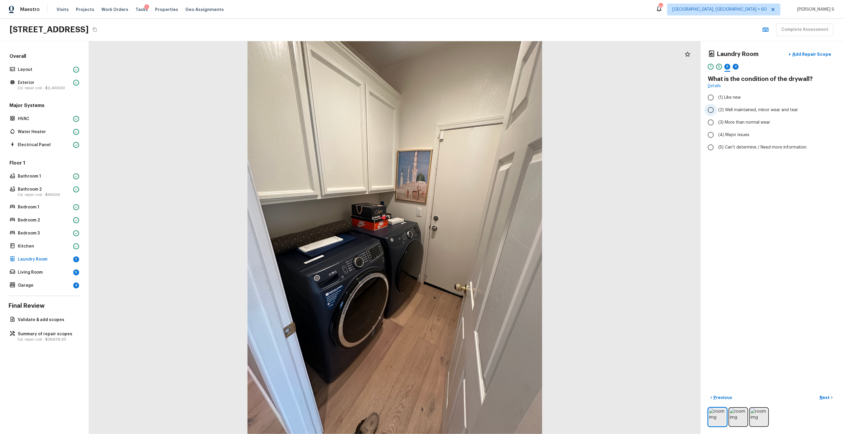
click at [735, 106] on label "(2) Well maintained, minor wear and tear" at bounding box center [768, 110] width 127 height 12
click at [717, 106] on input "(2) Well maintained, minor wear and tear" at bounding box center [711, 110] width 12 height 12
radio input "true"
click at [825, 397] on p "Next" at bounding box center [825, 398] width 11 height 6
click at [730, 100] on span "(1) Hardwood" at bounding box center [732, 98] width 26 height 6
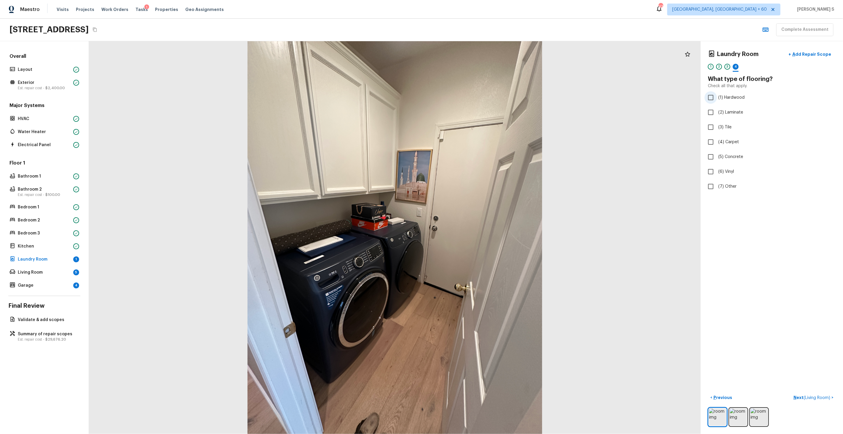
click at [717, 100] on input "(1) Hardwood" at bounding box center [711, 97] width 12 height 12
checkbox input "true"
click at [821, 395] on p "Next" at bounding box center [825, 398] width 11 height 6
click at [755, 109] on span "(2) Well maintained, minor wear and tear" at bounding box center [759, 110] width 80 height 6
click at [717, 109] on input "(2) Well maintained, minor wear and tear" at bounding box center [711, 110] width 12 height 12
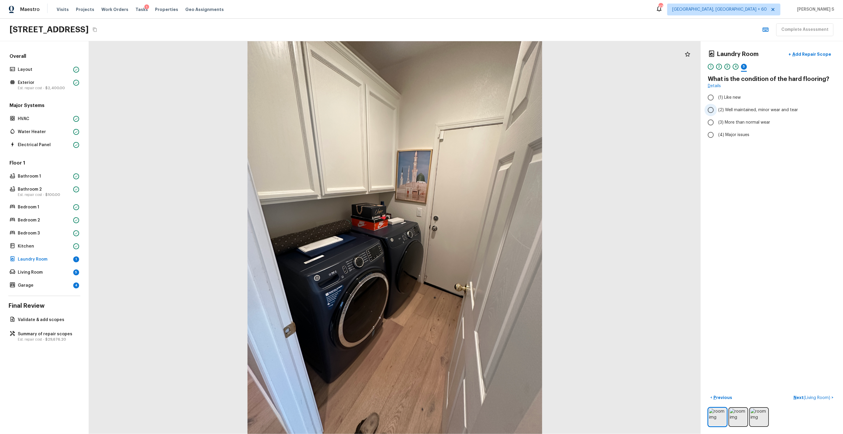
radio input "true"
click at [59, 245] on p "Kitchen" at bounding box center [44, 246] width 53 height 6
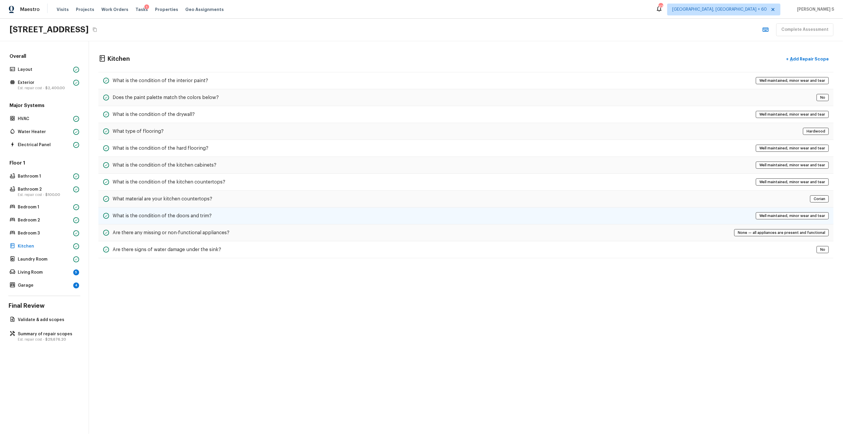
click at [182, 213] on h5 "What is the condition of the doors and trim?" at bounding box center [162, 216] width 99 height 7
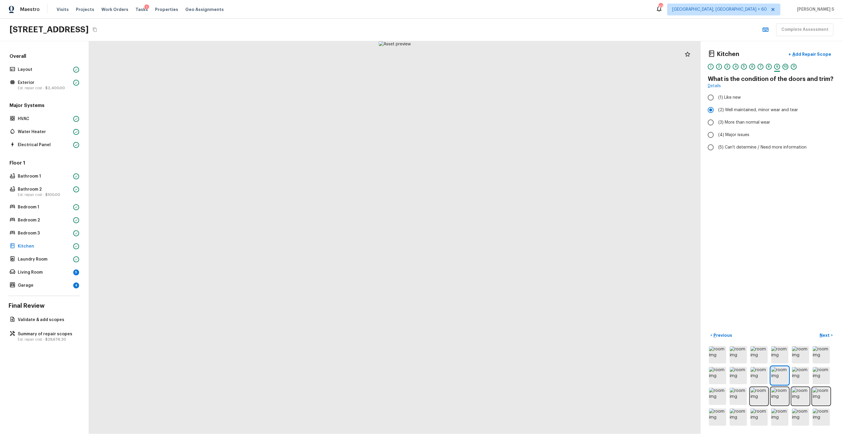
click at [72, 265] on div "Floor 1 Bathroom 1 Bathroom 2 Est. repair cost - $100.00 Bedroom 1 Bedroom 2 Be…" at bounding box center [44, 225] width 72 height 130
click at [74, 272] on div "5" at bounding box center [76, 273] width 6 height 6
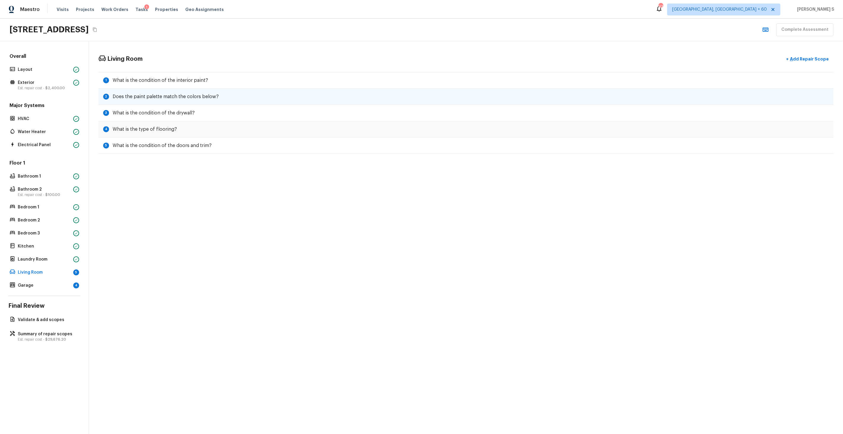
click at [226, 92] on div "2 Does the paint palette match the colors below?" at bounding box center [465, 97] width 735 height 16
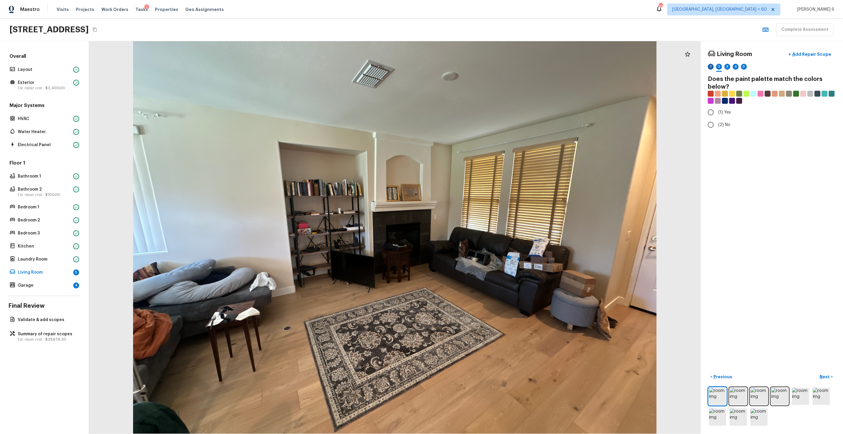
click at [709, 69] on div "1" at bounding box center [711, 67] width 6 height 6
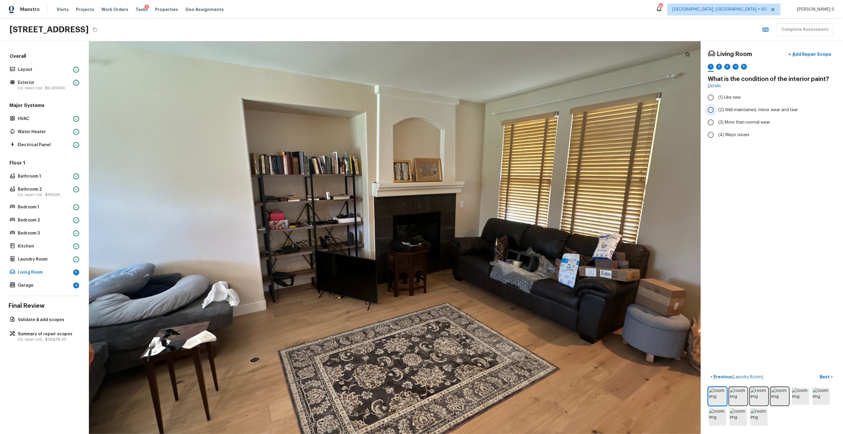
click at [740, 108] on span "(2) Well maintained, minor wear and tear" at bounding box center [759, 110] width 80 height 6
click at [717, 108] on input "(2) Well maintained, minor wear and tear" at bounding box center [711, 110] width 12 height 12
radio input "true"
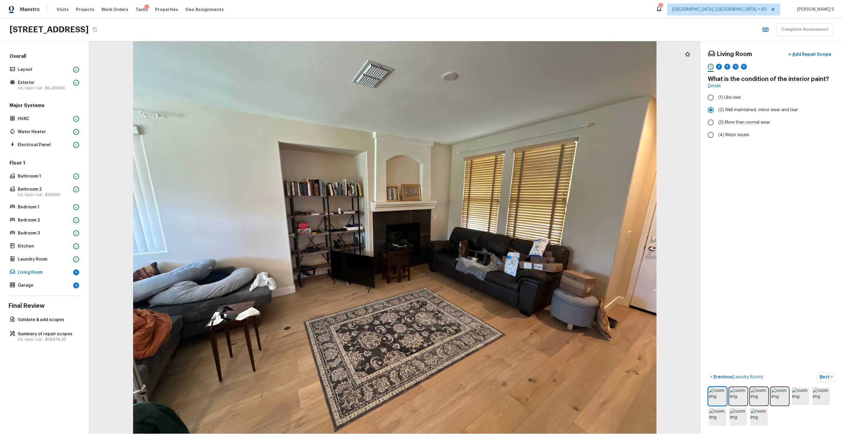
click at [830, 375] on p "Next" at bounding box center [825, 377] width 11 height 6
click at [730, 123] on span "(2) No" at bounding box center [725, 125] width 12 height 6
click at [717, 123] on input "(2) No" at bounding box center [711, 125] width 12 height 12
radio input "true"
click at [830, 376] on p "Next" at bounding box center [825, 377] width 11 height 6
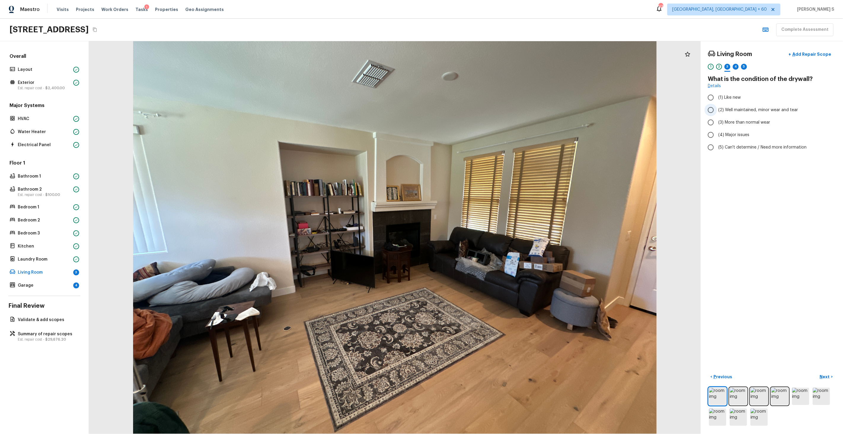
click at [756, 110] on span "(2) Well maintained, minor wear and tear" at bounding box center [759, 110] width 80 height 6
click at [717, 110] on input "(2) Well maintained, minor wear and tear" at bounding box center [711, 110] width 12 height 12
radio input "true"
click at [831, 374] on button "Next >" at bounding box center [826, 377] width 19 height 10
click at [730, 95] on span "(1) Hardwood" at bounding box center [732, 98] width 26 height 6
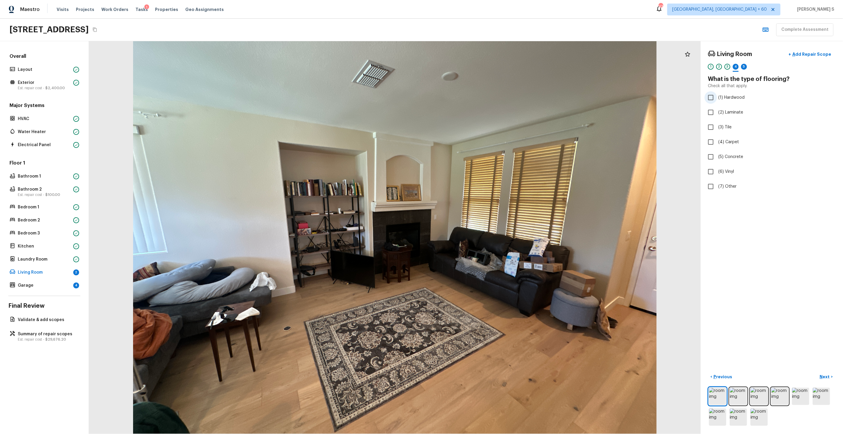
click at [717, 95] on input "(1) Hardwood" at bounding box center [711, 97] width 12 height 12
checkbox input "true"
click at [827, 378] on p "Next" at bounding box center [825, 377] width 11 height 6
click at [750, 111] on span "(2) Well maintained, minor wear and tear" at bounding box center [759, 110] width 80 height 6
click at [717, 111] on input "(2) Well maintained, minor wear and tear" at bounding box center [711, 110] width 12 height 12
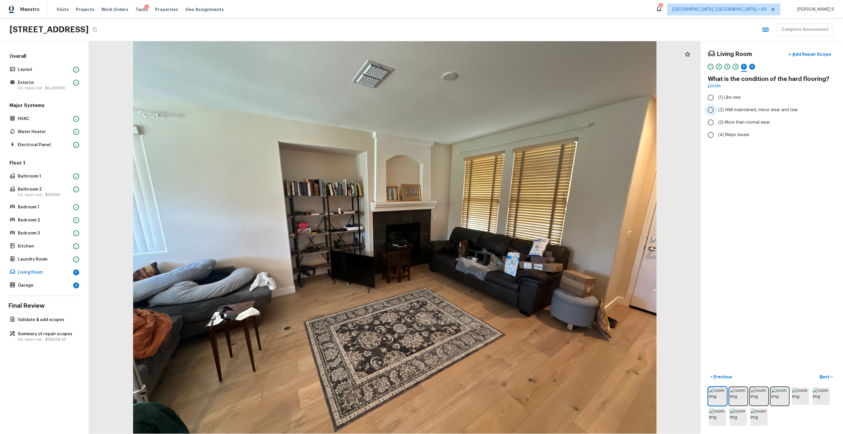
radio input "true"
click at [822, 378] on p "Next" at bounding box center [825, 377] width 11 height 6
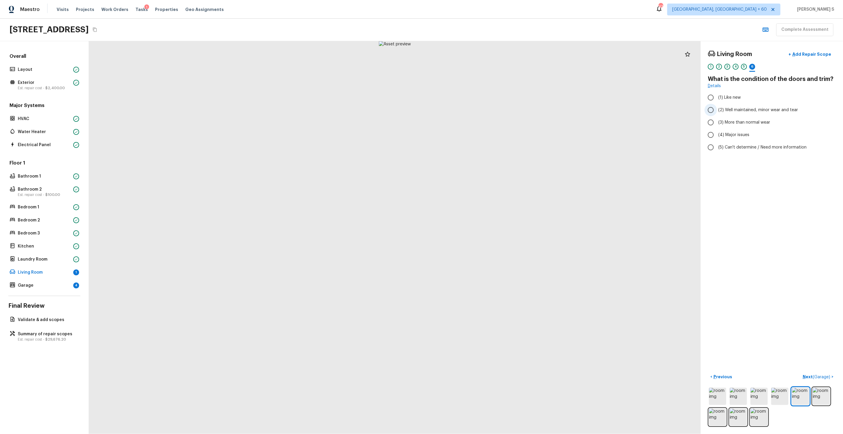
click at [747, 104] on label "(2) Well maintained, minor wear and tear" at bounding box center [768, 110] width 127 height 12
click at [717, 104] on input "(2) Well maintained, minor wear and tear" at bounding box center [711, 110] width 12 height 12
radio input "true"
click at [826, 375] on p "Next ( Garage )" at bounding box center [817, 377] width 29 height 6
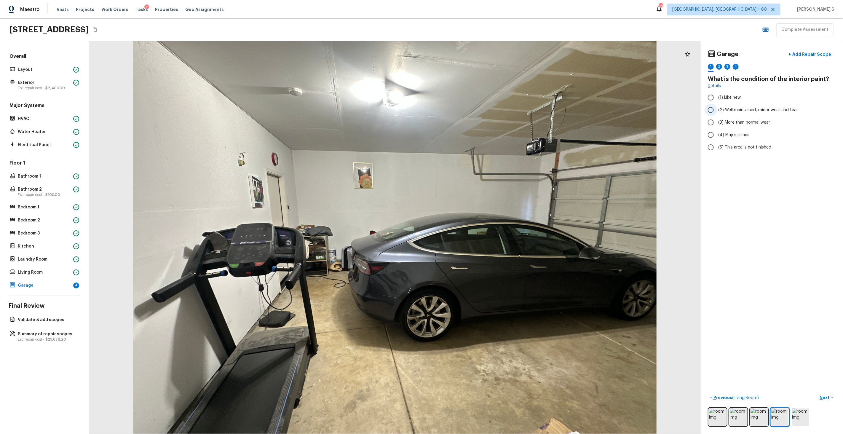
click at [770, 110] on span "(2) Well maintained, minor wear and tear" at bounding box center [759, 110] width 80 height 6
click at [717, 110] on input "(2) Well maintained, minor wear and tear" at bounding box center [711, 110] width 12 height 12
radio input "true"
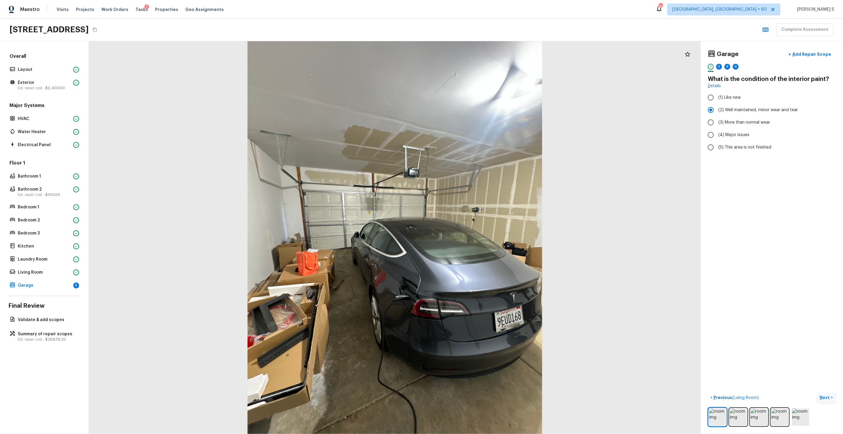
click at [826, 397] on p "Next" at bounding box center [825, 398] width 11 height 6
click at [722, 128] on label "(2) No" at bounding box center [768, 125] width 127 height 12
click at [717, 128] on input "(2) No" at bounding box center [711, 125] width 12 height 12
radio input "true"
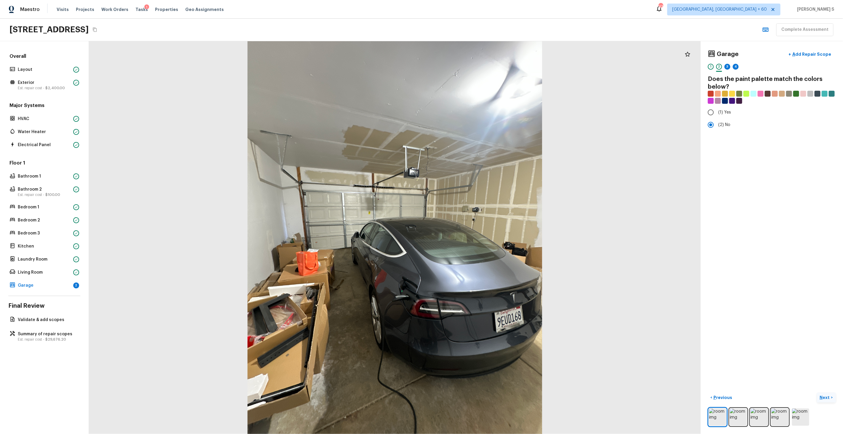
click at [828, 399] on p "Next" at bounding box center [825, 398] width 11 height 6
click at [765, 112] on span "(2) Well maintained, minor wear and tear" at bounding box center [759, 110] width 80 height 6
click at [717, 112] on input "(2) Well maintained, minor wear and tear" at bounding box center [711, 110] width 12 height 12
radio input "true"
click at [831, 399] on button "Next >" at bounding box center [826, 398] width 19 height 10
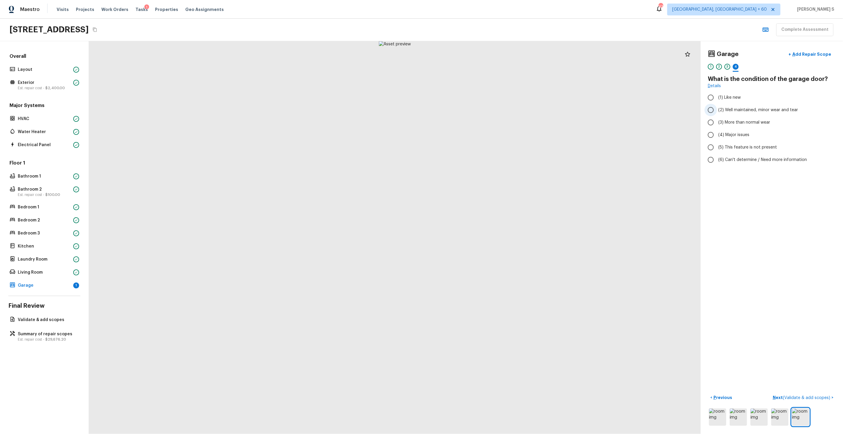
click at [755, 107] on span "(2) Well maintained, minor wear and tear" at bounding box center [759, 110] width 80 height 6
click at [717, 107] on input "(2) Well maintained, minor wear and tear" at bounding box center [711, 110] width 12 height 12
radio input "true"
click at [804, 396] on span "( Validate & add scopes )" at bounding box center [806, 398] width 47 height 4
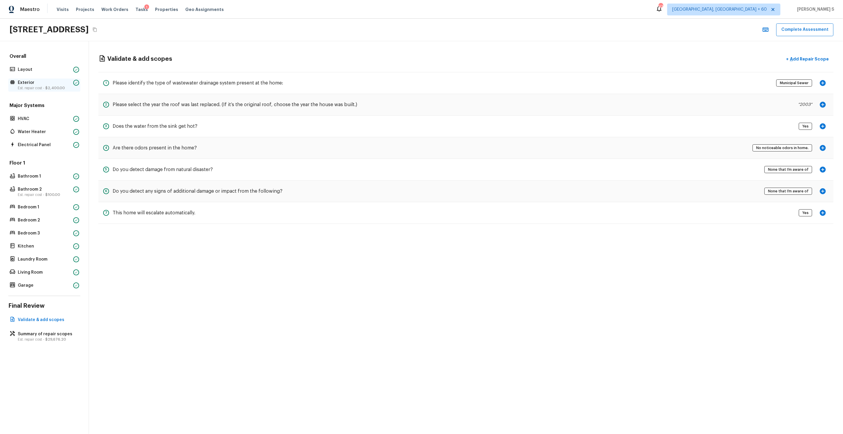
click at [24, 86] on p "Est. repair cost - $2,400.00" at bounding box center [44, 88] width 53 height 5
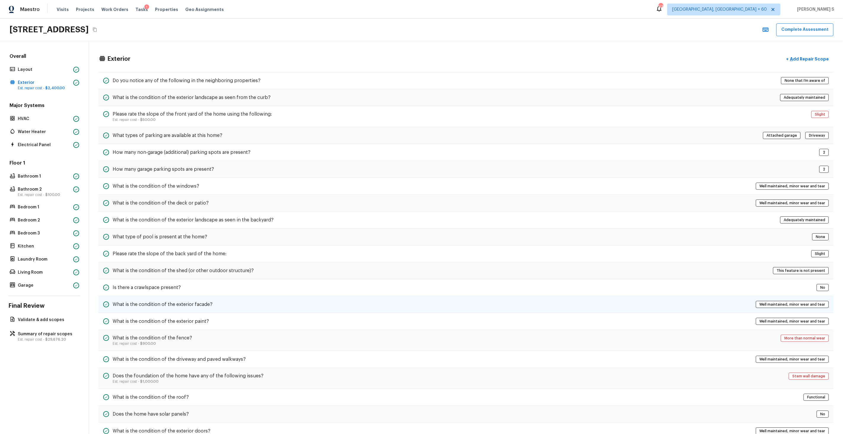
scroll to position [33, 0]
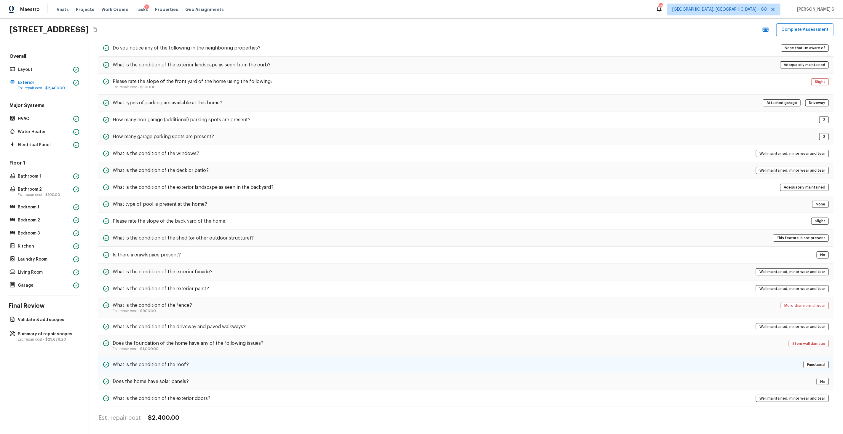
click at [181, 364] on h5 "What is the condition of the roof?" at bounding box center [151, 364] width 76 height 7
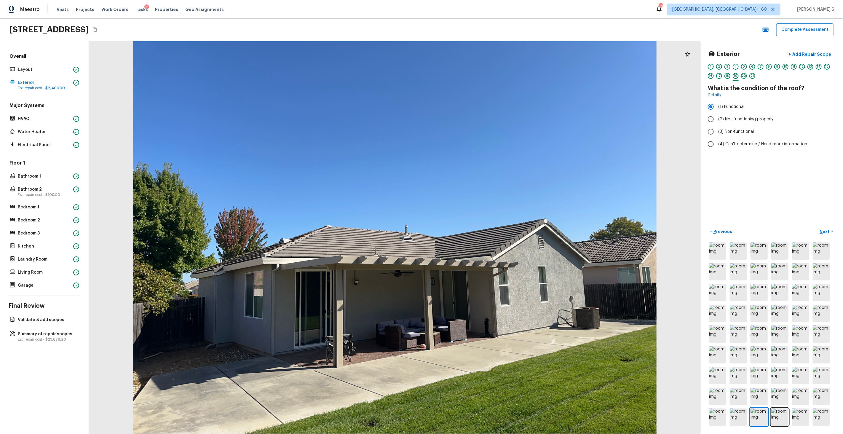
click at [416, 254] on div at bounding box center [395, 237] width 612 height 393
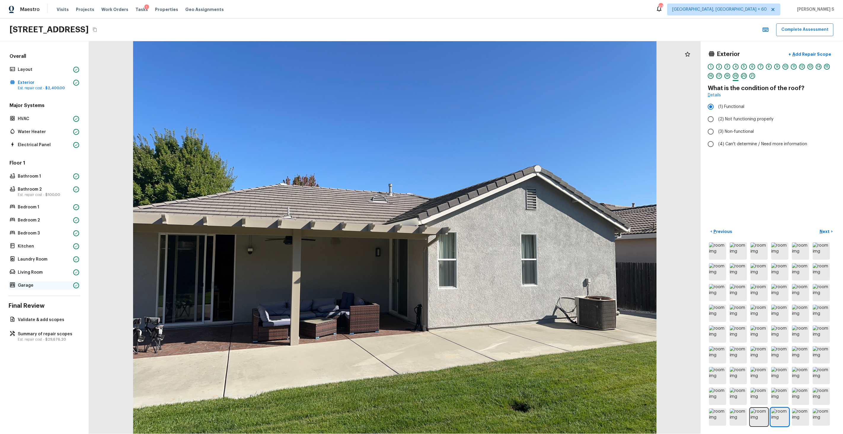
click at [33, 285] on p "Garage" at bounding box center [44, 286] width 53 height 6
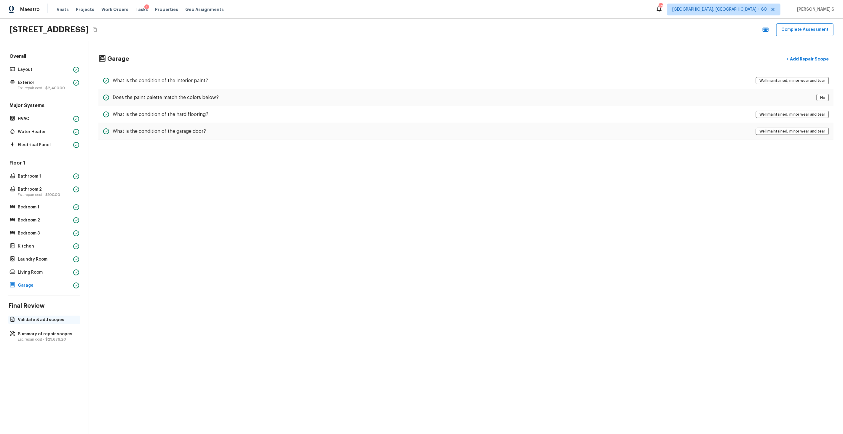
click at [37, 322] on p "Validate & add scopes" at bounding box center [47, 320] width 59 height 6
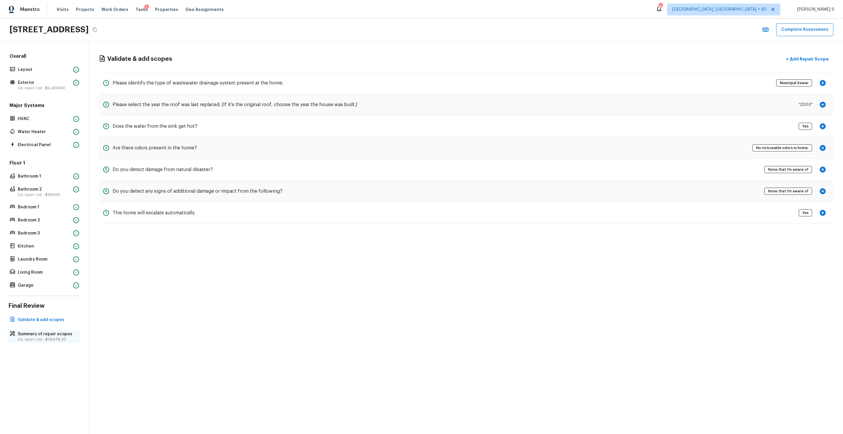
click at [53, 337] on p "Summary of repair scopes" at bounding box center [47, 334] width 59 height 6
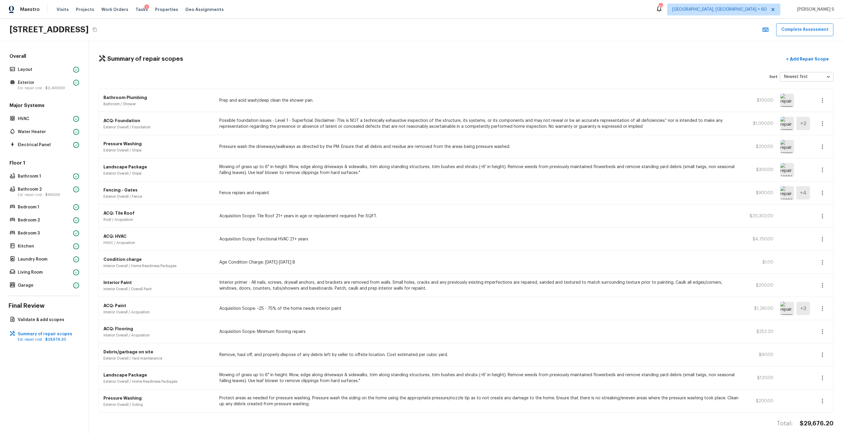
scroll to position [5, 0]
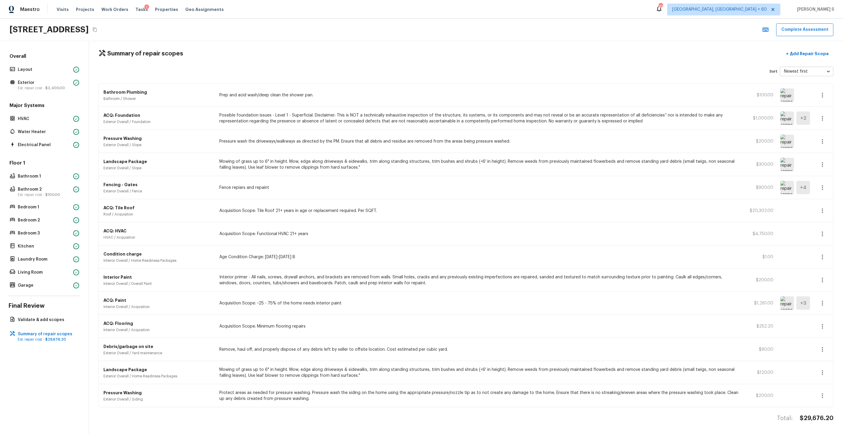
click at [824, 208] on icon "button" at bounding box center [822, 210] width 7 height 7
click at [826, 243] on li "Remove" at bounding box center [825, 246] width 28 height 18
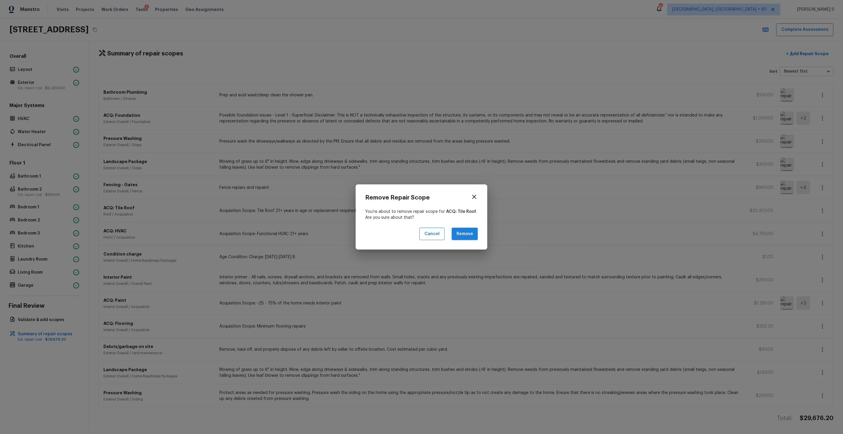
click at [468, 233] on button "Remove" at bounding box center [465, 234] width 26 height 13
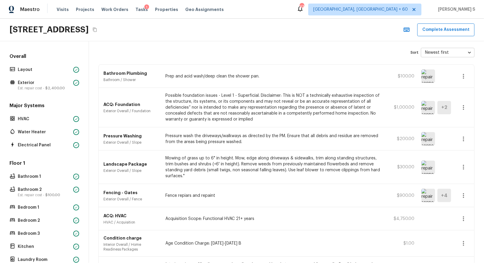
scroll to position [0, 0]
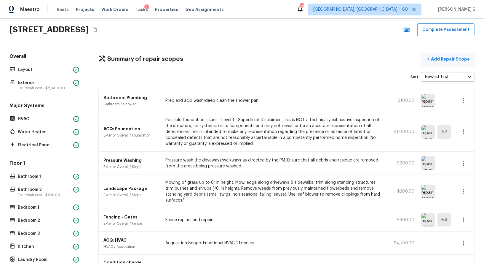
click at [453, 56] on p "Add Repair Scope" at bounding box center [450, 59] width 40 height 6
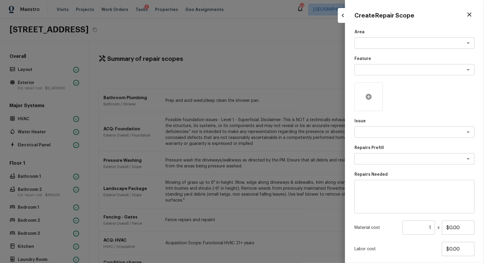
click at [370, 91] on div at bounding box center [369, 96] width 28 height 28
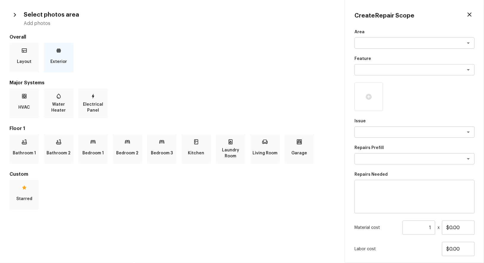
click at [55, 57] on p "Exterior" at bounding box center [58, 62] width 17 height 12
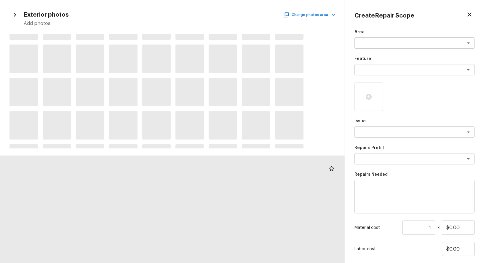
scroll to position [85, 0]
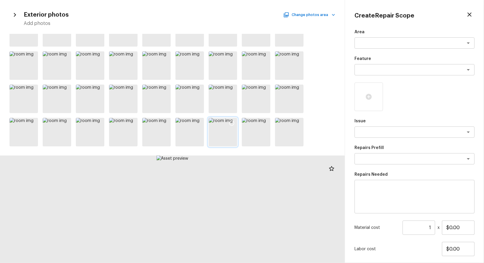
click at [235, 122] on div at bounding box center [232, 124] width 11 height 12
click at [199, 123] on icon at bounding box center [199, 123] width 6 height 6
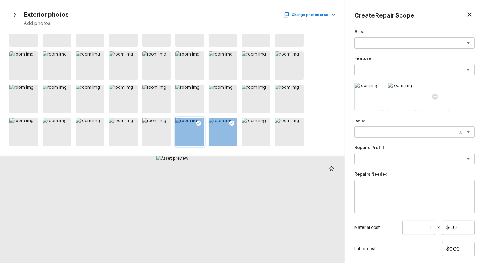
click at [398, 135] on div "x ​" at bounding box center [415, 131] width 120 height 11
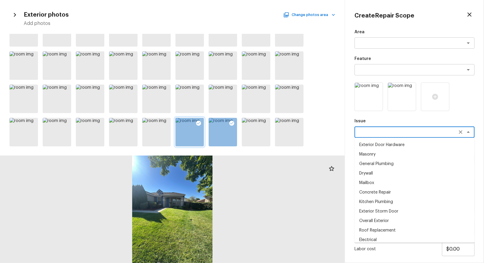
type textarea "o"
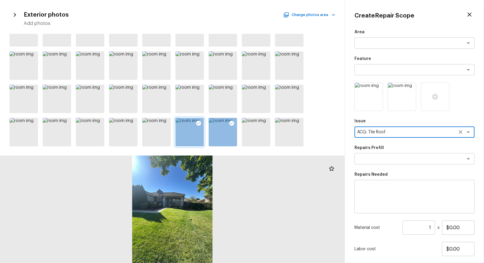
type textarea "ACQ: Tile Roof"
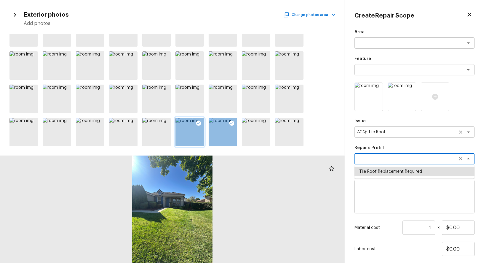
type textarea "Tile Roof Replacement Required"
type textarea "Acquisition Scope: Replacement required. Per SQFT."
type input "$16.10"
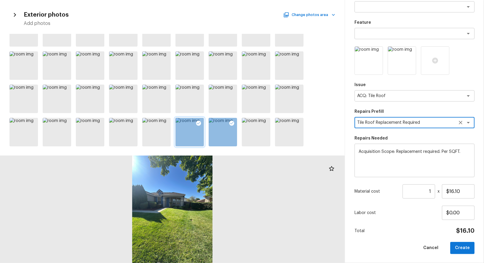
scroll to position [0, 0]
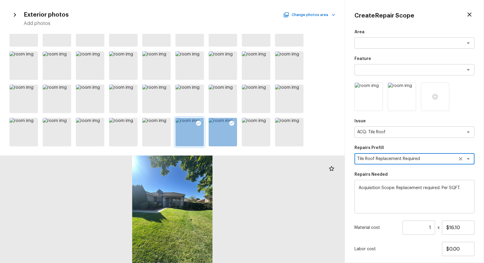
click at [427, 226] on input "1" at bounding box center [419, 227] width 33 height 14
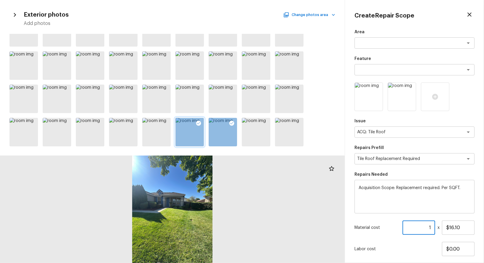
click at [427, 226] on input "1" at bounding box center [419, 227] width 33 height 14
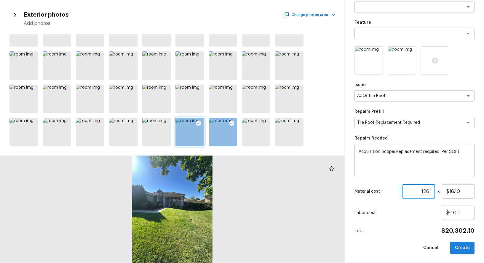
type input "1261"
click at [460, 248] on button "Create" at bounding box center [462, 248] width 24 height 12
type input "1"
type input "$0.00"
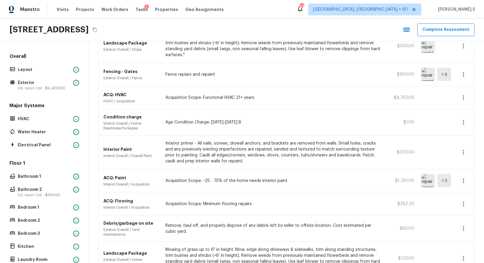
scroll to position [166, 0]
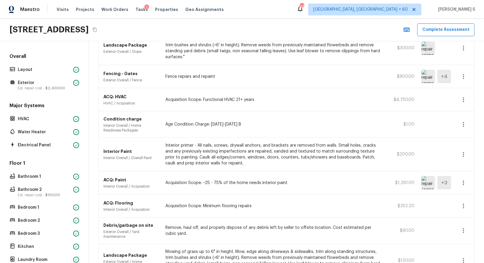
click at [466, 205] on icon "button" at bounding box center [463, 205] width 7 height 7
click at [469, 222] on li "Edit" at bounding box center [466, 221] width 28 height 18
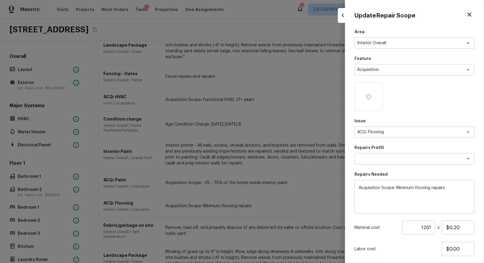
click at [468, 17] on icon "button" at bounding box center [469, 14] width 7 height 7
type input "1"
type input "$0.00"
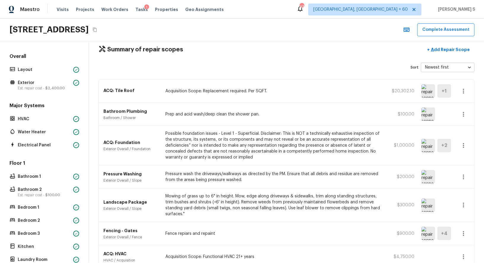
scroll to position [9, 0]
click at [57, 81] on p "Exterior" at bounding box center [44, 83] width 53 height 6
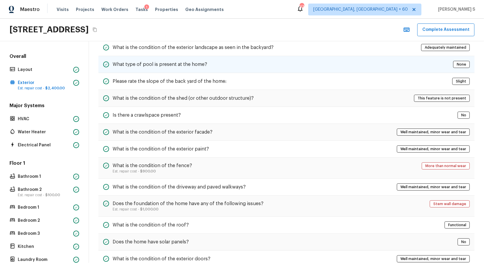
scroll to position [200, 0]
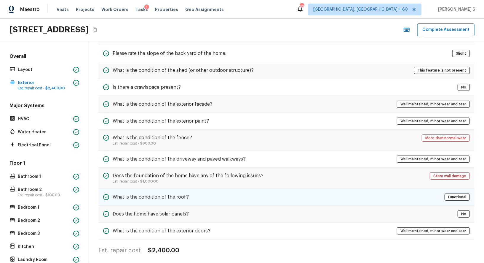
click at [186, 195] on h5 "What is the condition of the roof?" at bounding box center [151, 197] width 76 height 7
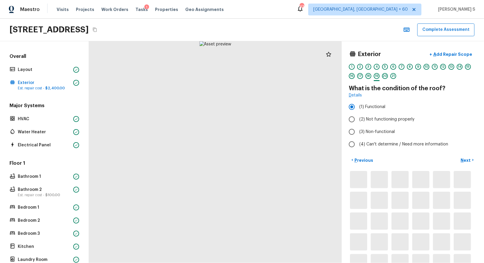
scroll to position [0, 0]
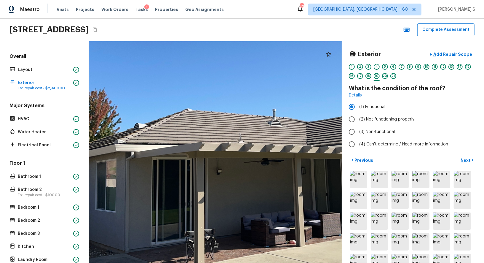
drag, startPoint x: 211, startPoint y: 141, endPoint x: 303, endPoint y: 147, distance: 92.1
click at [303, 147] on div at bounding box center [261, 122] width 579 height 507
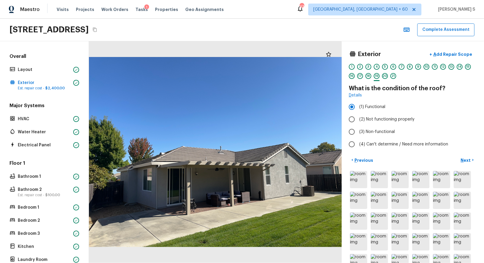
click at [97, 28] on icon "Copy Address" at bounding box center [95, 29] width 5 height 5
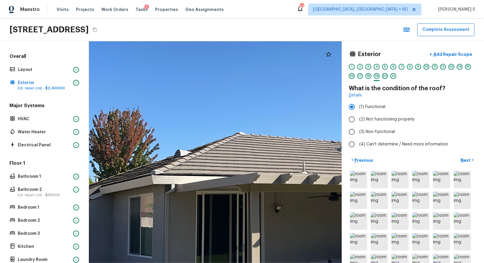
drag, startPoint x: 178, startPoint y: 136, endPoint x: 263, endPoint y: 173, distance: 92.3
click at [263, 172] on div at bounding box center [330, 148] width 702 height 614
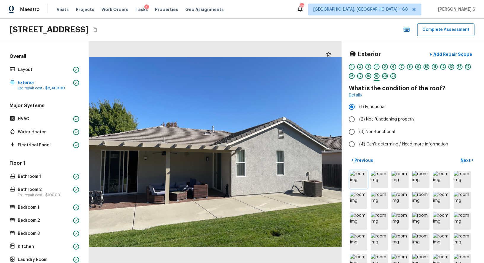
click at [367, 177] on img at bounding box center [358, 179] width 17 height 17
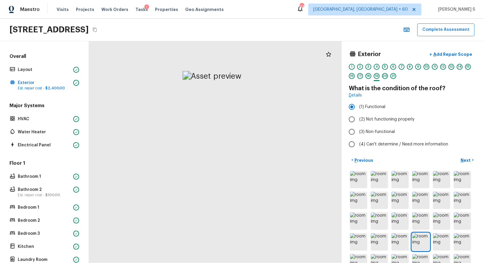
drag, startPoint x: 222, startPoint y: 75, endPoint x: 226, endPoint y: 243, distance: 167.6
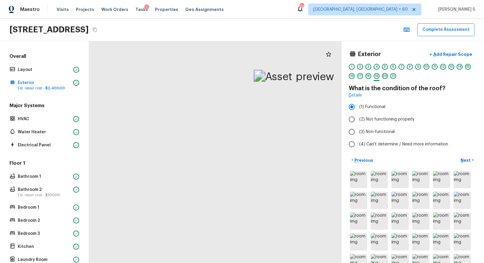
drag, startPoint x: 159, startPoint y: 71, endPoint x: 211, endPoint y: 168, distance: 109.5
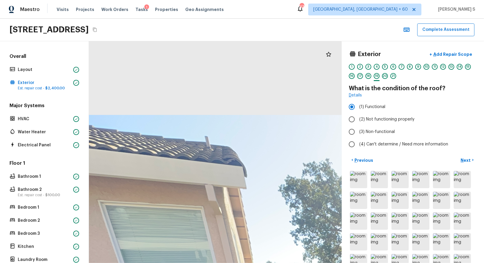
drag, startPoint x: 175, startPoint y: 62, endPoint x: 215, endPoint y: 262, distance: 204.7
click at [215, 262] on html "Maestro Visits Projects Work Orders Tasks 1 Properties Geo Assignments 433 [GEO…" at bounding box center [242, 131] width 484 height 263
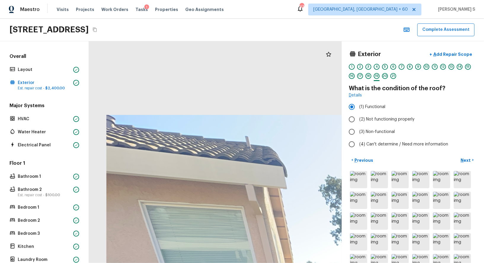
drag, startPoint x: 207, startPoint y: 153, endPoint x: 248, endPoint y: 193, distance: 57.2
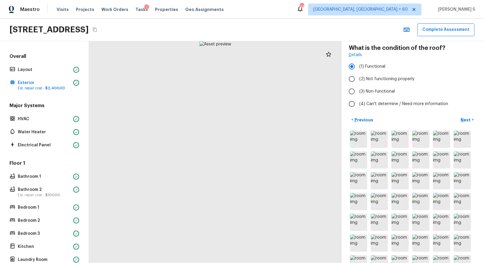
scroll to position [99, 0]
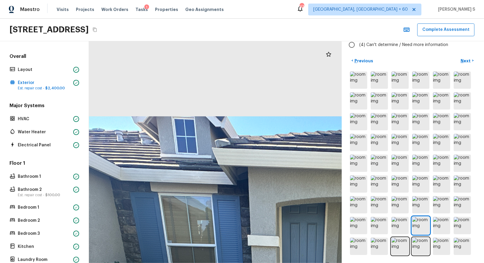
drag, startPoint x: 213, startPoint y: 88, endPoint x: 297, endPoint y: 227, distance: 162.1
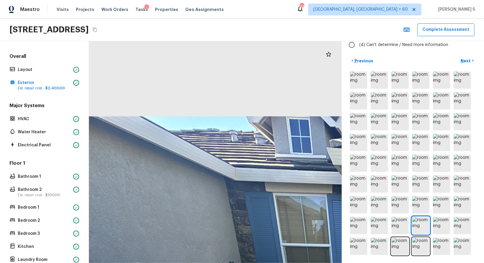
drag, startPoint x: 172, startPoint y: 115, endPoint x: 287, endPoint y: 176, distance: 129.9
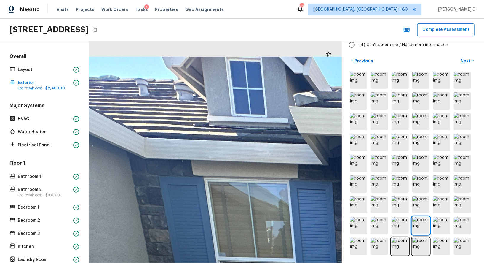
drag, startPoint x: 322, startPoint y: 121, endPoint x: 261, endPoint y: 143, distance: 64.6
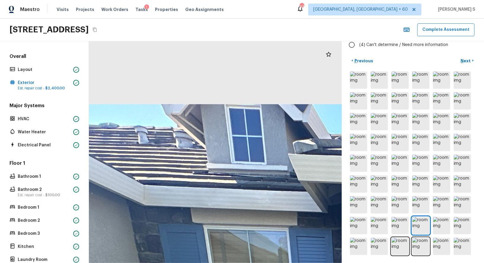
drag, startPoint x: 261, startPoint y: 133, endPoint x: 261, endPoint y: 181, distance: 47.7
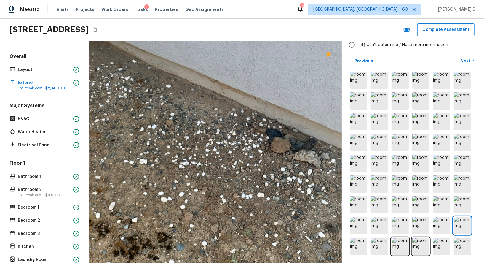
drag, startPoint x: 229, startPoint y: 152, endPoint x: 280, endPoint y: 191, distance: 63.6
click at [280, 191] on div at bounding box center [224, 125] width 890 height 779
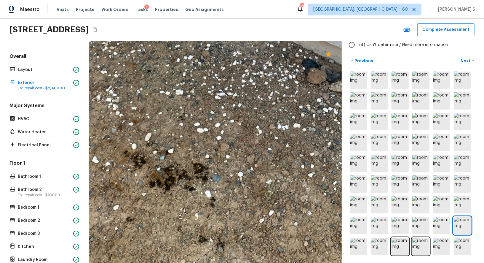
drag, startPoint x: 222, startPoint y: 244, endPoint x: 281, endPoint y: 144, distance: 117.0
click at [281, 144] on div at bounding box center [261, 56] width 890 height 779
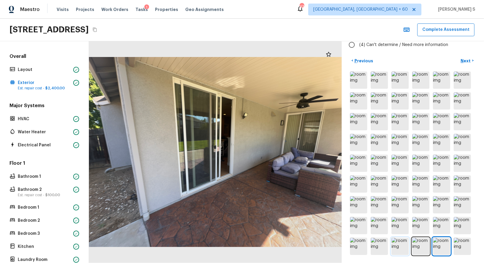
click at [394, 250] on img at bounding box center [400, 246] width 17 height 17
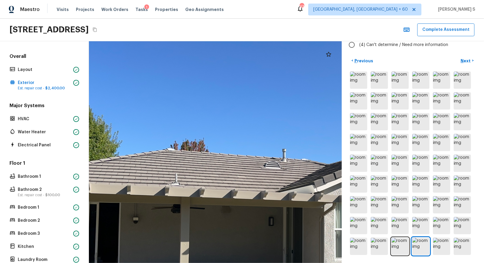
drag, startPoint x: 230, startPoint y: 117, endPoint x: 322, endPoint y: 176, distance: 109.2
click at [322, 176] on div at bounding box center [289, 205] width 555 height 486
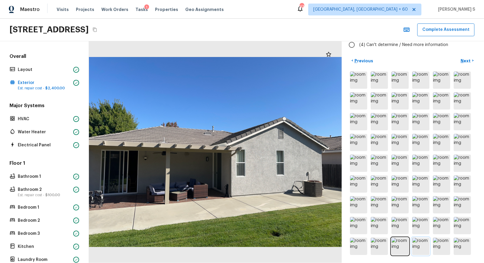
click at [426, 241] on img at bounding box center [421, 246] width 17 height 17
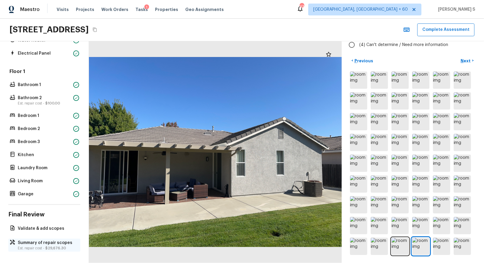
click at [39, 243] on p "Summary of repair scopes" at bounding box center [47, 243] width 59 height 6
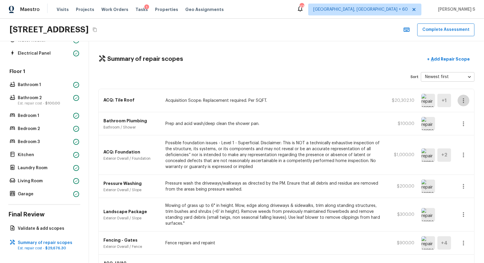
click at [462, 101] on icon "button" at bounding box center [463, 100] width 7 height 7
click at [462, 99] on div at bounding box center [242, 131] width 484 height 263
click at [463, 99] on icon "button" at bounding box center [463, 100] width 7 height 7
click at [467, 131] on li "Remove" at bounding box center [466, 135] width 28 height 18
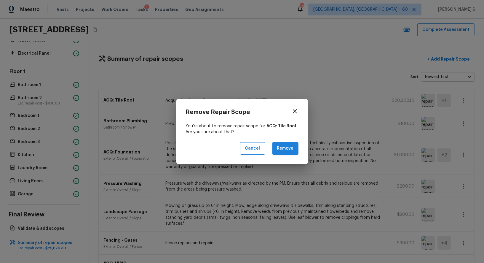
click at [281, 147] on button "Remove" at bounding box center [286, 148] width 26 height 13
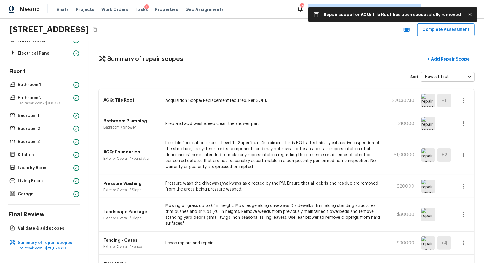
click at [323, 194] on div "Pressure Washing Exterior Overall / Slope Pressure wash the driveways/walkways …" at bounding box center [287, 186] width 376 height 23
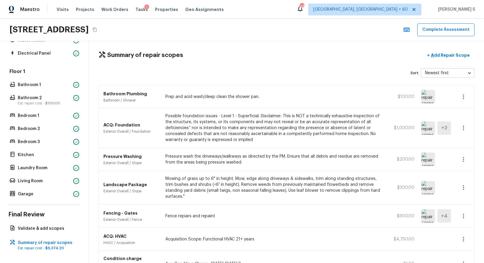
scroll to position [0, 0]
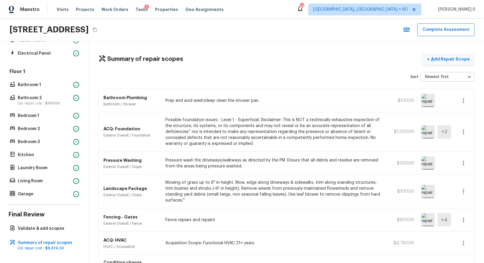
click at [460, 58] on p "Add Repair Scope" at bounding box center [450, 59] width 40 height 6
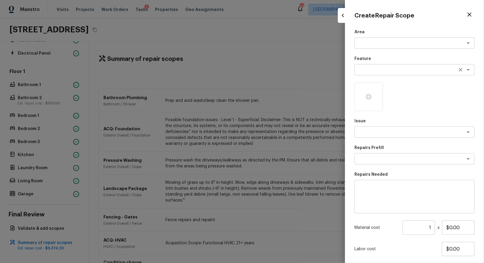
click at [386, 68] on textarea at bounding box center [406, 70] width 98 height 6
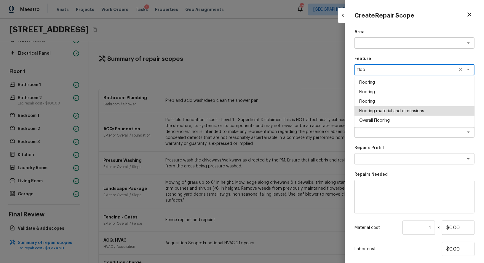
type textarea "floo"
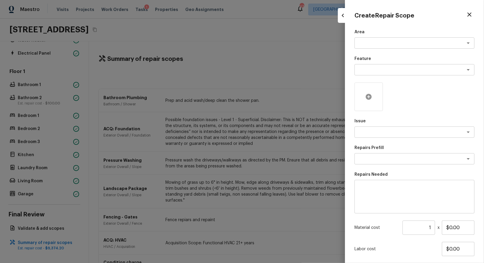
click at [361, 100] on div at bounding box center [369, 96] width 28 height 28
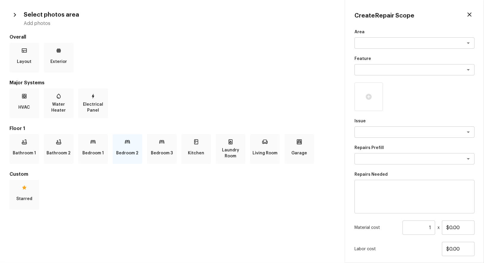
click at [114, 156] on div "Bedroom 2" at bounding box center [128, 149] width 30 height 30
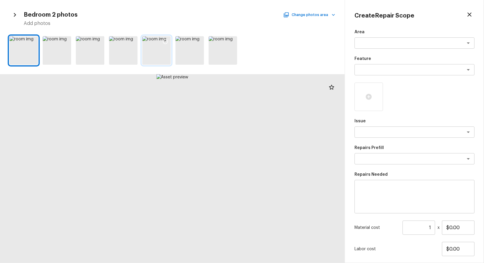
click at [165, 40] on icon at bounding box center [166, 42] width 6 height 6
click at [199, 42] on icon at bounding box center [199, 42] width 6 height 6
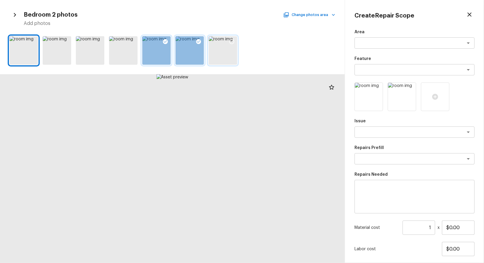
click at [234, 40] on icon at bounding box center [232, 41] width 5 height 5
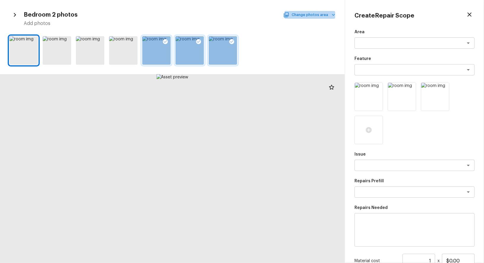
click at [313, 18] on button "Change photos area" at bounding box center [310, 15] width 51 height 8
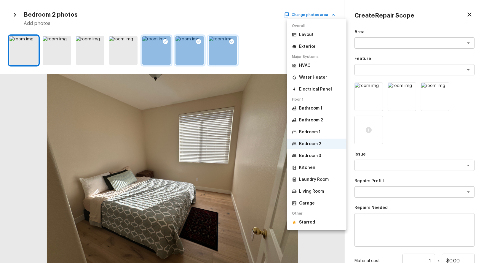
click at [314, 128] on li "Bedroom 1" at bounding box center [316, 132] width 59 height 11
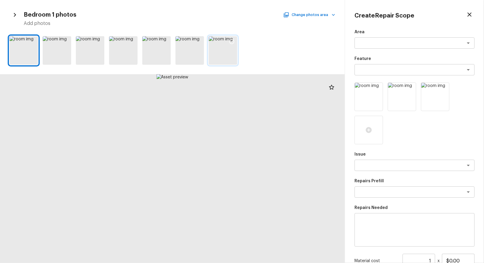
drag, startPoint x: 195, startPoint y: 40, endPoint x: 213, endPoint y: 40, distance: 17.5
click at [196, 40] on icon at bounding box center [199, 42] width 6 height 6
click at [232, 39] on icon at bounding box center [232, 42] width 6 height 6
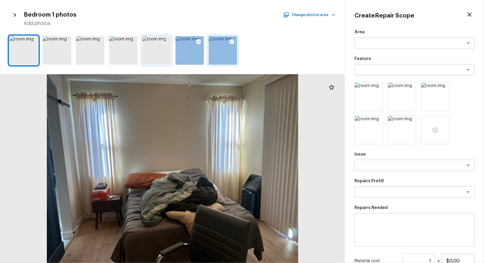
click at [164, 39] on icon at bounding box center [165, 41] width 5 height 5
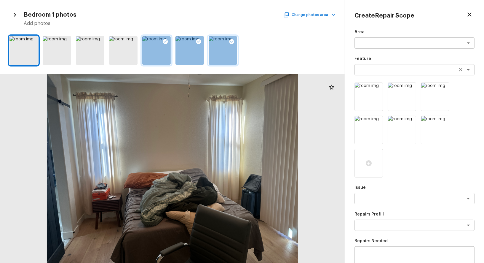
click at [373, 72] on textarea at bounding box center [406, 70] width 98 height 6
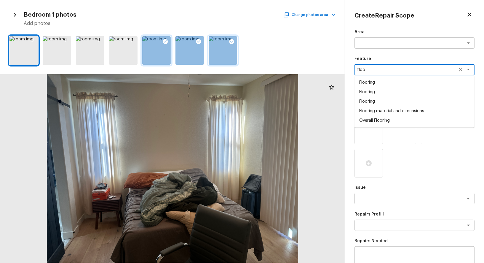
type textarea "floo"
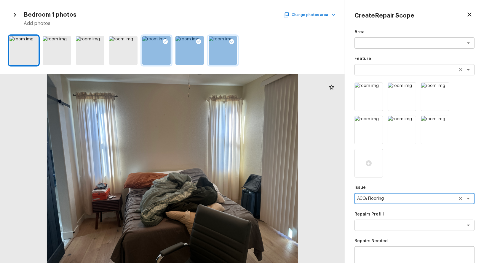
type textarea "ACQ: Flooring"
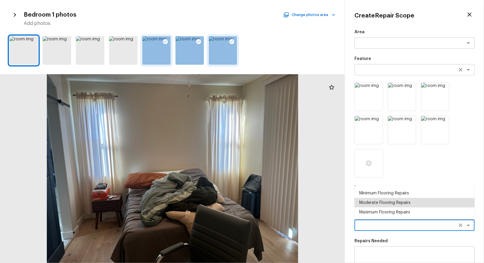
type textarea "Minimum Flooring Repairs"
type textarea "Acquisition Scope: Minimum flooring repairs"
type input "$0.20"
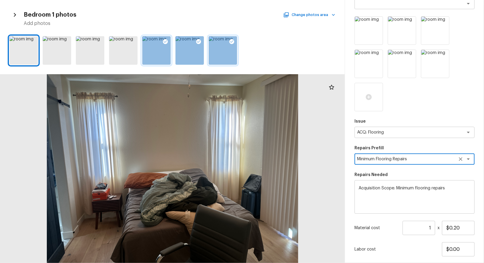
scroll to position [74, 0]
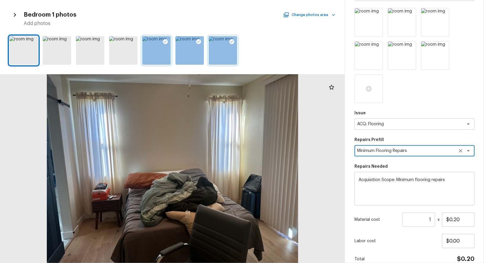
click at [423, 221] on input "1" at bounding box center [419, 219] width 33 height 14
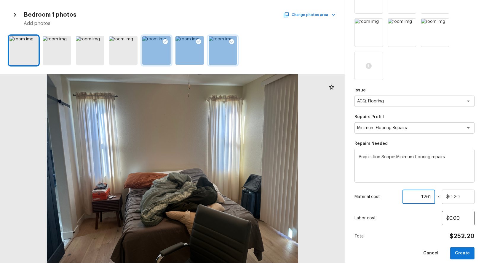
scroll to position [103, 0]
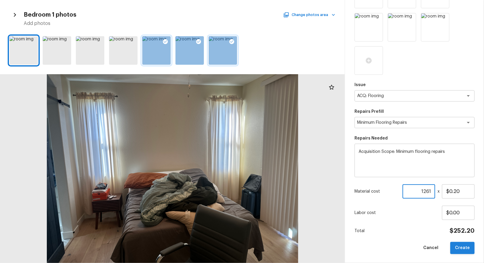
type input "1261"
click at [456, 248] on button "Create" at bounding box center [462, 248] width 24 height 12
type input "1"
type input "$0.00"
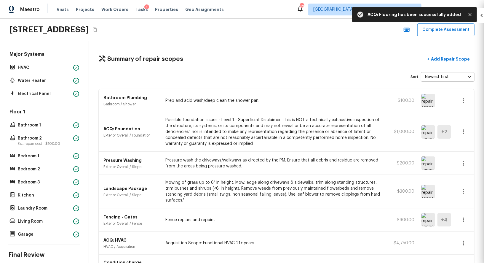
scroll to position [36, 0]
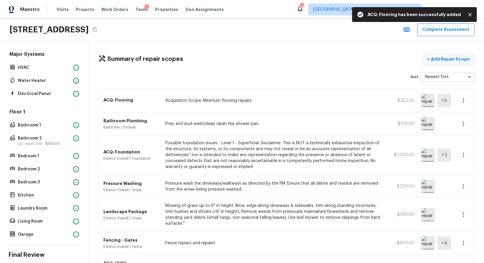
click at [456, 58] on p "Add Repair Scope" at bounding box center [450, 59] width 40 height 6
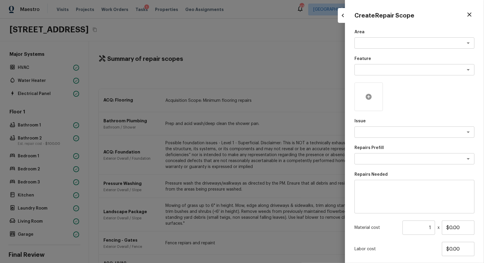
click at [365, 98] on div at bounding box center [369, 96] width 28 height 28
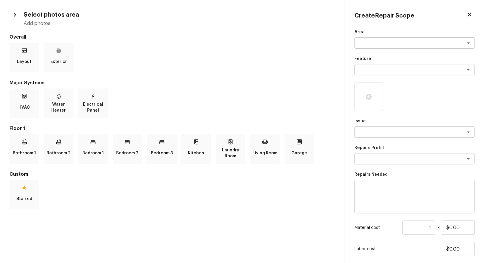
click at [215, 143] on div "Bathroom 1 Bathroom 2 Bedroom 1 Bedroom 2 Bedroom 3 Kitchen Laundry Room Living…" at bounding box center [172, 149] width 326 height 30
click at [197, 144] on icon at bounding box center [196, 142] width 6 height 6
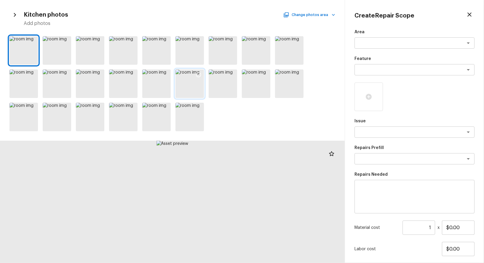
click at [196, 75] on icon at bounding box center [199, 75] width 6 height 6
click at [233, 71] on div at bounding box center [232, 75] width 11 height 12
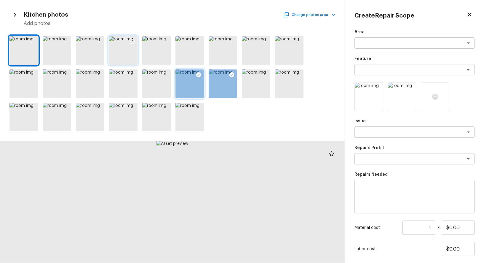
click at [133, 40] on icon at bounding box center [132, 42] width 6 height 6
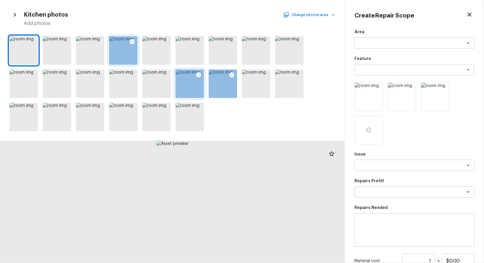
click at [297, 16] on button "Change photos area" at bounding box center [310, 15] width 51 height 8
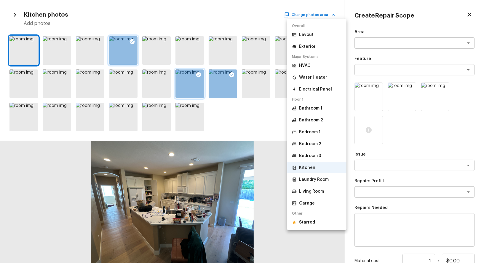
click at [320, 175] on li "Laundry Room" at bounding box center [316, 179] width 59 height 11
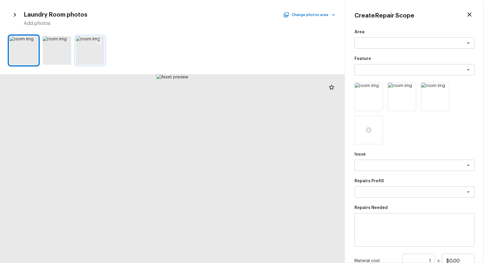
click at [94, 43] on div at bounding box center [99, 42] width 11 height 12
click at [60, 41] on div at bounding box center [65, 42] width 11 height 12
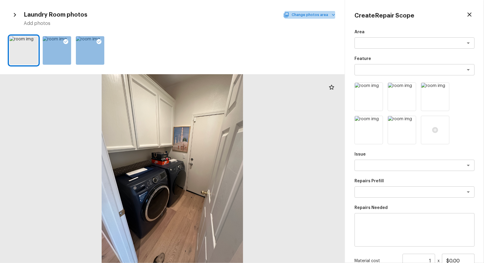
click at [313, 15] on button "Change photos area" at bounding box center [310, 15] width 51 height 8
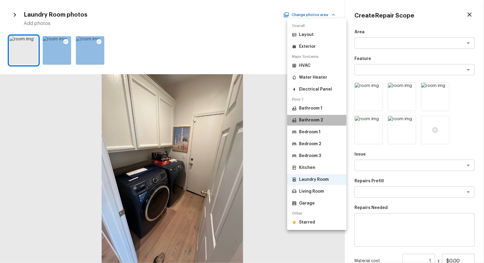
click at [313, 119] on p "Bathroom 2" at bounding box center [311, 120] width 24 height 6
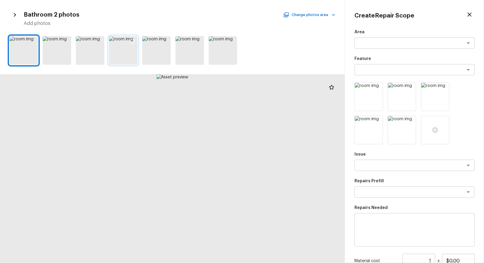
click at [128, 37] on div at bounding box center [132, 42] width 11 height 12
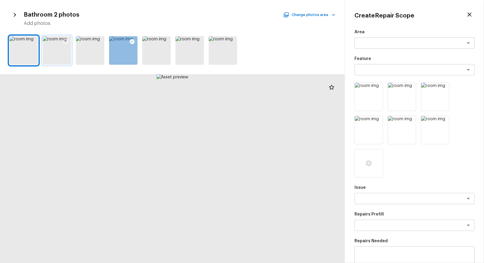
click at [62, 41] on div at bounding box center [65, 42] width 11 height 12
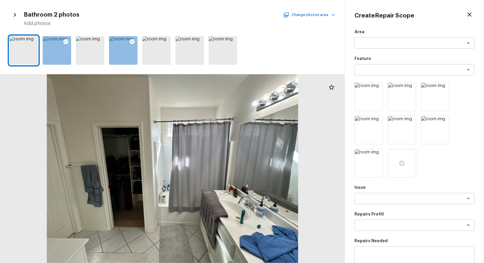
click at [311, 18] on div "Bathroom 2 photos Change photos area" at bounding box center [180, 15] width 312 height 8
click at [302, 15] on button "Change photos area" at bounding box center [310, 15] width 51 height 8
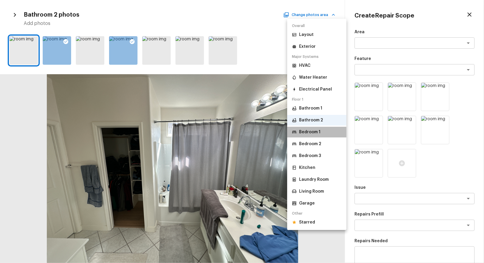
click at [318, 131] on p "Bedroom 1" at bounding box center [309, 132] width 21 height 6
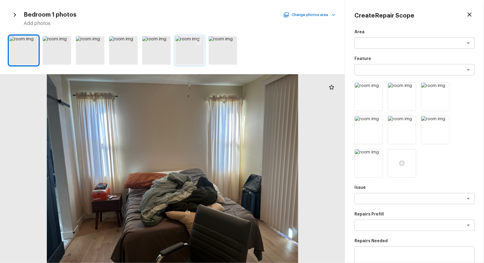
click at [197, 41] on icon at bounding box center [199, 42] width 6 height 6
click at [313, 17] on button "Change photos area" at bounding box center [310, 15] width 51 height 8
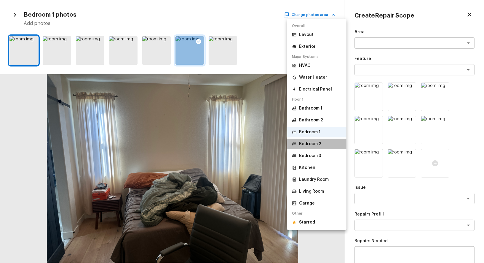
click at [313, 144] on p "Bedroom 2" at bounding box center [310, 144] width 22 height 6
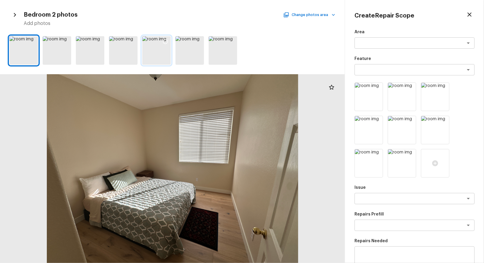
click at [164, 40] on icon at bounding box center [166, 42] width 6 height 6
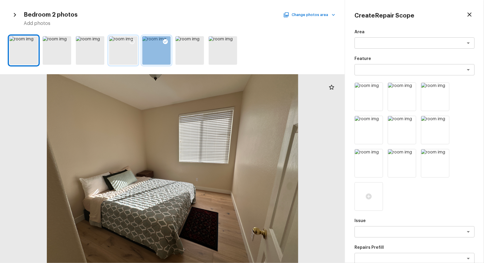
click at [125, 40] on div at bounding box center [123, 50] width 28 height 28
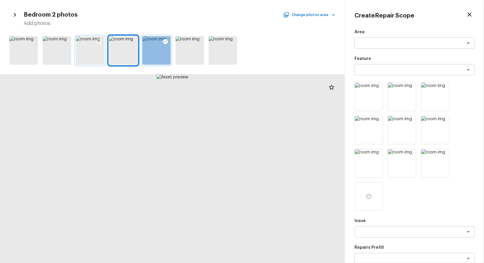
click at [86, 40] on div at bounding box center [90, 50] width 28 height 28
click at [101, 39] on icon at bounding box center [99, 42] width 6 height 6
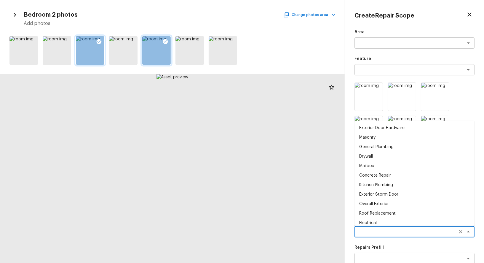
click at [405, 231] on textarea at bounding box center [406, 232] width 98 height 6
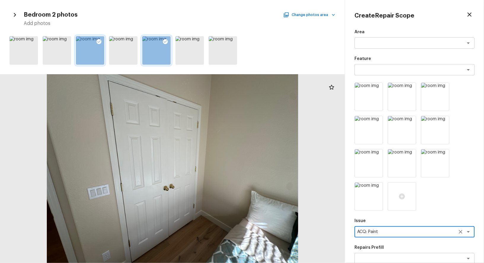
type textarea "ACQ: Paint"
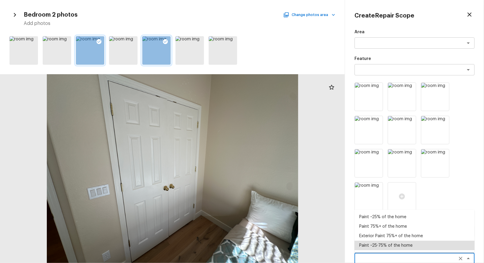
type textarea "Paint ~25-75% of the home"
type textarea "Acquisition Scope: ~25 - 75% of the home needs interior paint"
type input "$1.00"
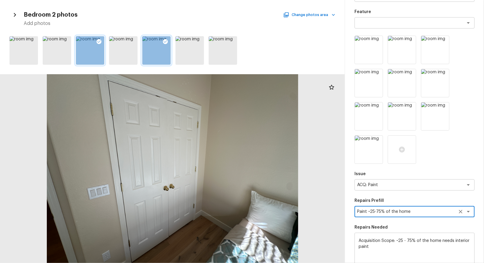
scroll to position [136, 0]
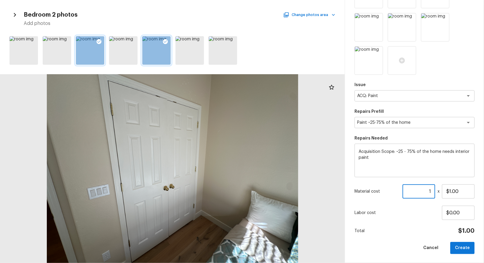
click at [427, 189] on input "1" at bounding box center [419, 191] width 33 height 14
paste input "261"
type input "1261"
click at [464, 245] on button "Create" at bounding box center [462, 248] width 24 height 12
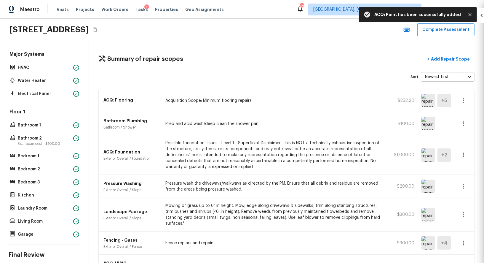
type input "1"
type input "$0.00"
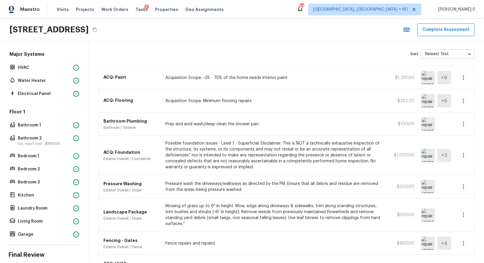
scroll to position [0, 0]
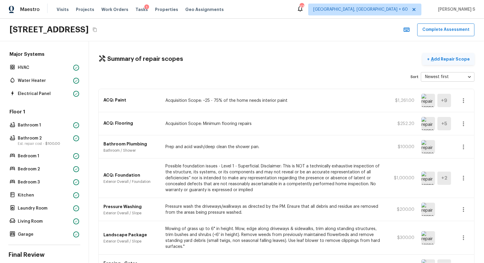
click at [443, 61] on button "+ Add Repair Scope" at bounding box center [449, 59] width 52 height 12
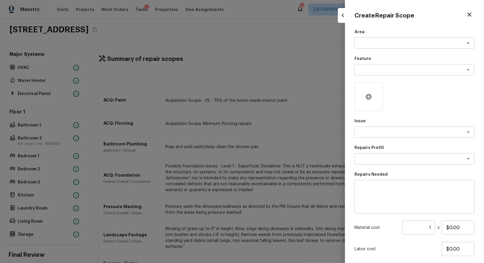
click at [371, 99] on icon at bounding box center [368, 96] width 7 height 7
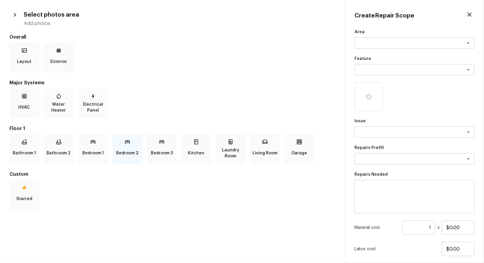
click at [131, 150] on p "Bedroom 2" at bounding box center [128, 153] width 22 height 12
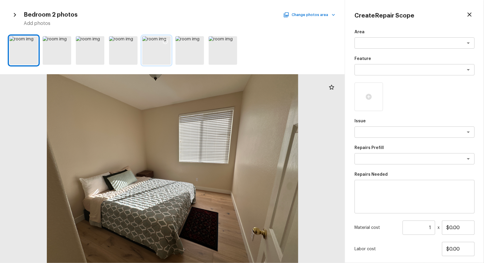
click at [158, 41] on div at bounding box center [156, 50] width 28 height 28
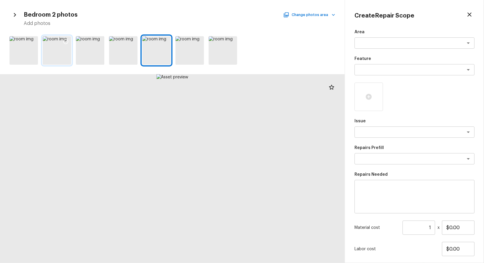
click at [66, 39] on icon at bounding box center [66, 42] width 6 height 6
click at [36, 39] on div at bounding box center [32, 42] width 11 height 12
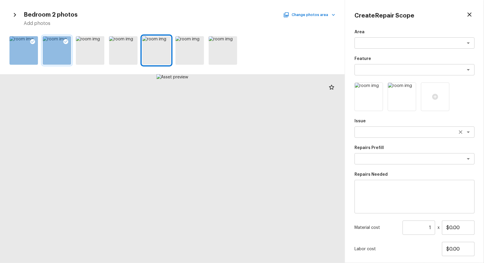
click at [374, 131] on textarea at bounding box center [406, 132] width 98 height 6
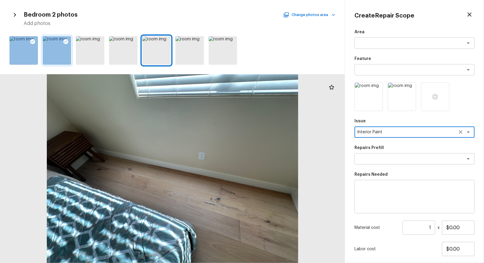
type textarea "Interior Paint"
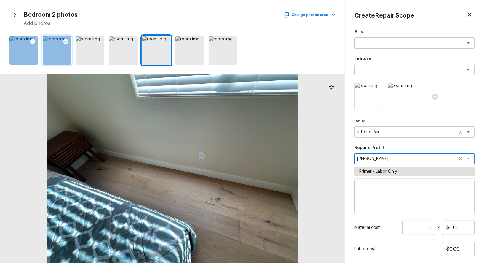
type textarea "Primer - Labor Only"
type textarea "Interior primer - PRIMER PROVIDED BY OPENDOOR - All nails, screws, drywall anch…"
type input "$0.40"
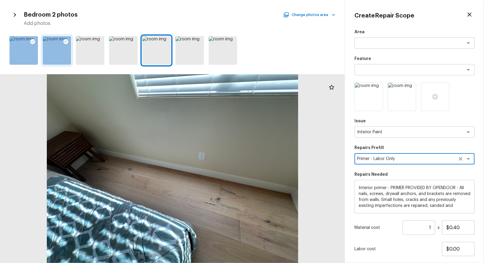
type textarea "Primer - Labor Only"
click at [432, 225] on input "1" at bounding box center [419, 227] width 33 height 14
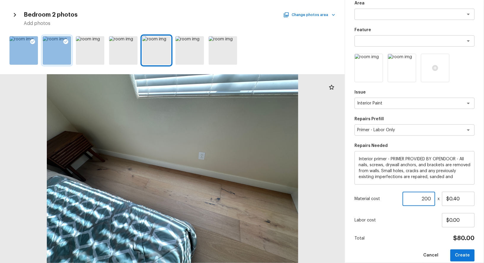
scroll to position [30, 0]
type input "200"
click at [462, 252] on button "Create" at bounding box center [462, 254] width 24 height 12
click at [190, 165] on div at bounding box center [172, 168] width 345 height 189
type input "1"
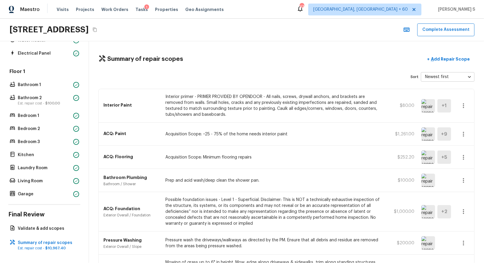
scroll to position [17, 0]
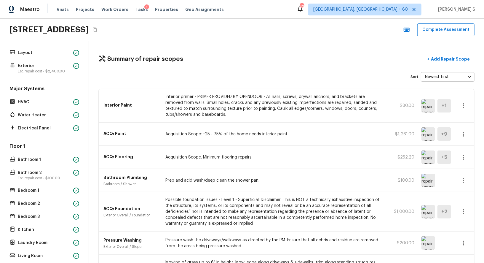
click at [27, 109] on div "Major Systems HVAC Water Heater Electrical Panel" at bounding box center [44, 108] width 72 height 47
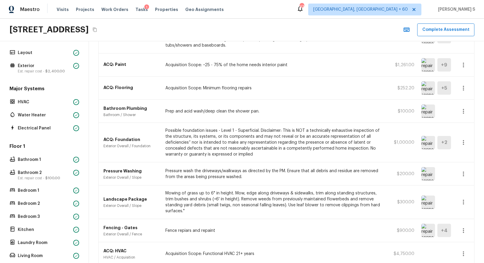
scroll to position [134, 0]
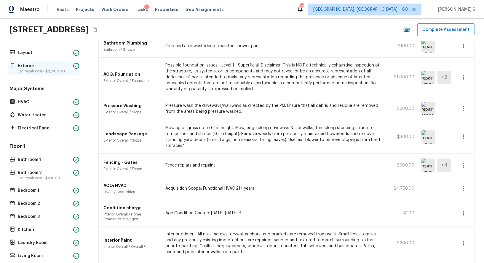
click at [37, 70] on p "Est. repair cost - $2,400.00" at bounding box center [44, 71] width 53 height 5
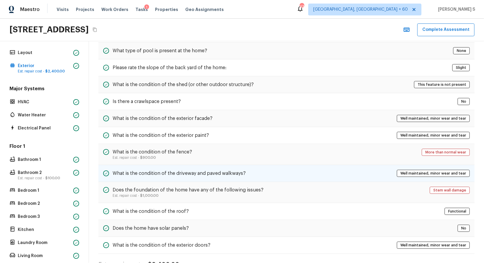
scroll to position [200, 0]
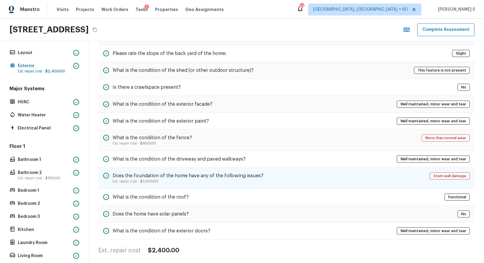
click at [172, 180] on p "Est. repair cost - $1,000.00" at bounding box center [188, 181] width 151 height 5
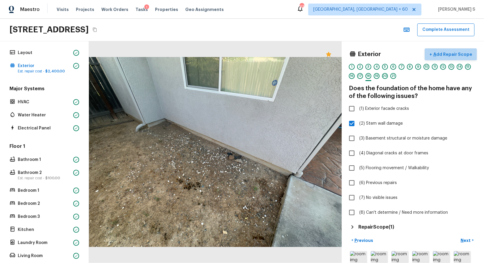
click at [459, 52] on p "Add Repair Scope" at bounding box center [452, 54] width 40 height 6
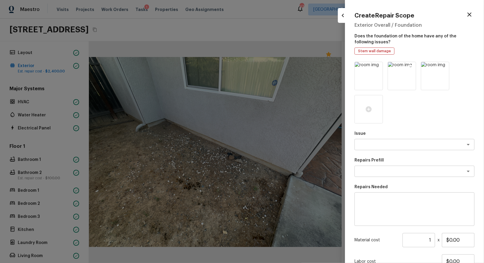
click at [412, 67] on icon at bounding box center [410, 67] width 5 height 5
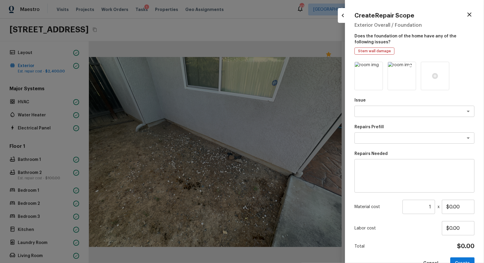
click at [413, 66] on icon at bounding box center [410, 67] width 5 height 5
click at [376, 118] on div "Issue x ​ Repairs Prefill x ​ Repairs Needed x ​ Material cost 1 ​ x $0.00 Labo…" at bounding box center [415, 166] width 120 height 208
click at [376, 114] on textarea at bounding box center [406, 111] width 98 height 6
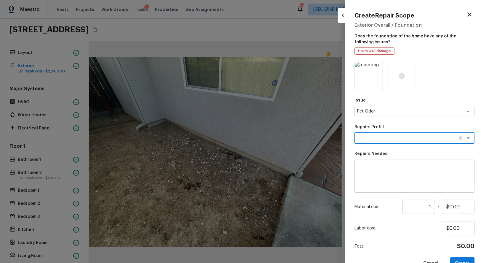
click at [380, 129] on p "Repairs Prefill" at bounding box center [415, 127] width 120 height 6
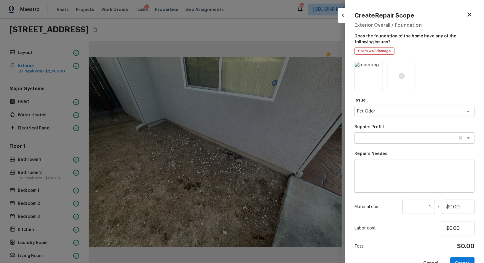
click at [380, 134] on div "x ​" at bounding box center [415, 137] width 120 height 11
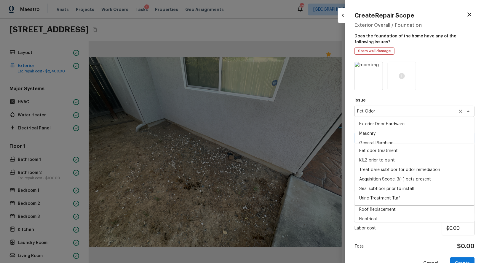
click at [380, 114] on div "Pet Odor x ​" at bounding box center [415, 111] width 120 height 11
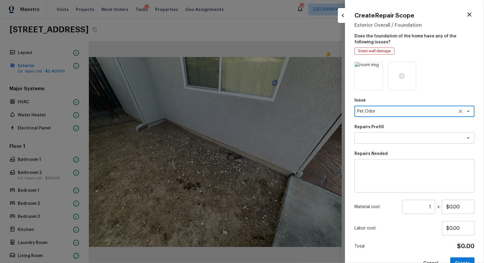
click at [380, 114] on div "Pet Odor x ​" at bounding box center [415, 111] width 120 height 11
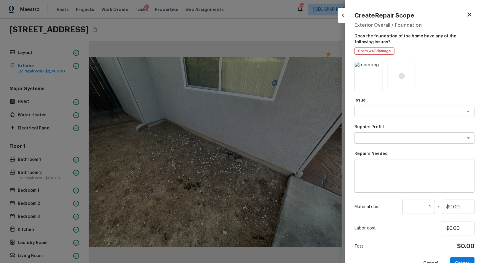
click at [288, 155] on div at bounding box center [242, 131] width 484 height 263
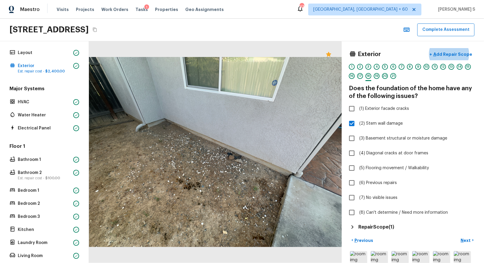
scroll to position [92, 0]
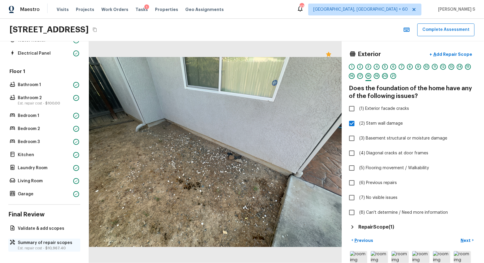
click at [33, 241] on p "Summary of repair scopes" at bounding box center [47, 243] width 59 height 6
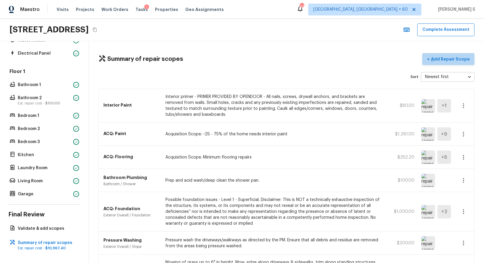
click at [452, 60] on p "Add Repair Scope" at bounding box center [450, 59] width 40 height 6
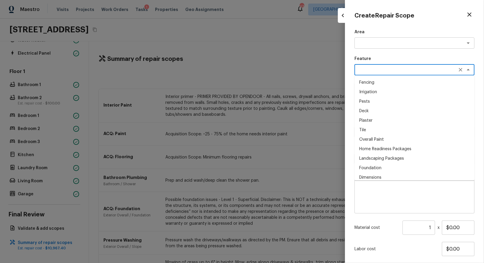
click at [372, 71] on textarea at bounding box center [406, 70] width 98 height 6
click at [372, 41] on textarea at bounding box center [406, 43] width 98 height 6
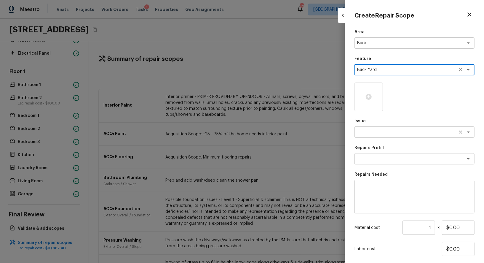
click at [367, 135] on textarea at bounding box center [406, 132] width 98 height 6
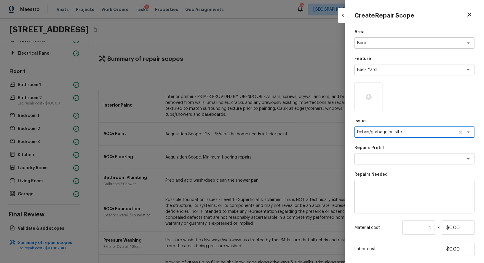
scroll to position [0, 0]
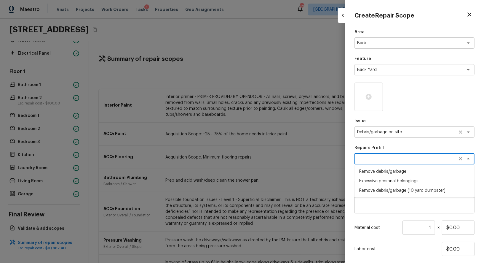
click at [385, 132] on textarea "Debris/garbage on site" at bounding box center [406, 132] width 98 height 6
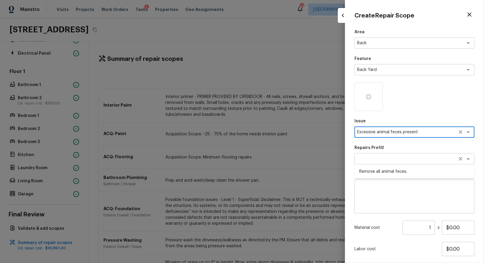
click at [390, 162] on div "x ​" at bounding box center [415, 158] width 120 height 11
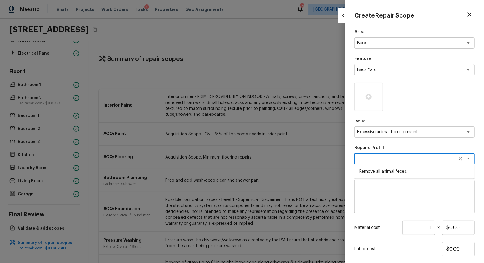
click at [392, 171] on li "Remove all animal feces." at bounding box center [415, 171] width 120 height 9
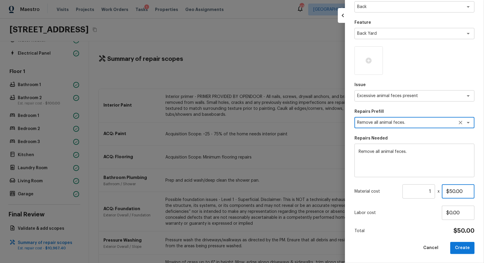
click at [455, 192] on input "$50.00" at bounding box center [458, 191] width 33 height 14
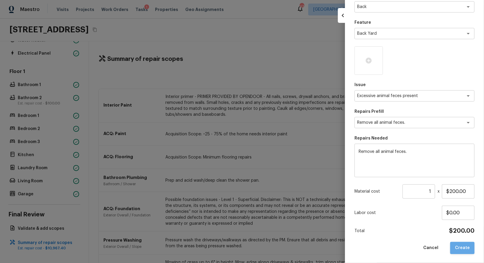
click at [468, 245] on button "Create" at bounding box center [462, 248] width 24 height 12
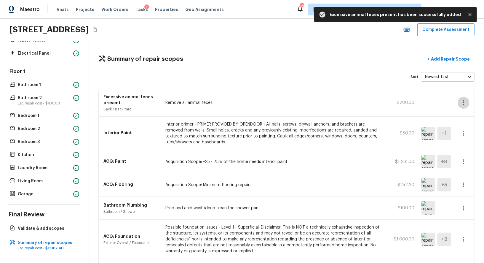
click at [464, 102] on icon "button" at bounding box center [463, 102] width 1 height 5
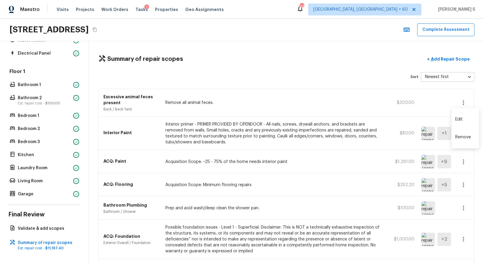
click at [477, 102] on div at bounding box center [242, 131] width 484 height 263
click at [462, 102] on icon "button" at bounding box center [463, 102] width 7 height 7
click at [467, 114] on li "Edit" at bounding box center [466, 119] width 28 height 18
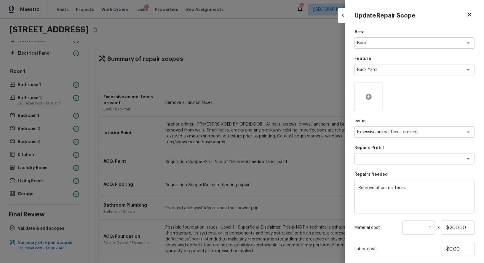
click at [370, 101] on div at bounding box center [369, 96] width 28 height 28
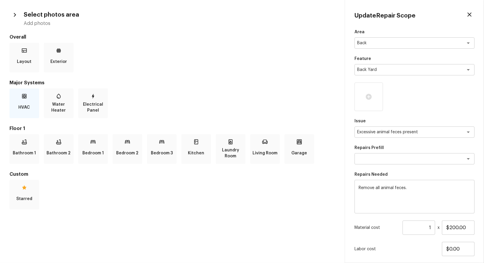
click at [32, 91] on div "HVAC" at bounding box center [24, 103] width 30 height 30
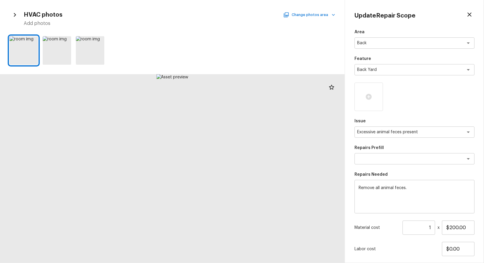
click at [303, 17] on button "Change photos area" at bounding box center [310, 15] width 51 height 8
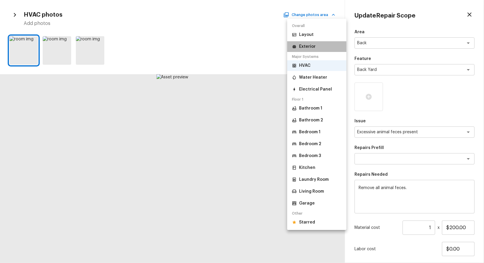
click at [315, 50] on li "Exterior" at bounding box center [316, 46] width 59 height 11
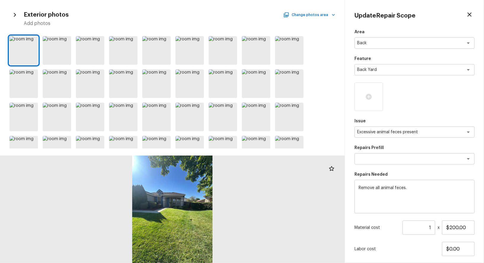
scroll to position [85, 0]
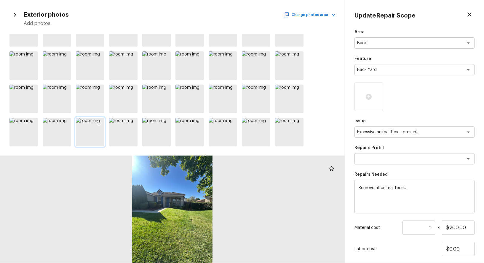
click at [96, 123] on icon at bounding box center [99, 123] width 6 height 6
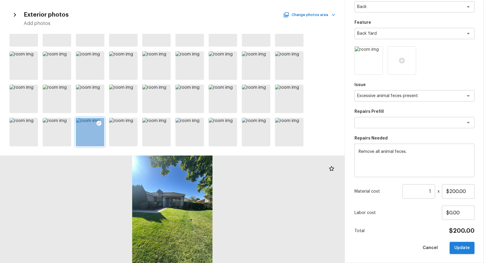
click at [456, 246] on button "Update" at bounding box center [462, 248] width 25 height 12
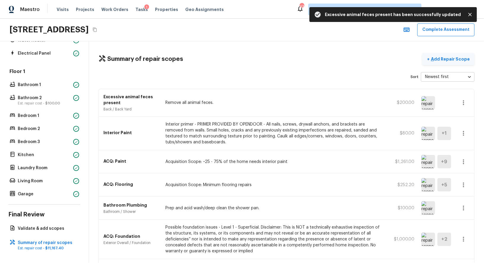
click at [456, 60] on p "Add Repair Scope" at bounding box center [450, 59] width 40 height 6
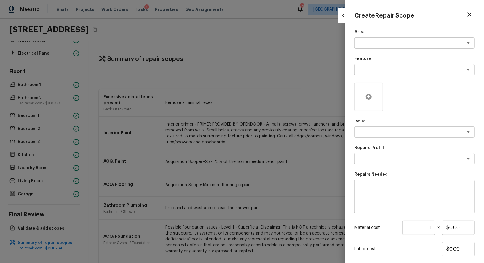
click at [371, 95] on icon at bounding box center [369, 97] width 6 height 6
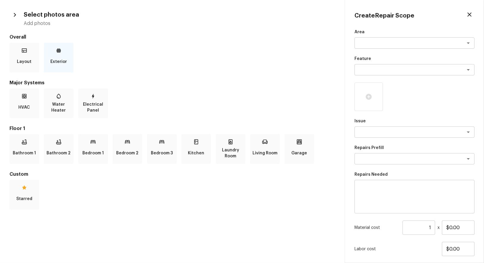
click at [49, 51] on div "Exterior" at bounding box center [59, 58] width 30 height 30
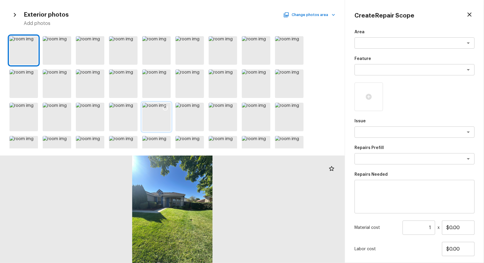
scroll to position [85, 0]
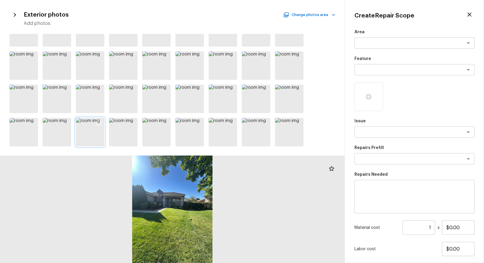
click at [100, 131] on div at bounding box center [90, 132] width 28 height 28
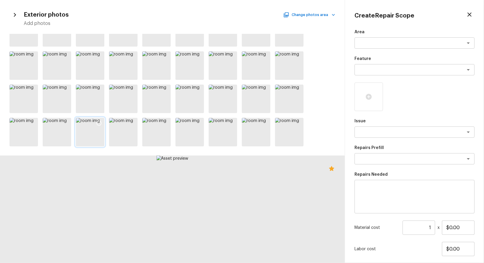
click at [99, 121] on icon at bounding box center [99, 123] width 5 height 5
click at [372, 70] on textarea at bounding box center [406, 70] width 98 height 6
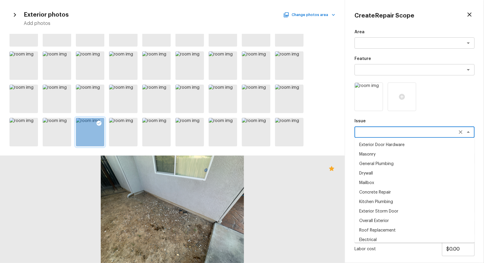
click at [403, 132] on textarea at bounding box center [406, 132] width 98 height 6
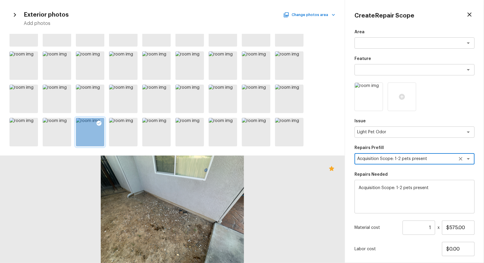
scroll to position [36, 0]
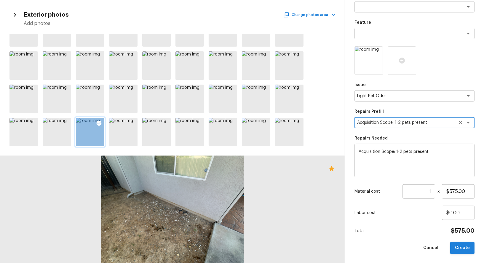
click at [463, 245] on button "Create" at bounding box center [462, 248] width 24 height 12
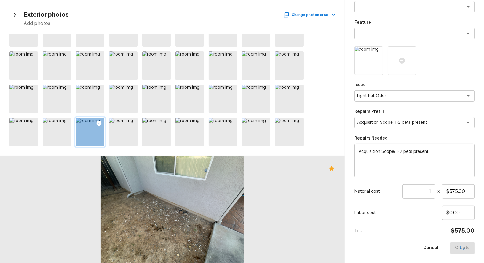
click at [250, 205] on div at bounding box center [172, 208] width 345 height 107
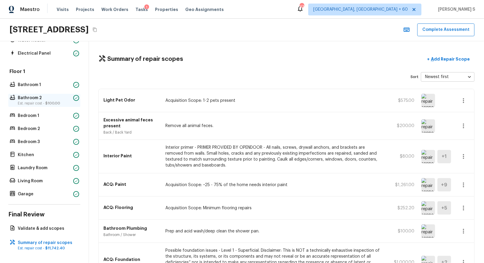
scroll to position [0, 0]
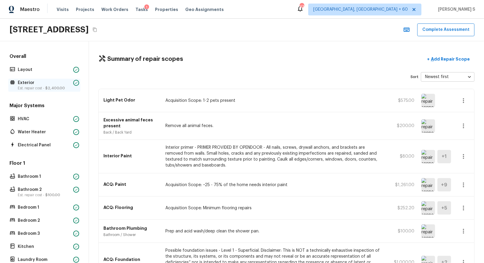
click at [31, 86] on p "Est. repair cost - $2,400.00" at bounding box center [44, 88] width 53 height 5
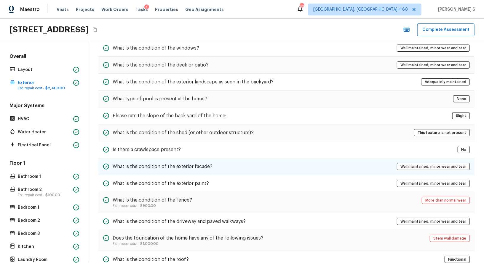
scroll to position [200, 0]
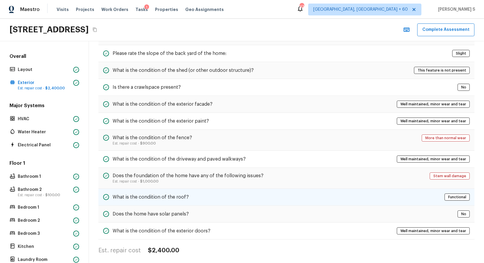
click at [186, 195] on h5 "What is the condition of the roof?" at bounding box center [151, 197] width 76 height 7
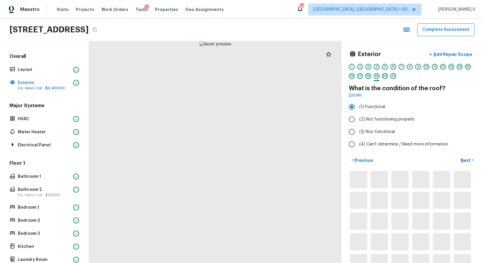
scroll to position [0, 0]
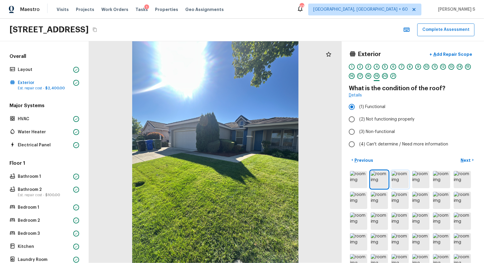
click at [406, 179] on img at bounding box center [400, 179] width 17 height 17
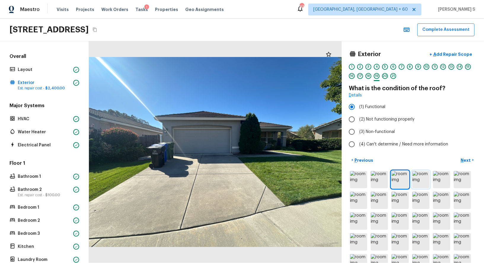
click at [423, 175] on img at bounding box center [421, 179] width 17 height 17
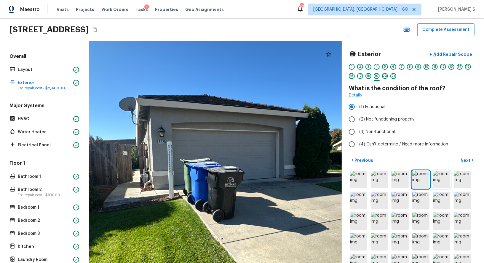
click at [439, 183] on img at bounding box center [441, 179] width 17 height 17
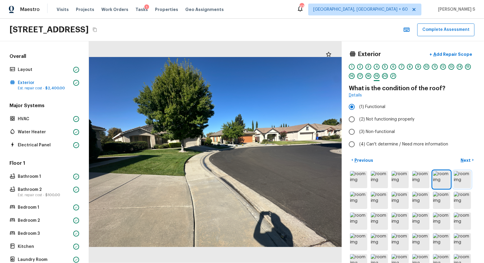
click at [466, 176] on img at bounding box center [462, 179] width 17 height 17
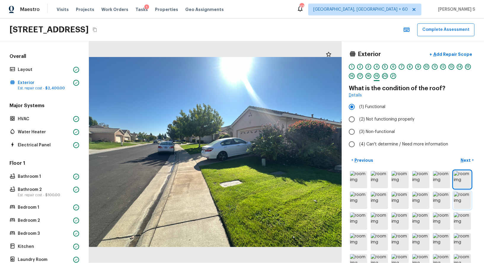
click at [467, 201] on img at bounding box center [462, 200] width 17 height 17
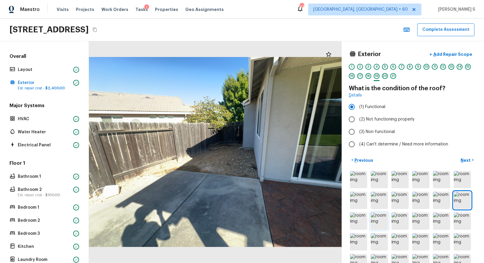
click at [380, 214] on img at bounding box center [379, 220] width 17 height 17
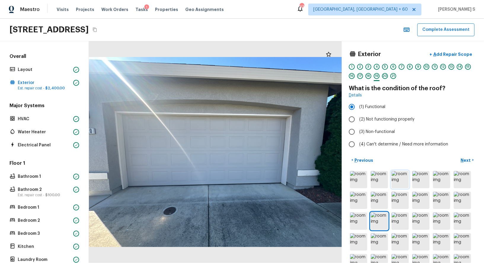
click at [400, 175] on img at bounding box center [400, 179] width 17 height 17
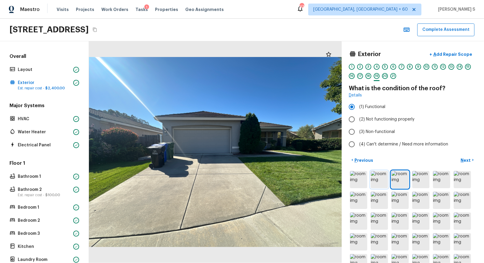
click at [379, 176] on img at bounding box center [379, 179] width 17 height 17
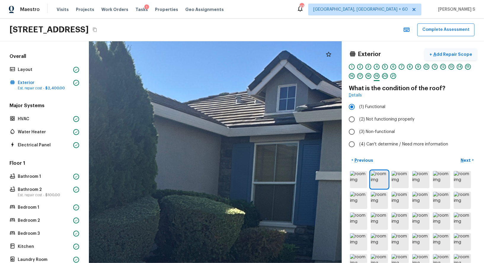
click at [445, 50] on button "+ Add Repair Scope" at bounding box center [451, 54] width 52 height 12
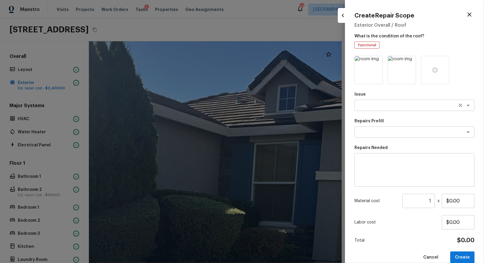
click at [377, 107] on textarea at bounding box center [406, 105] width 98 height 6
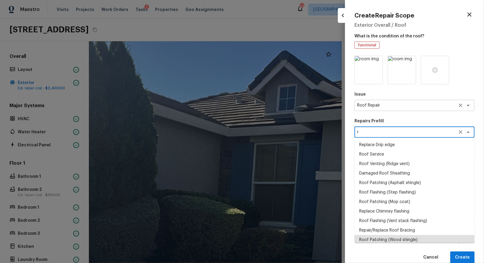
scroll to position [1, 0]
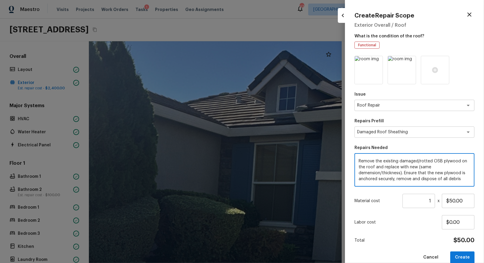
click at [420, 172] on textarea "Remove the existing damaged/rotted OSB plywood on the roof and replace with new…" at bounding box center [415, 170] width 112 height 24
paste textarea "Tile roof has small area with slipped or damaged tiles"
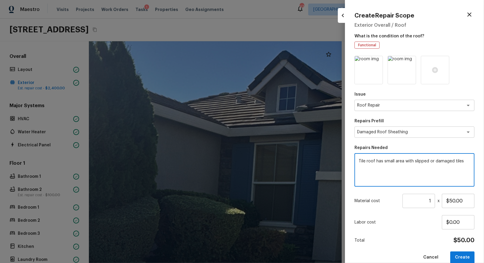
scroll to position [9, 0]
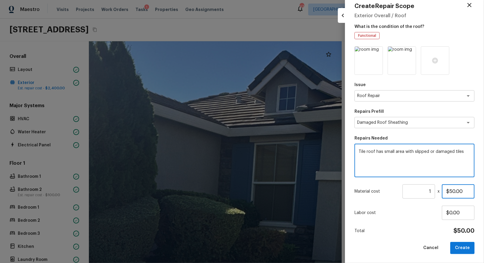
click at [455, 192] on input "$50.00" at bounding box center [458, 191] width 33 height 14
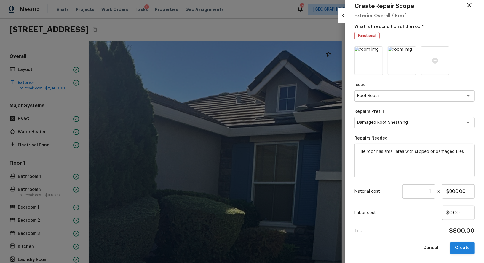
click at [468, 245] on button "Create" at bounding box center [462, 248] width 24 height 12
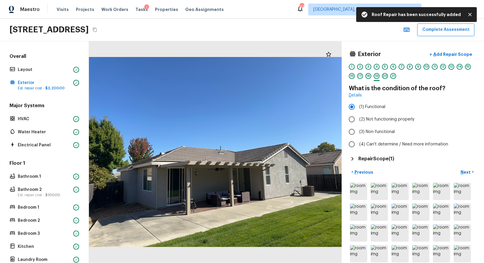
scroll to position [92, 0]
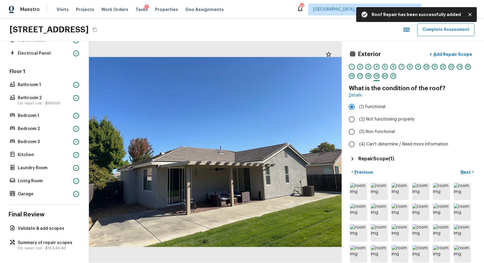
click at [372, 158] on h5 "Repair Scope ( 1 )" at bounding box center [377, 158] width 36 height 7
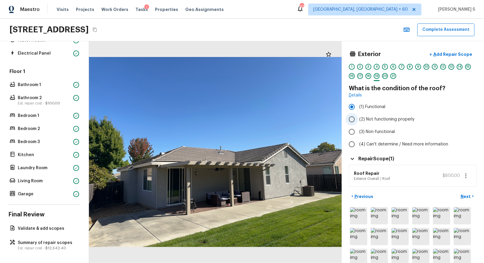
click at [375, 118] on span "(2) Not functioning properly" at bounding box center [386, 119] width 55 height 6
click at [358, 118] on input "(2) Not functioning properly" at bounding box center [352, 119] width 12 height 12
click at [53, 243] on p "Summary of repair scopes" at bounding box center [47, 243] width 59 height 6
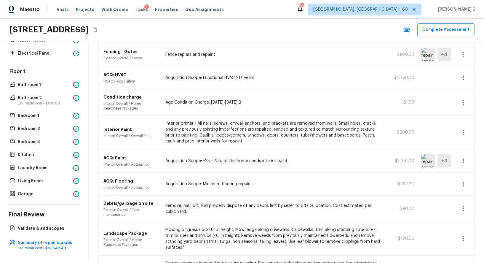
scroll to position [363, 0]
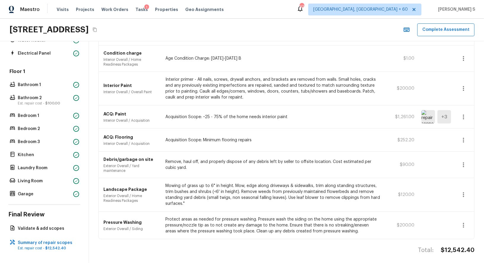
click at [464, 223] on icon "button" at bounding box center [463, 225] width 1 height 5
click at [465, 225] on li "Edit" at bounding box center [466, 229] width 28 height 18
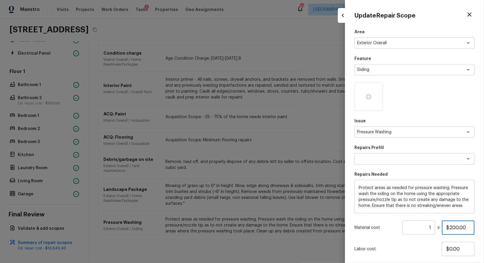
click at [466, 227] on input "$200.00" at bounding box center [458, 227] width 33 height 14
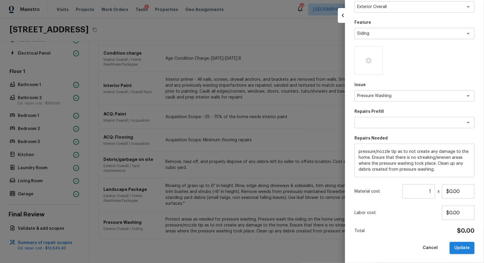
click at [456, 248] on button "Update" at bounding box center [462, 248] width 25 height 12
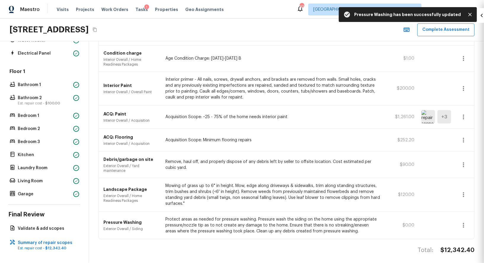
scroll to position [0, 0]
click at [466, 192] on icon "button" at bounding box center [463, 194] width 7 height 7
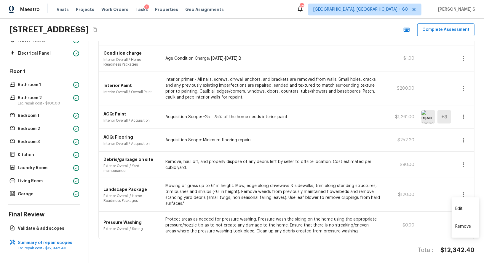
click at [468, 204] on li "Edit" at bounding box center [466, 209] width 28 height 18
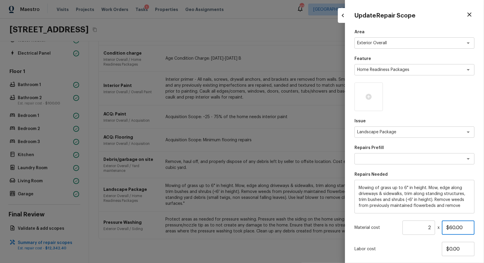
click at [452, 222] on input "$60.00" at bounding box center [458, 227] width 33 height 14
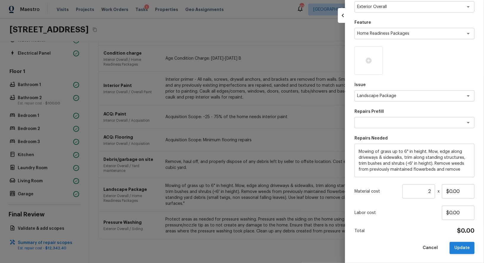
click at [461, 243] on button "Update" at bounding box center [462, 248] width 25 height 12
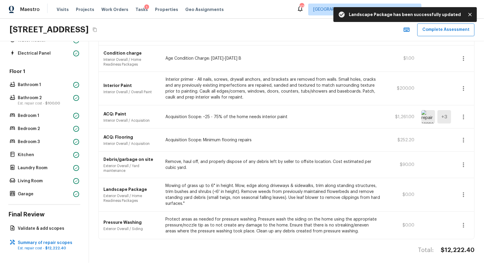
click at [469, 160] on button "button" at bounding box center [464, 165] width 12 height 12
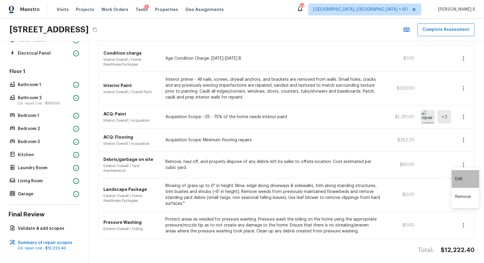
click at [469, 173] on li "Edit" at bounding box center [466, 179] width 28 height 18
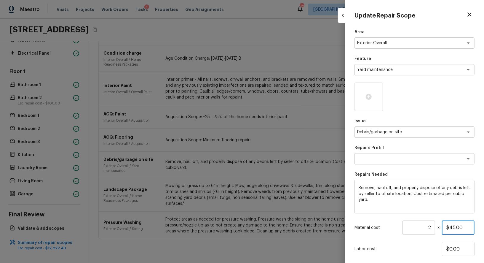
click at [456, 224] on input "$45.00" at bounding box center [458, 227] width 33 height 14
click at [429, 239] on div "Area Exterior Overall x ​ Feature Yard maintenance x ​ Issue Debris/garbage on …" at bounding box center [415, 159] width 120 height 261
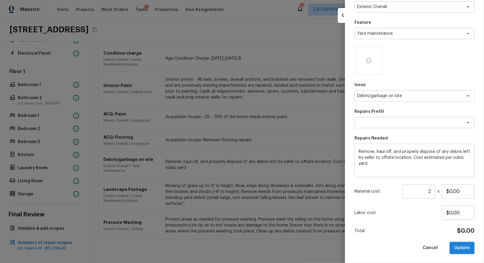
click at [466, 248] on button "Update" at bounding box center [462, 248] width 25 height 12
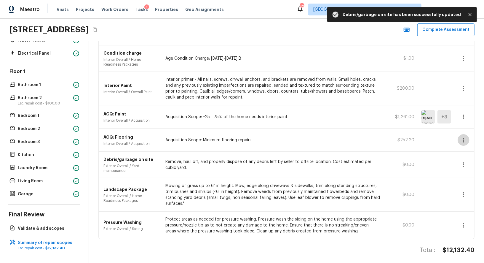
click at [464, 138] on icon "button" at bounding box center [463, 140] width 1 height 5
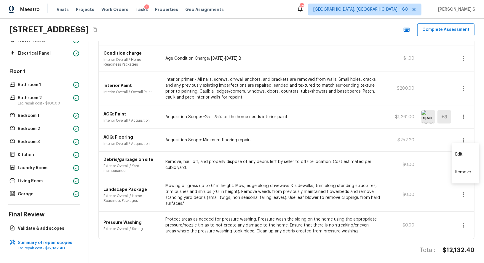
click at [471, 137] on div at bounding box center [242, 131] width 484 height 263
click at [464, 136] on icon "button" at bounding box center [463, 139] width 7 height 7
click at [463, 153] on li "Edit" at bounding box center [466, 154] width 28 height 18
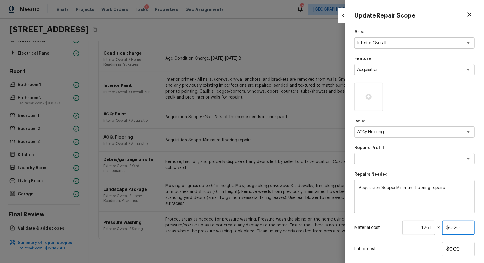
click at [457, 225] on input "$0.20" at bounding box center [458, 227] width 33 height 14
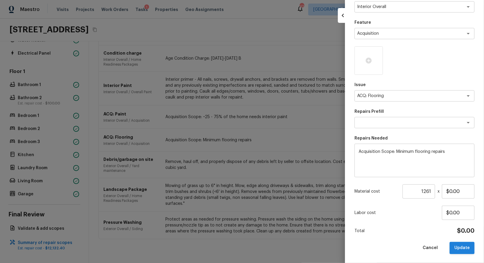
click at [457, 247] on button "Update" at bounding box center [462, 248] width 25 height 12
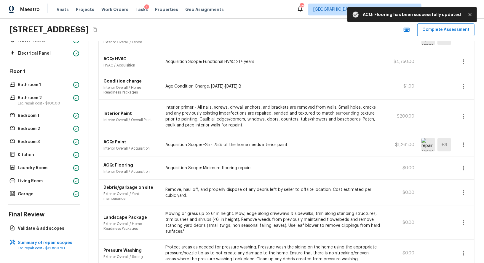
scroll to position [331, 0]
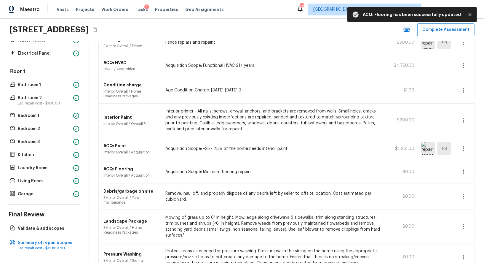
click at [466, 145] on icon "button" at bounding box center [463, 148] width 7 height 7
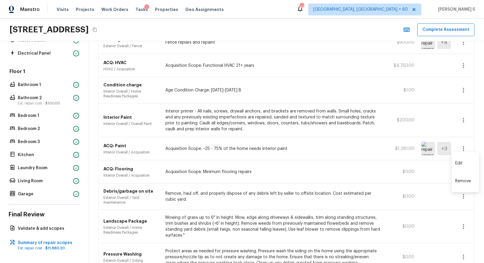
click at [466, 145] on div at bounding box center [242, 131] width 484 height 263
click at [466, 145] on icon "button" at bounding box center [463, 148] width 7 height 7
click at [465, 160] on li "Edit" at bounding box center [466, 163] width 28 height 18
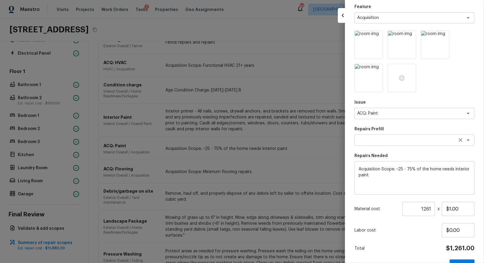
scroll to position [69, 0]
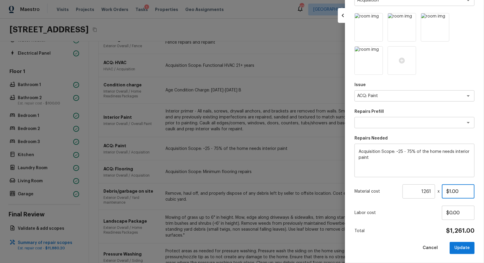
click at [455, 189] on input "$1.00" at bounding box center [458, 191] width 33 height 14
click at [468, 245] on button "Update" at bounding box center [462, 248] width 25 height 12
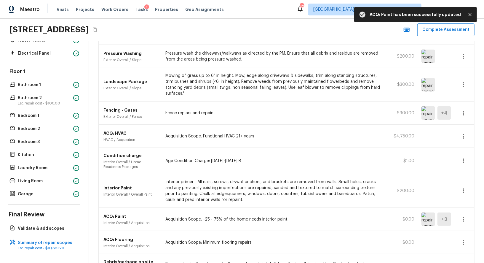
scroll to position [257, 0]
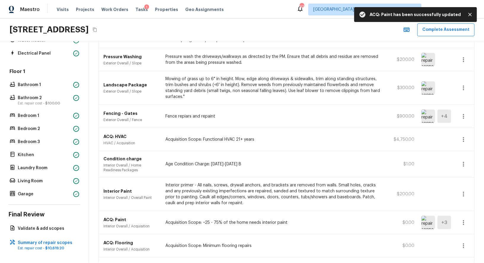
click at [466, 190] on icon "button" at bounding box center [463, 193] width 7 height 7
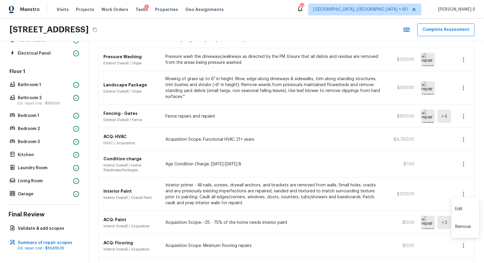
click at [474, 189] on div at bounding box center [242, 131] width 484 height 263
click at [464, 192] on icon "button" at bounding box center [463, 193] width 7 height 7
click at [463, 207] on li "Edit" at bounding box center [466, 209] width 28 height 18
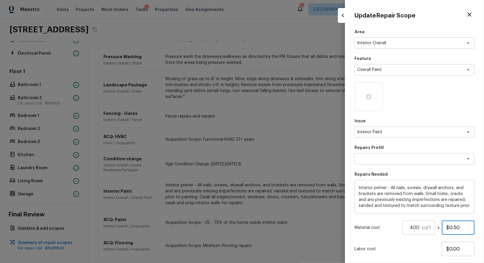
click at [457, 229] on input "$0.50" at bounding box center [458, 227] width 33 height 14
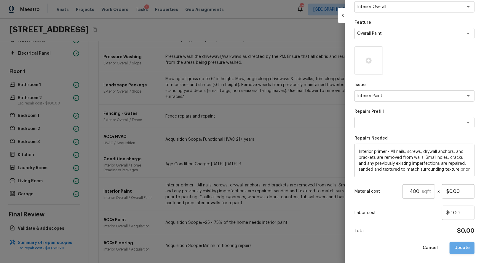
click at [461, 247] on button "Update" at bounding box center [462, 248] width 25 height 12
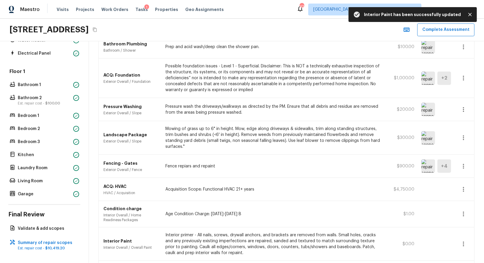
scroll to position [207, 0]
click at [466, 211] on icon "button" at bounding box center [463, 214] width 7 height 7
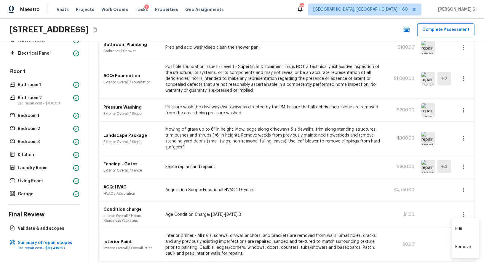
click at [475, 211] on div at bounding box center [242, 131] width 484 height 263
click at [464, 212] on icon "button" at bounding box center [463, 214] width 1 height 5
click at [466, 224] on li "Edit" at bounding box center [466, 229] width 28 height 18
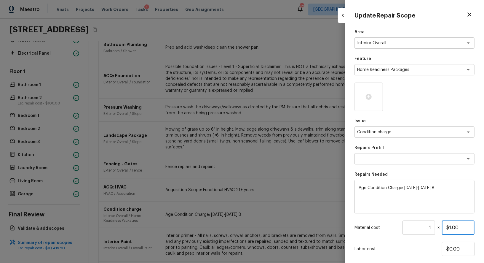
click at [461, 227] on input "$1.00" at bounding box center [458, 227] width 33 height 14
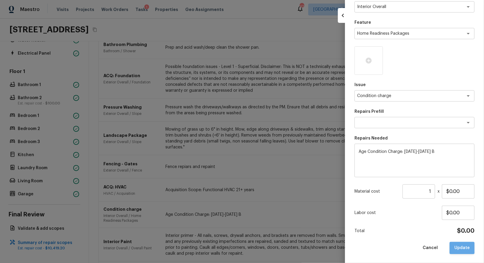
click at [456, 245] on button "Update" at bounding box center [462, 248] width 25 height 12
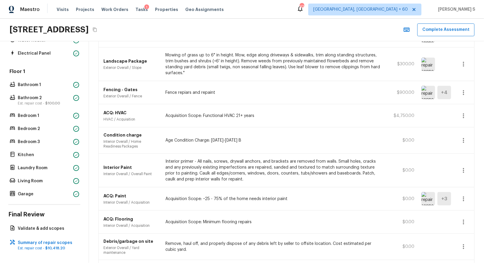
scroll to position [292, 0]
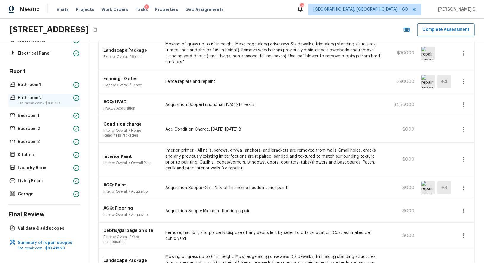
click at [35, 99] on p "Bathroom 2" at bounding box center [44, 98] width 53 height 6
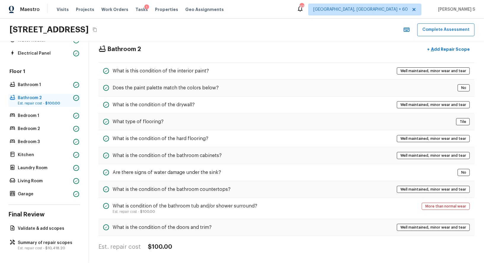
scroll to position [8, 0]
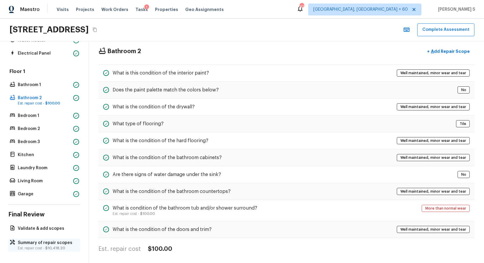
click at [54, 244] on p "Summary of repair scopes" at bounding box center [47, 243] width 59 height 6
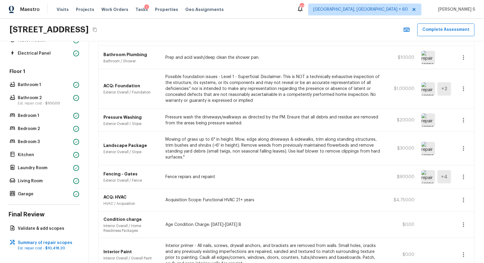
scroll to position [197, 0]
click at [342, 160] on div "Landscape Package Exterior Overall / Slope Mowing of grass up to 6" in height. …" at bounding box center [287, 148] width 376 height 34
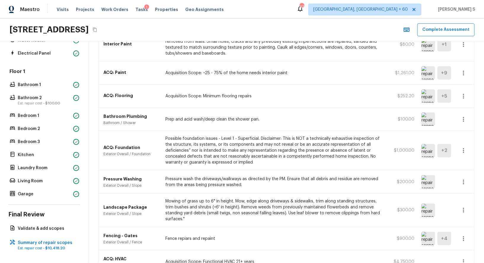
scroll to position [122, 0]
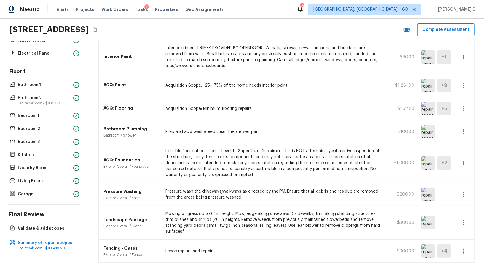
click at [432, 163] on img at bounding box center [429, 162] width 14 height 13
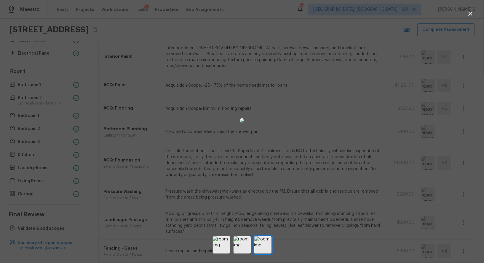
click at [400, 174] on div at bounding box center [242, 120] width 484 height 222
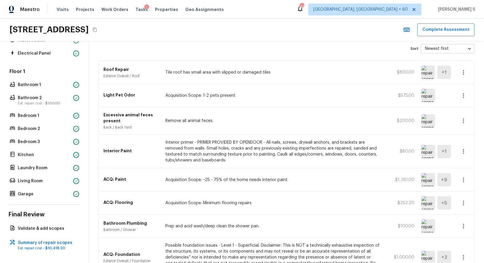
scroll to position [0, 0]
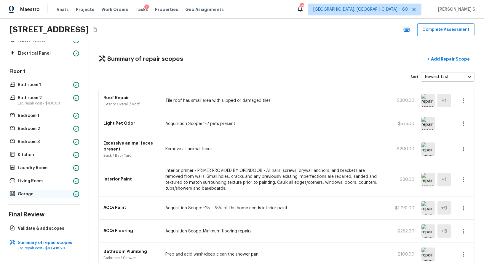
click at [40, 192] on p "Garage" at bounding box center [44, 194] width 53 height 6
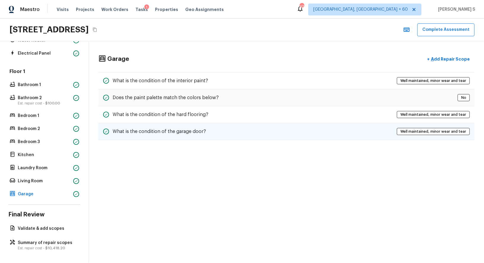
click at [154, 136] on div "What is the condition of the garage door? Well maintained, minor wear and tear" at bounding box center [286, 131] width 376 height 17
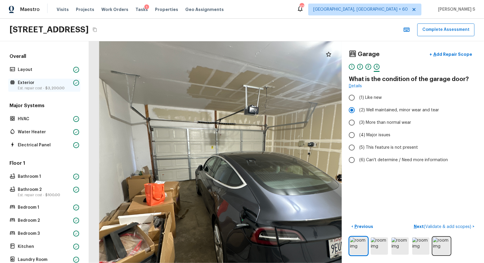
click at [28, 80] on p "Exterior" at bounding box center [44, 83] width 53 height 6
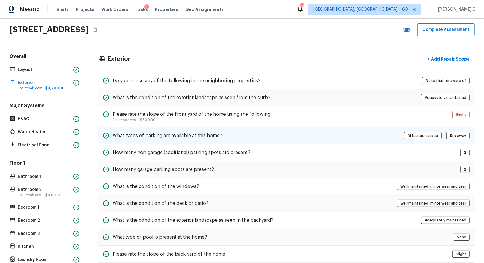
click at [169, 127] on div "What types of parking are available at this home? Attached garage Driveway" at bounding box center [286, 135] width 376 height 17
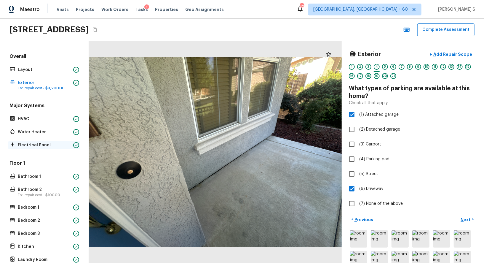
scroll to position [92, 0]
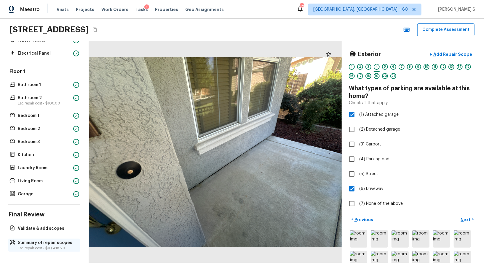
click at [43, 242] on p "Summary of repair scopes" at bounding box center [47, 243] width 59 height 6
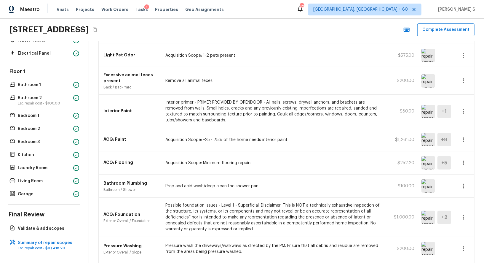
scroll to position [90, 0]
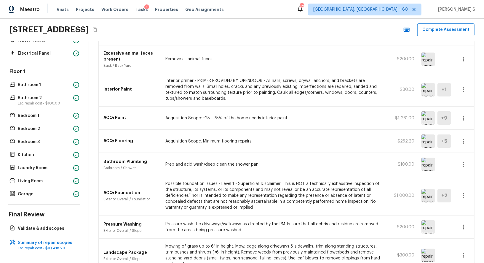
click at [466, 192] on icon "button" at bounding box center [463, 195] width 7 height 7
click at [467, 212] on li "Edit" at bounding box center [466, 211] width 28 height 18
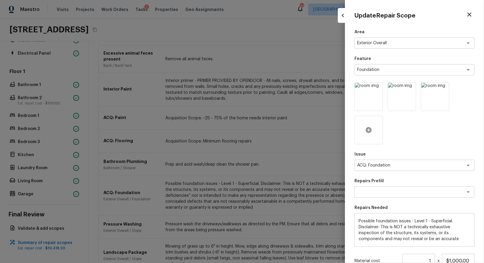
click at [370, 128] on icon at bounding box center [369, 130] width 6 height 6
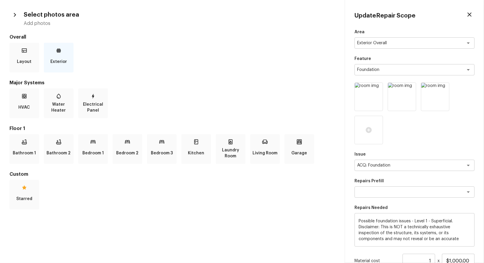
click at [51, 48] on div "Exterior" at bounding box center [59, 58] width 30 height 30
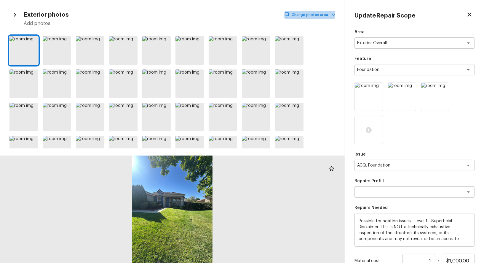
click at [316, 15] on button "Change photos area" at bounding box center [310, 15] width 51 height 8
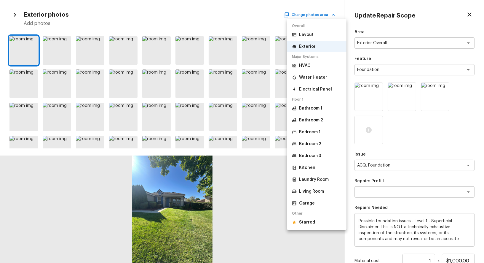
click at [309, 221] on p "Starred" at bounding box center [307, 222] width 16 height 6
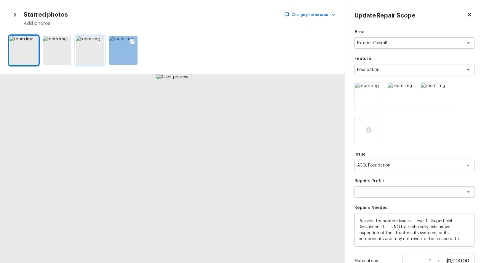
click at [99, 42] on icon at bounding box center [99, 42] width 6 height 6
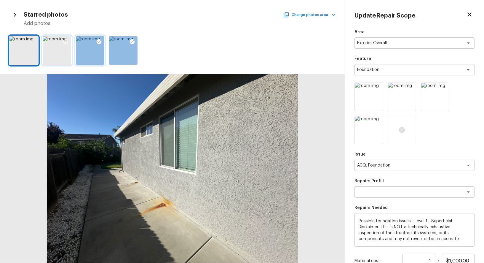
click at [67, 41] on icon at bounding box center [66, 42] width 6 height 6
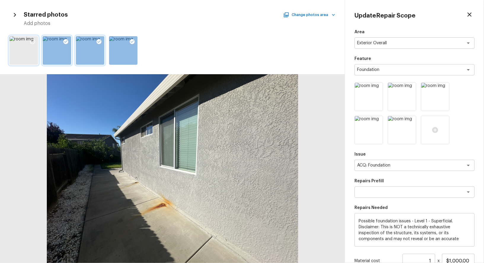
click at [34, 39] on icon at bounding box center [33, 42] width 6 height 6
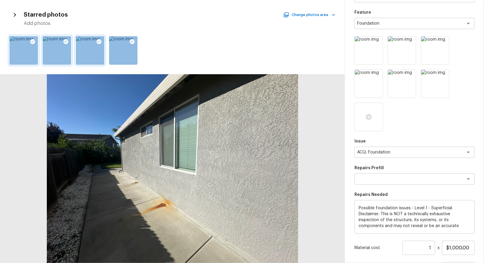
scroll to position [56, 0]
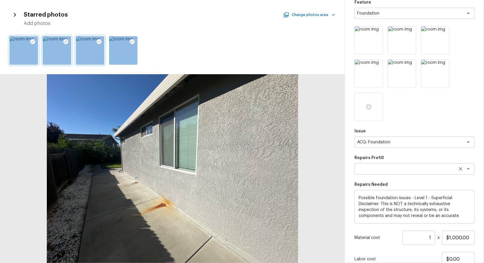
click at [390, 167] on textarea at bounding box center [406, 169] width 98 height 6
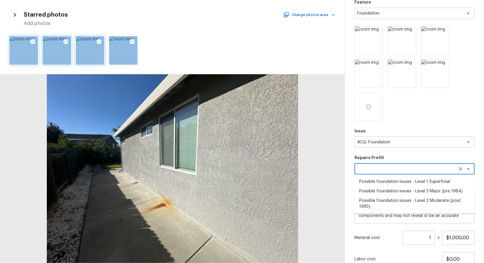
click at [401, 189] on li "Possible foundation issues - Level 3 Major (pre 1984)" at bounding box center [415, 190] width 120 height 9
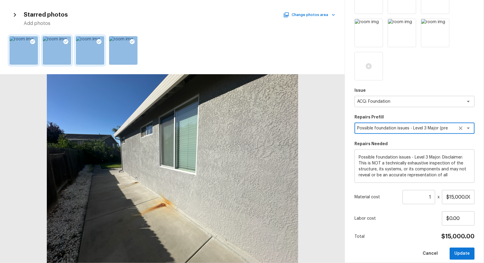
scroll to position [98, 0]
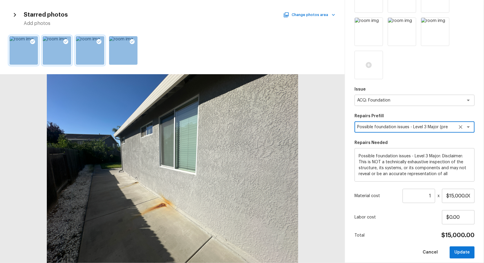
click at [404, 129] on textarea "Possible foundation issues - Level 3 Major (pre 1984)" at bounding box center [406, 127] width 98 height 6
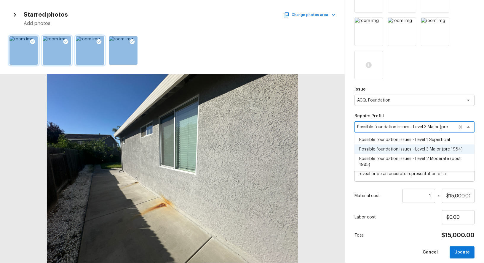
click at [410, 160] on li "Possible foundation issues - Level 2 Moderate (post 1985)" at bounding box center [415, 161] width 120 height 15
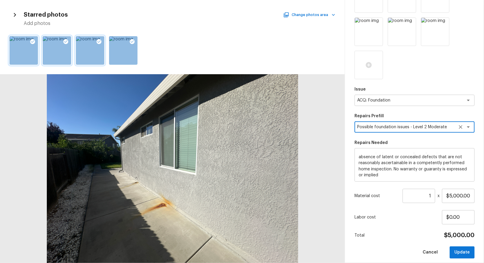
scroll to position [36, 0]
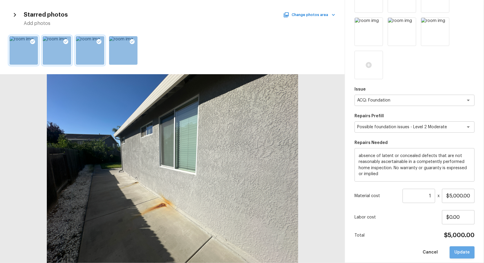
click at [464, 249] on button "Update" at bounding box center [462, 252] width 25 height 12
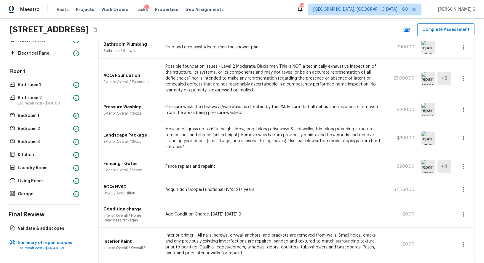
scroll to position [235, 0]
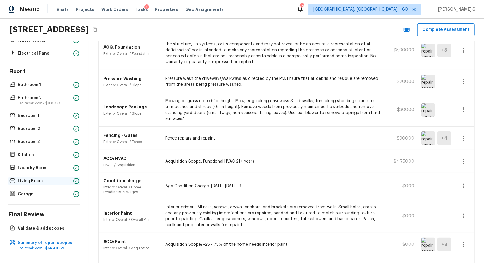
click at [29, 182] on p "Living Room" at bounding box center [44, 181] width 53 height 6
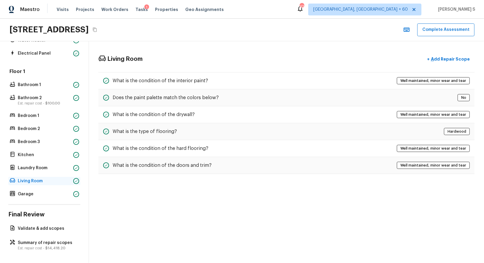
scroll to position [0, 0]
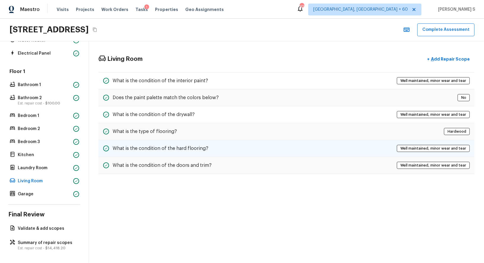
click at [164, 155] on div "What is the condition of the hard flooring? Well maintained, minor wear and tear" at bounding box center [286, 148] width 376 height 17
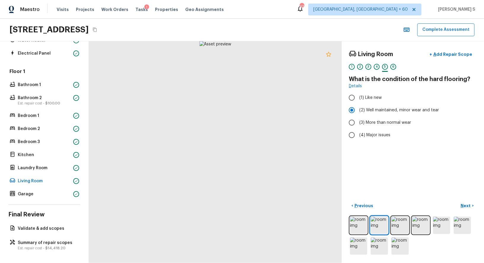
click at [329, 53] on icon at bounding box center [328, 54] width 7 height 7
click at [50, 197] on div "Garage" at bounding box center [44, 194] width 72 height 8
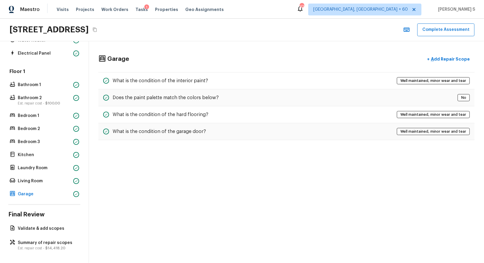
click at [38, 172] on div "Floor 1 Bathroom 1 Bathroom 2 Est. repair cost - $100.00 Bedroom 1 Bedroom 2 Be…" at bounding box center [44, 133] width 72 height 130
click at [37, 170] on div "Laundry Room" at bounding box center [44, 168] width 72 height 8
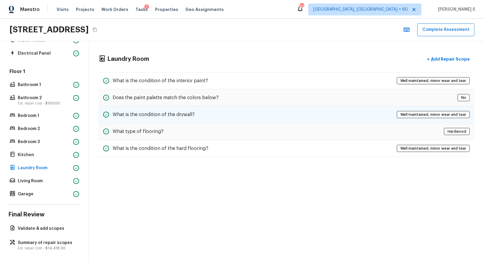
click at [179, 107] on div "What is the condition of the drywall? Well maintained, minor wear and tear" at bounding box center [286, 114] width 376 height 17
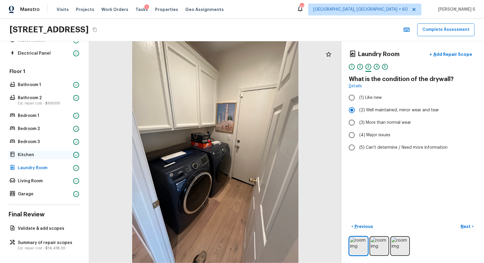
click at [41, 153] on p "Kitchen" at bounding box center [44, 155] width 53 height 6
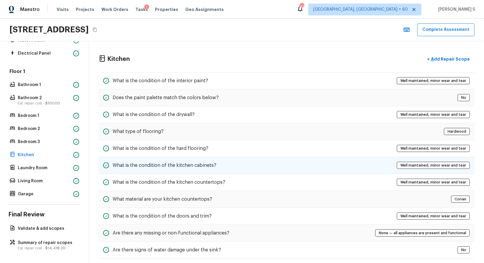
click at [184, 162] on h5 "What is the condition of the kitchen cabinets?" at bounding box center [165, 165] width 104 height 7
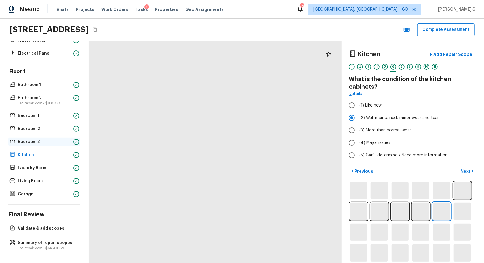
click at [23, 141] on p "Bedroom 3" at bounding box center [44, 142] width 53 height 6
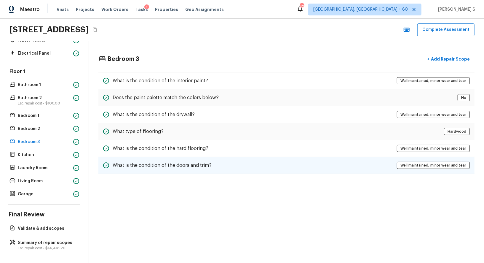
click at [174, 162] on div "What is the condition of the doors and trim?" at bounding box center [157, 165] width 109 height 7
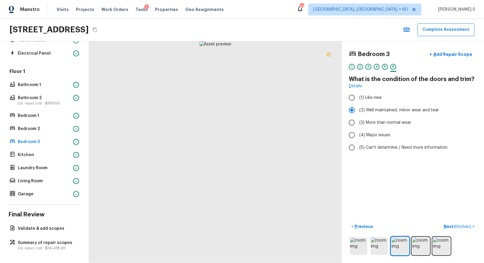
click at [330, 52] on icon at bounding box center [328, 54] width 7 height 7
click at [46, 129] on p "Bedroom 2" at bounding box center [44, 129] width 53 height 6
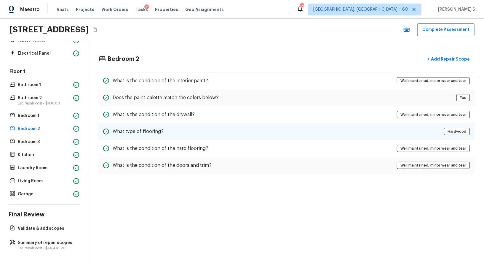
click at [171, 133] on div "What type of flooring? [GEOGRAPHIC_DATA]" at bounding box center [286, 131] width 376 height 17
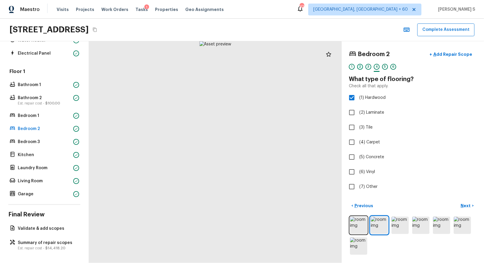
click at [361, 68] on div "2" at bounding box center [360, 67] width 6 height 6
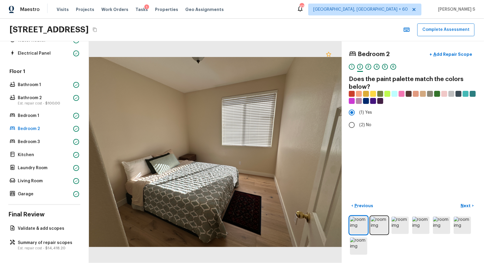
click at [330, 56] on icon at bounding box center [328, 54] width 5 height 5
click at [45, 246] on p "Est. repair cost - $14,418.20" at bounding box center [47, 248] width 59 height 5
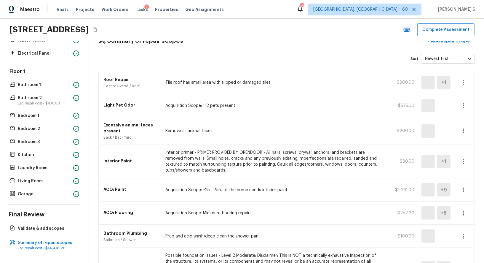
scroll to position [46, 0]
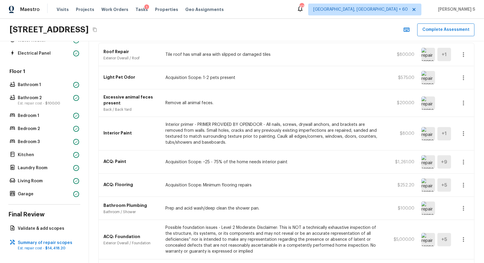
click at [465, 131] on icon "button" at bounding box center [463, 133] width 7 height 7
click at [469, 144] on li "Edit" at bounding box center [466, 150] width 28 height 18
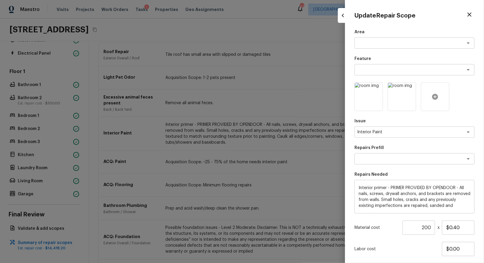
click at [429, 98] on div at bounding box center [435, 96] width 28 height 28
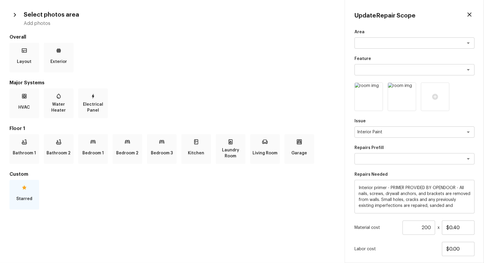
click at [25, 192] on div "Starred" at bounding box center [24, 195] width 30 height 30
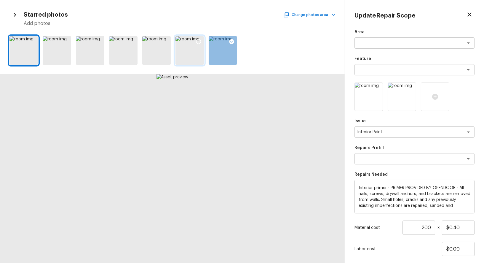
click at [196, 40] on icon at bounding box center [199, 42] width 6 height 6
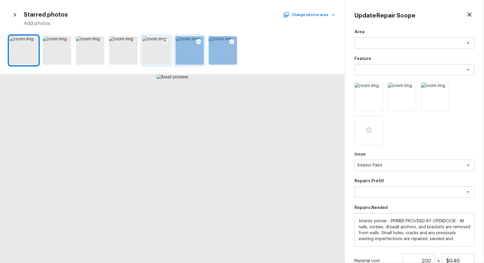
click at [168, 40] on icon at bounding box center [166, 42] width 6 height 6
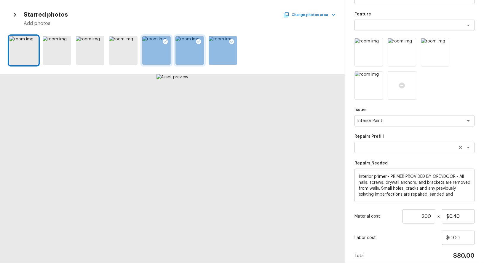
scroll to position [69, 0]
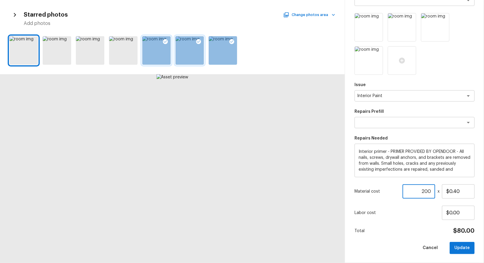
click at [425, 192] on input "200" at bounding box center [419, 191] width 33 height 14
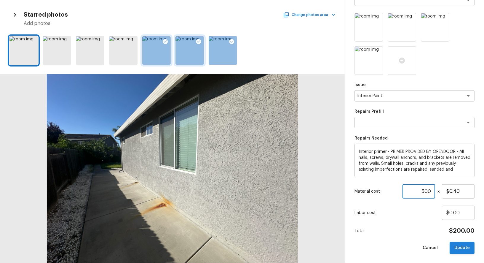
click at [460, 244] on button "Update" at bounding box center [462, 248] width 25 height 12
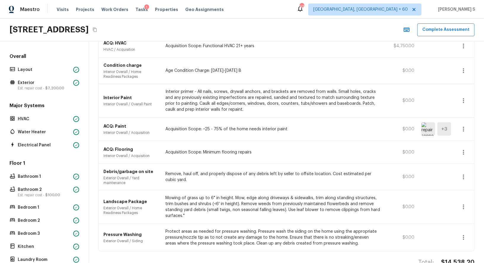
scroll to position [363, 0]
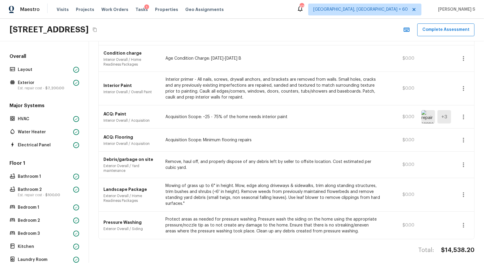
click at [456, 246] on h4 "$14,538.20" at bounding box center [458, 250] width 34 height 8
copy h4 "14,538.20"
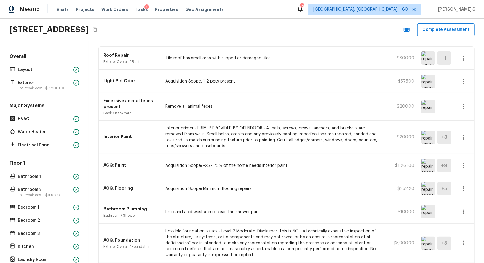
scroll to position [0, 0]
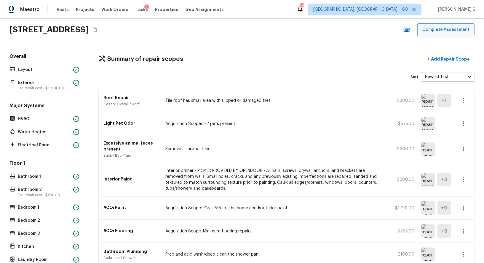
click at [450, 29] on button "Complete Assessment" at bounding box center [446, 29] width 57 height 13
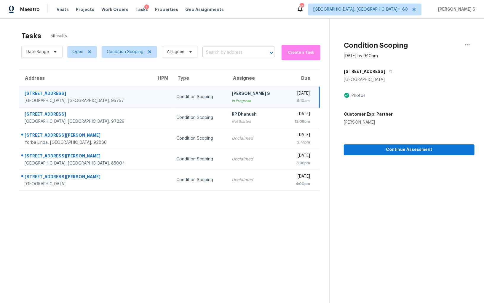
click at [221, 54] on input "text" at bounding box center [231, 52] width 56 height 9
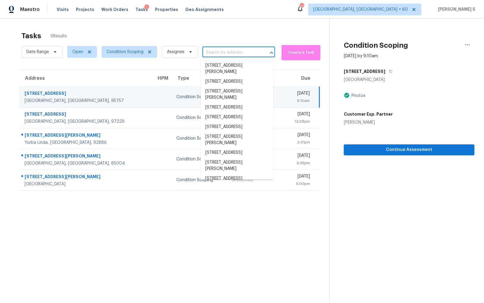
paste input "5020 Cleveland Bay Way, Elk Grove, CA 95757"
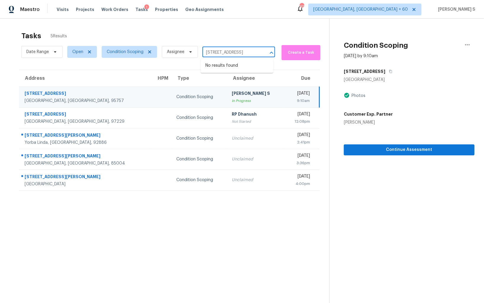
type input "5020 Cleveland Bay Way, Elk Grove, CA 95757"
click at [125, 53] on span "Condition Scoping" at bounding box center [125, 52] width 37 height 6
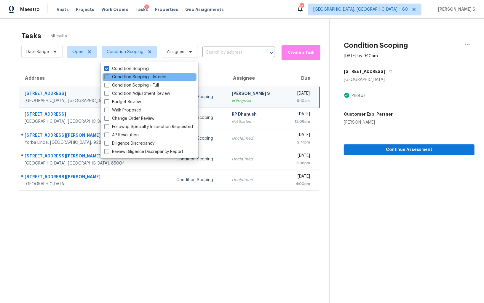
click at [137, 77] on label "Condition Scoping - Interior" at bounding box center [135, 77] width 63 height 6
click at [108, 77] on input "Condition Scoping - Interior" at bounding box center [106, 76] width 4 height 4
checkbox input "true"
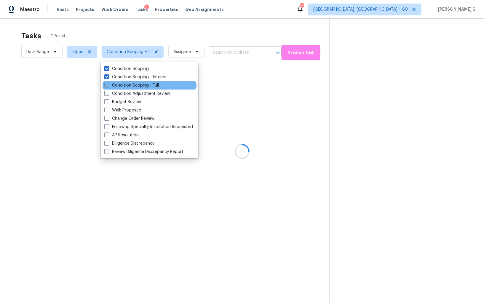
click at [153, 87] on label "Condition Scoping - Full" at bounding box center [131, 85] width 55 height 6
click at [108, 86] on input "Condition Scoping - Full" at bounding box center [106, 84] width 4 height 4
checkbox input "true"
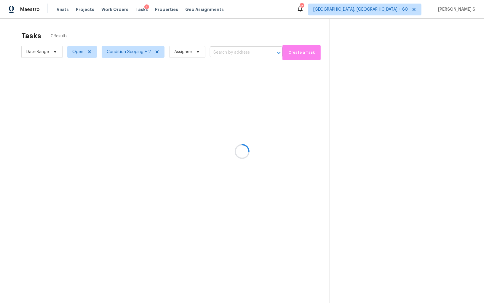
click at [234, 51] on div at bounding box center [242, 151] width 484 height 303
click at [78, 53] on div at bounding box center [242, 151] width 484 height 303
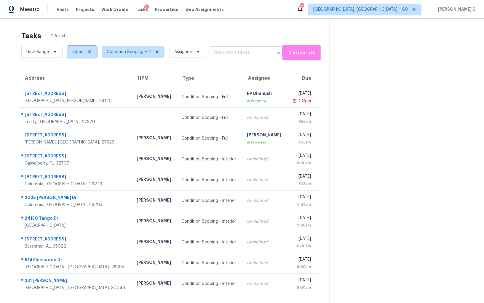
click at [78, 55] on span "Open" at bounding box center [77, 52] width 11 height 6
click at [85, 87] on label "Blocked" at bounding box center [81, 85] width 23 height 6
click at [74, 86] on input "Blocked" at bounding box center [72, 84] width 4 height 4
checkbox input "true"
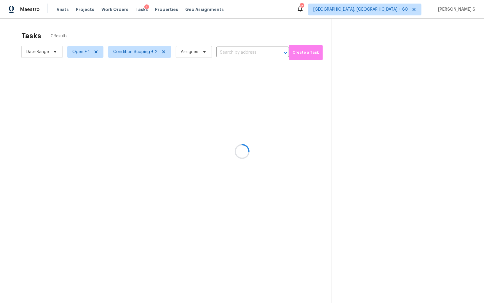
click at [234, 53] on div at bounding box center [242, 151] width 484 height 303
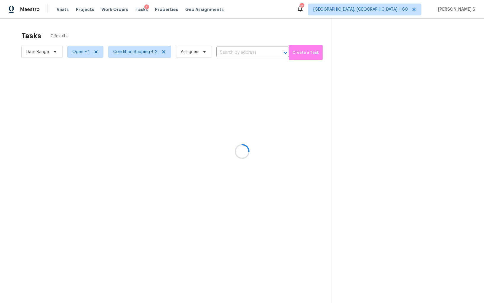
click at [234, 54] on div at bounding box center [242, 151] width 484 height 303
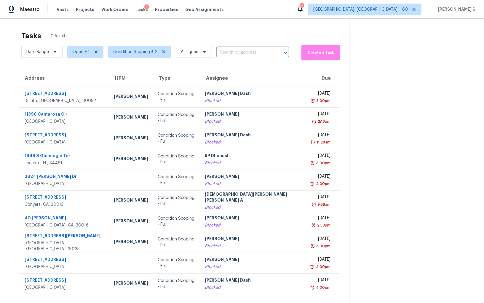
click at [234, 54] on input "text" at bounding box center [244, 52] width 56 height 9
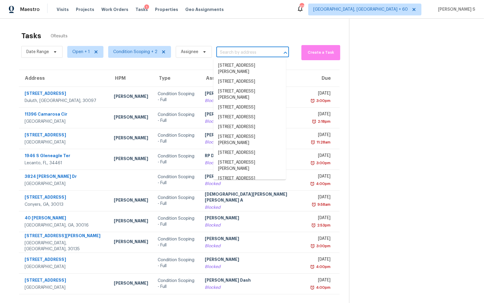
paste input "[STREET_ADDRESS]"
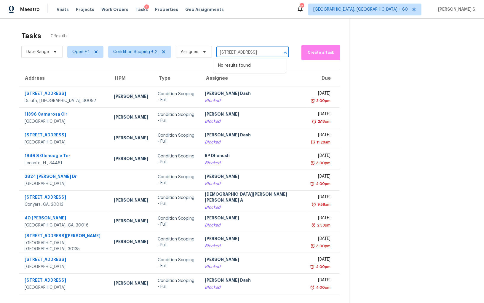
scroll to position [0, 36]
click at [224, 53] on input "[STREET_ADDRESS]" at bounding box center [244, 52] width 56 height 9
click at [247, 52] on input "5020 Cleveland Bay W" at bounding box center [244, 52] width 56 height 9
type input "5020 Cleveland"
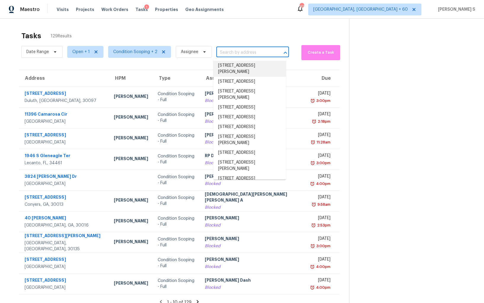
click at [233, 51] on input "text" at bounding box center [244, 52] width 56 height 9
paste input "[STREET_ADDRESS]"
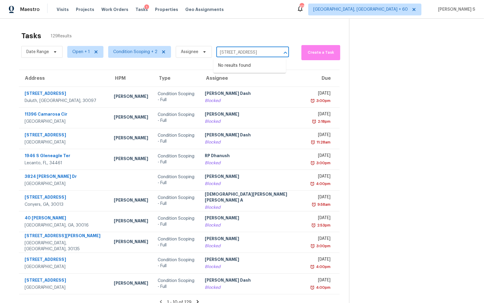
click at [223, 53] on input "[STREET_ADDRESS]" at bounding box center [244, 52] width 56 height 9
type input "5020 Cleveland Bay"
click at [255, 67] on li "[STREET_ADDRESS]" at bounding box center [250, 66] width 73 height 10
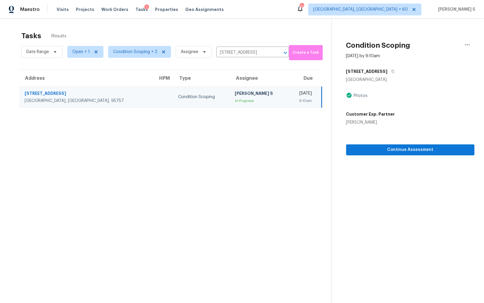
click at [194, 136] on section "Tasks 1 Results Date Range Open + 1 Condition Scoping + 2 Assignee 5020 Clevela…" at bounding box center [170, 175] width 322 height 294
click at [81, 55] on span "Open + 1" at bounding box center [80, 52] width 17 height 6
click at [134, 48] on span "Condition Scoping + 2" at bounding box center [139, 52] width 63 height 12
click at [109, 194] on section "Tasks 1 Results Date Range Open + 1 Condition Scoping + 2 Assignee 5020 Clevela…" at bounding box center [170, 175] width 322 height 294
click at [184, 102] on td "Condition Scoping" at bounding box center [201, 97] width 57 height 21
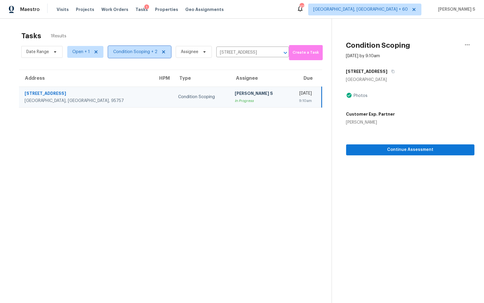
click at [162, 51] on icon at bounding box center [163, 51] width 3 height 3
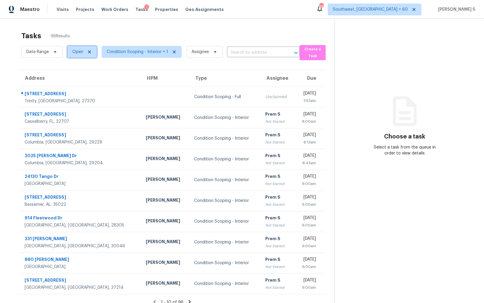
click at [77, 52] on span "Open" at bounding box center [77, 52] width 11 height 6
click at [91, 85] on label "Blocked" at bounding box center [81, 85] width 23 height 6
click at [74, 85] on input "Blocked" at bounding box center [72, 84] width 4 height 4
checkbox input "true"
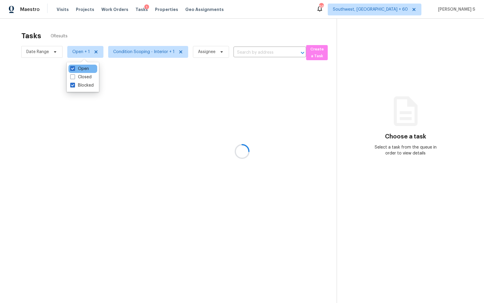
click at [81, 65] on div "Open" at bounding box center [83, 69] width 29 height 8
click at [81, 68] on label "Open" at bounding box center [79, 69] width 19 height 6
click at [74, 68] on input "Open" at bounding box center [72, 68] width 4 height 4
checkbox input "false"
click at [172, 103] on div at bounding box center [242, 151] width 484 height 303
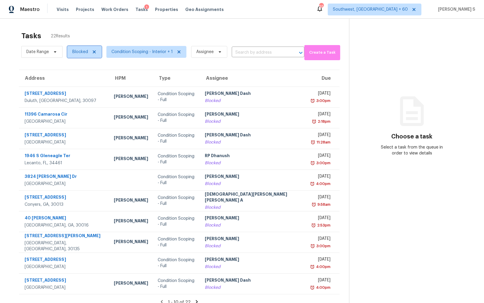
click at [83, 50] on span "Blocked" at bounding box center [80, 52] width 16 height 6
click at [90, 86] on div "Open" at bounding box center [83, 85] width 29 height 8
click at [75, 85] on span at bounding box center [72, 85] width 5 height 5
click at [74, 85] on input "Open" at bounding box center [72, 84] width 4 height 4
checkbox input "true"
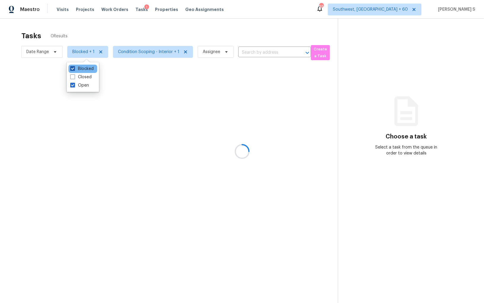
click at [82, 67] on label "Blocked" at bounding box center [81, 69] width 23 height 6
click at [74, 67] on input "Blocked" at bounding box center [72, 68] width 4 height 4
checkbox input "false"
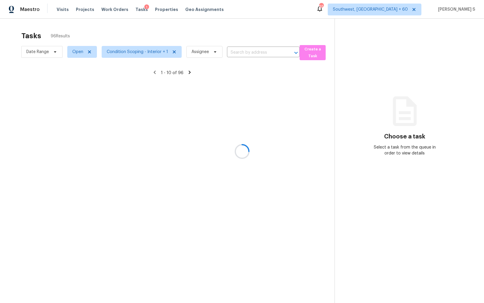
click at [53, 34] on div at bounding box center [242, 151] width 484 height 303
click at [51, 55] on div at bounding box center [242, 151] width 484 height 303
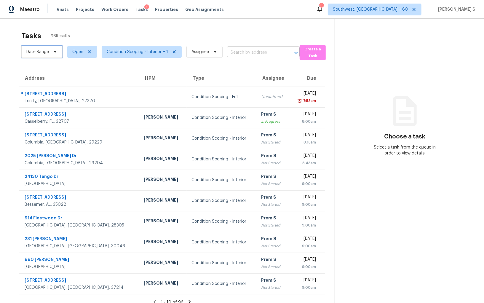
click at [52, 53] on span at bounding box center [54, 52] width 7 height 5
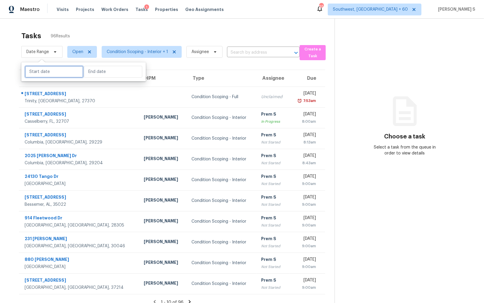
click at [54, 69] on input "text" at bounding box center [54, 72] width 58 height 12
select select "8"
select select "2025"
select select "9"
select select "2025"
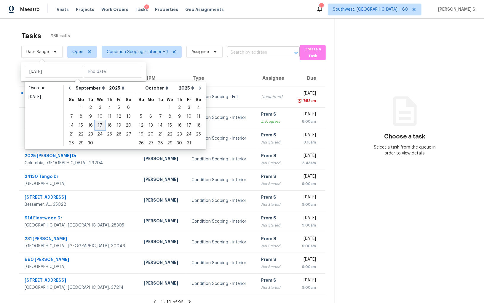
click at [102, 126] on div "17" at bounding box center [100, 125] width 10 height 8
type input "Wed, Sep 17"
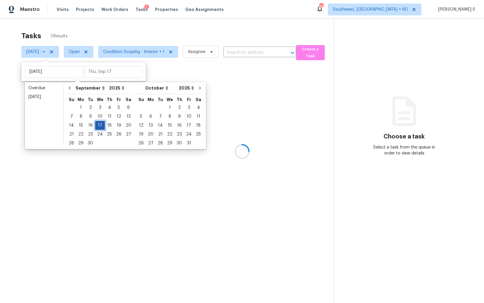
click at [102, 126] on div "17" at bounding box center [100, 125] width 10 height 8
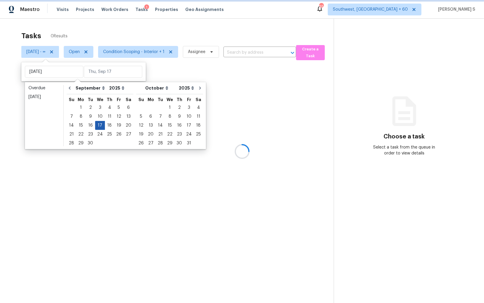
type input "Wed, Sep 17"
